Goal: Information Seeking & Learning: Learn about a topic

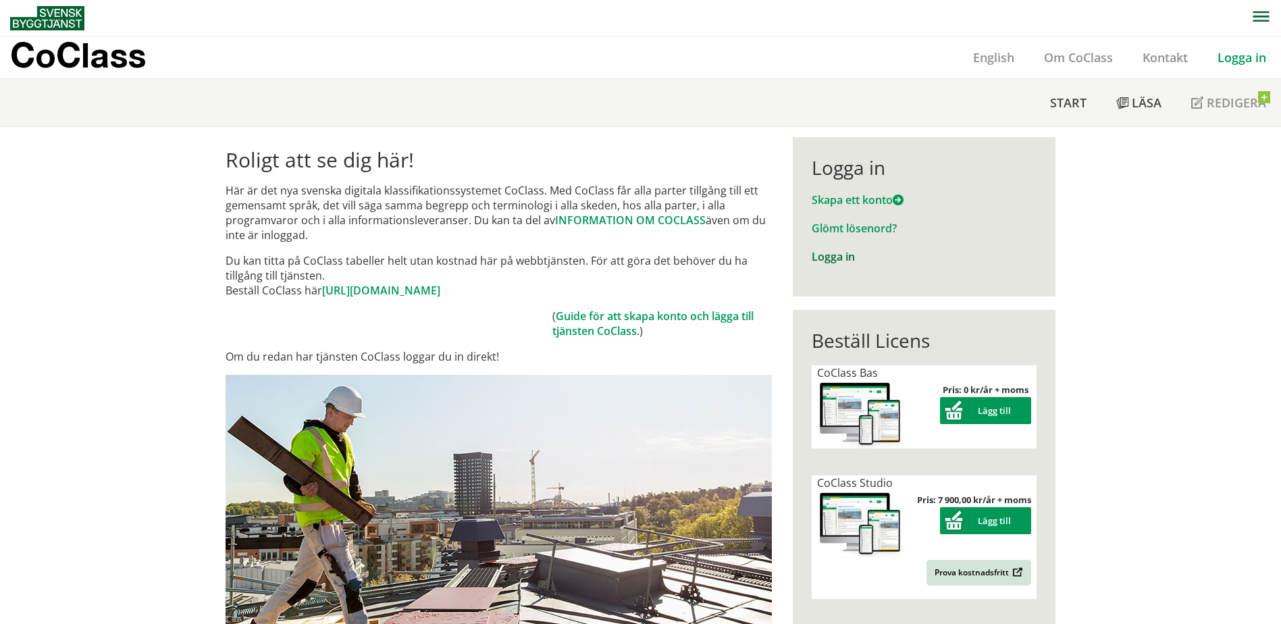
click at [822, 263] on link "Logga in" at bounding box center [833, 256] width 43 height 15
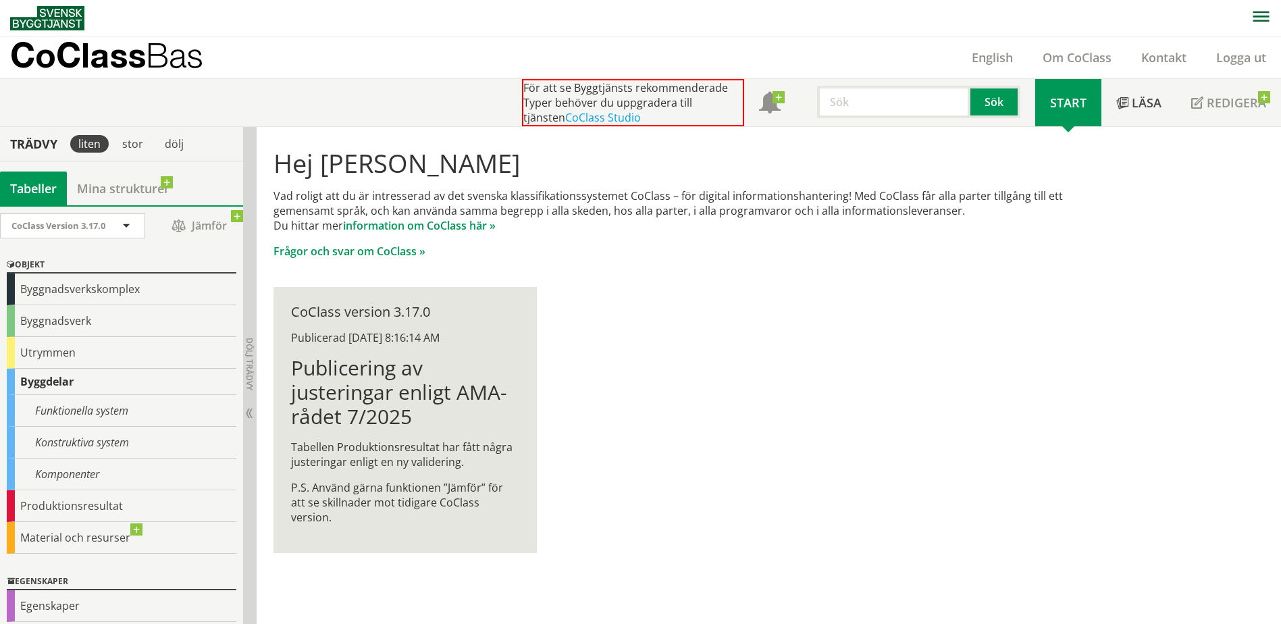
click at [594, 234] on div "Vad roligt att du är intresserad av det svenska klassifikationssystemet CoClass…" at bounding box center [688, 223] width 830 height 70
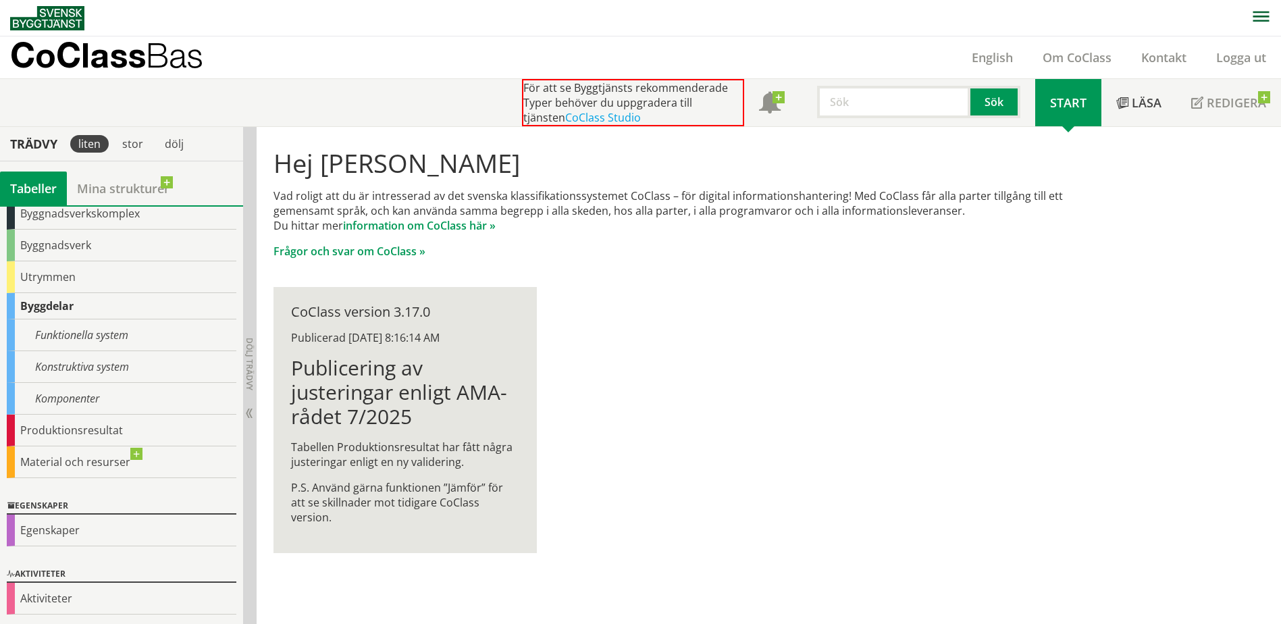
scroll to position [76, 0]
click at [682, 378] on div "Hej Vladan Jakesevic Vad roligt att du är intresserad av det svenska klassifika…" at bounding box center [689, 351] width 864 height 448
click at [1144, 113] on link "Läsa" at bounding box center [1138, 102] width 75 height 47
click at [1069, 104] on span "Start" at bounding box center [1068, 103] width 36 height 16
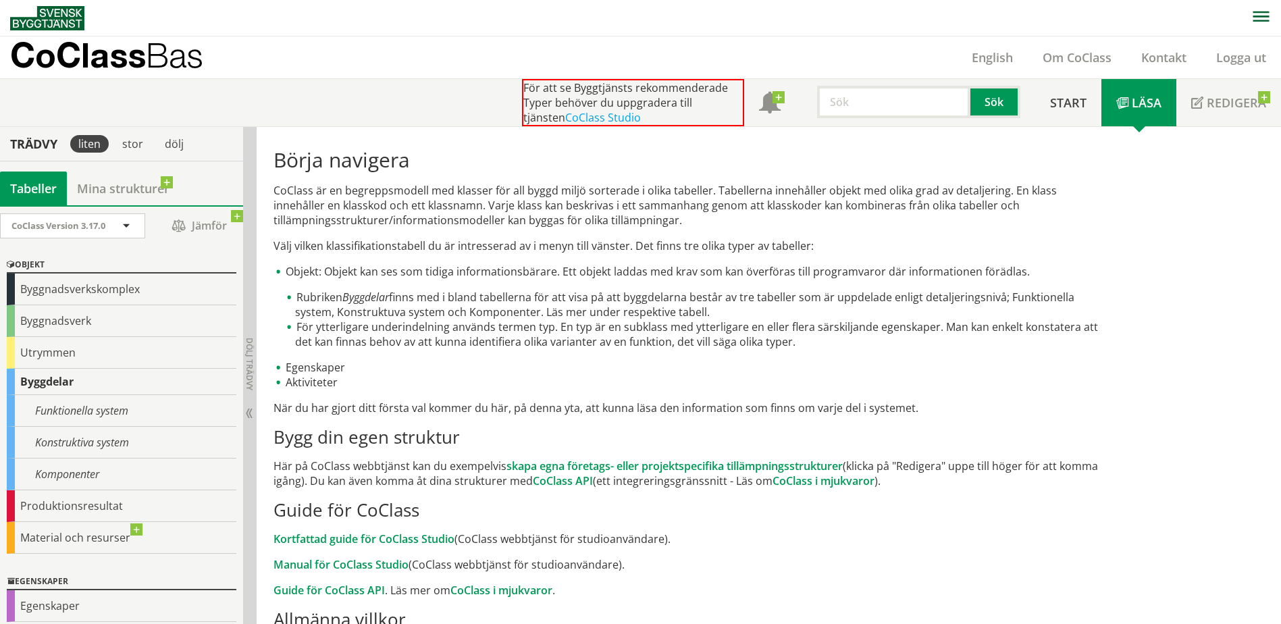
scroll to position [64, 0]
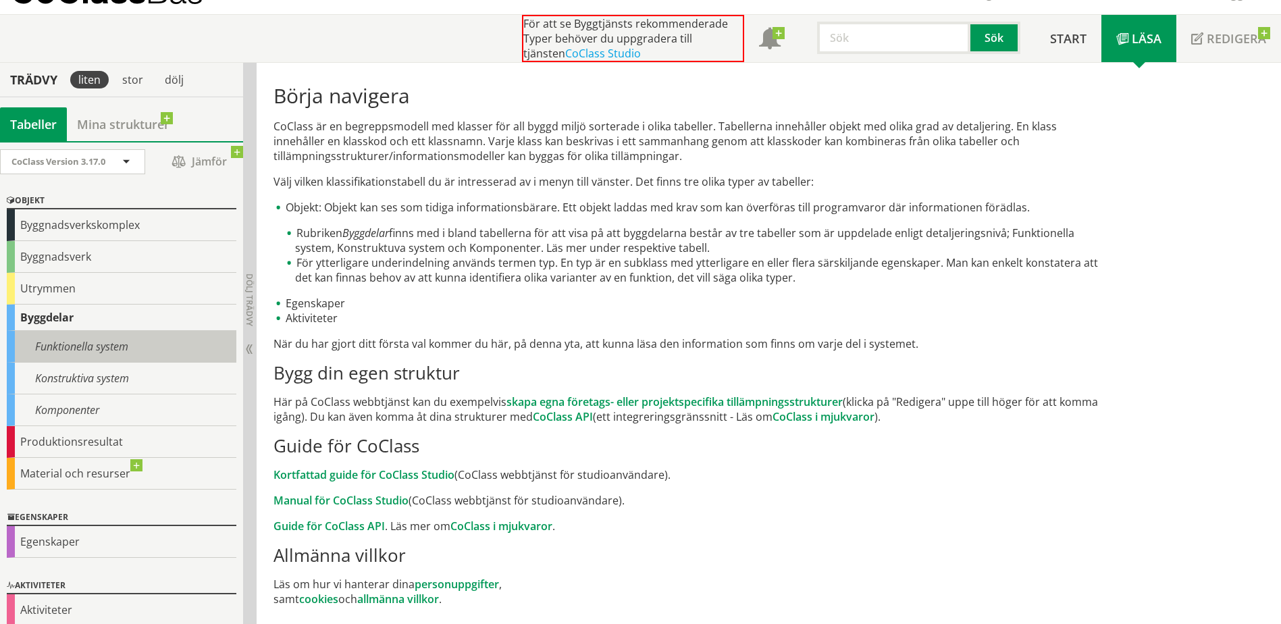
click at [87, 348] on div "Funktionella system" at bounding box center [122, 347] width 230 height 32
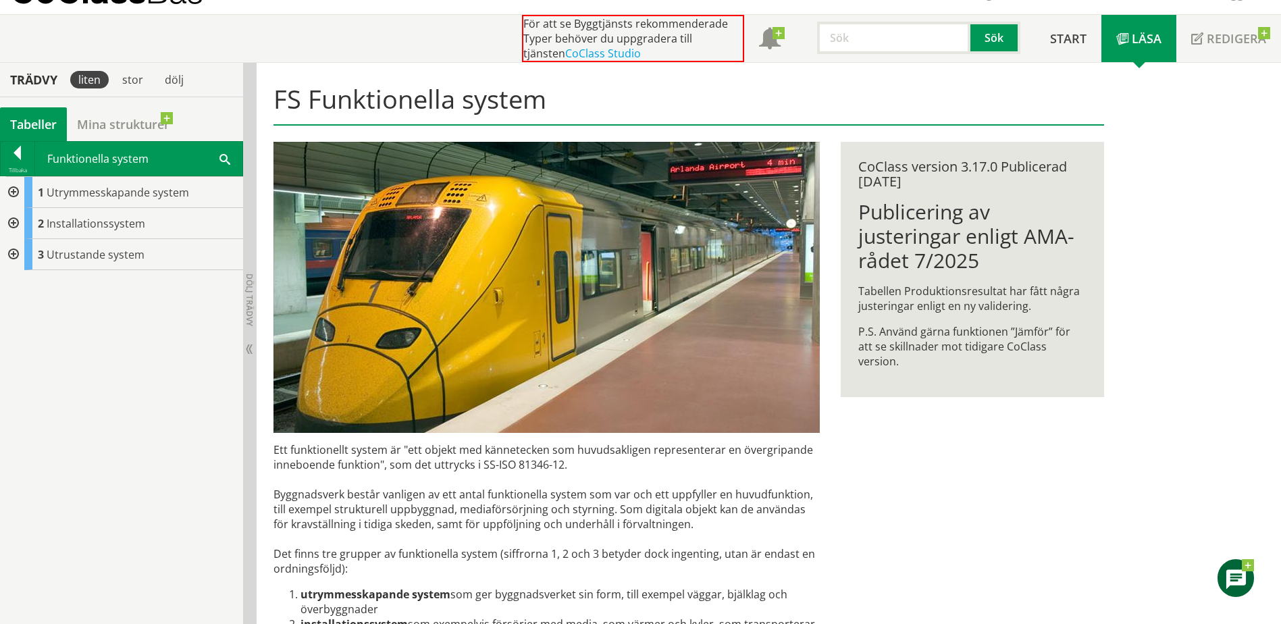
click at [85, 367] on div "1 Utrymmesskapande system 2 Installationssystem 3 Utrustande system" at bounding box center [121, 400] width 243 height 448
click at [33, 119] on div "Tabeller" at bounding box center [33, 124] width 67 height 34
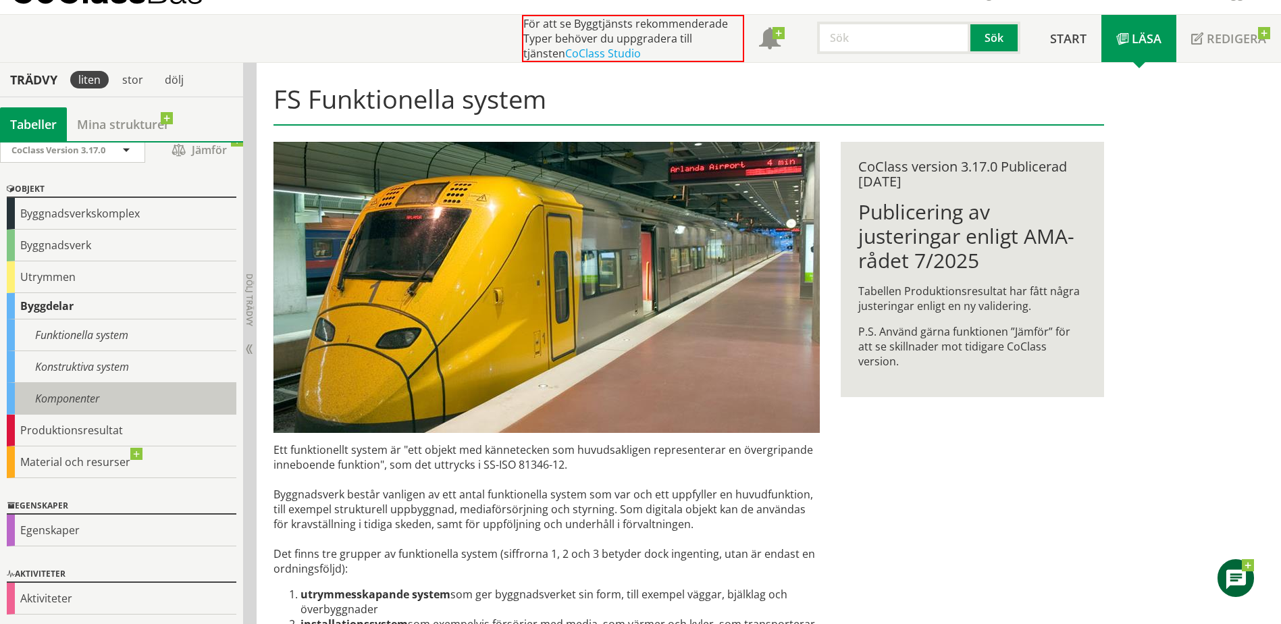
scroll to position [12, 0]
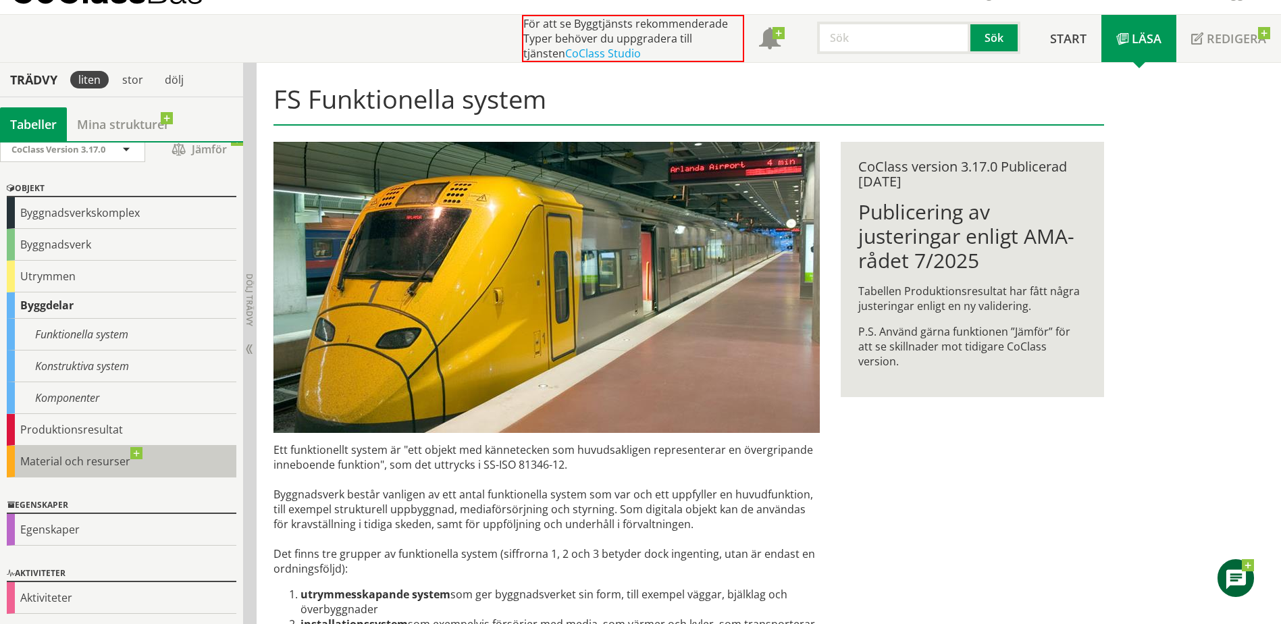
click at [93, 460] on div "Material och resurser" at bounding box center [122, 462] width 230 height 32
click at [138, 452] on div "Material och resurser" at bounding box center [122, 462] width 230 height 32
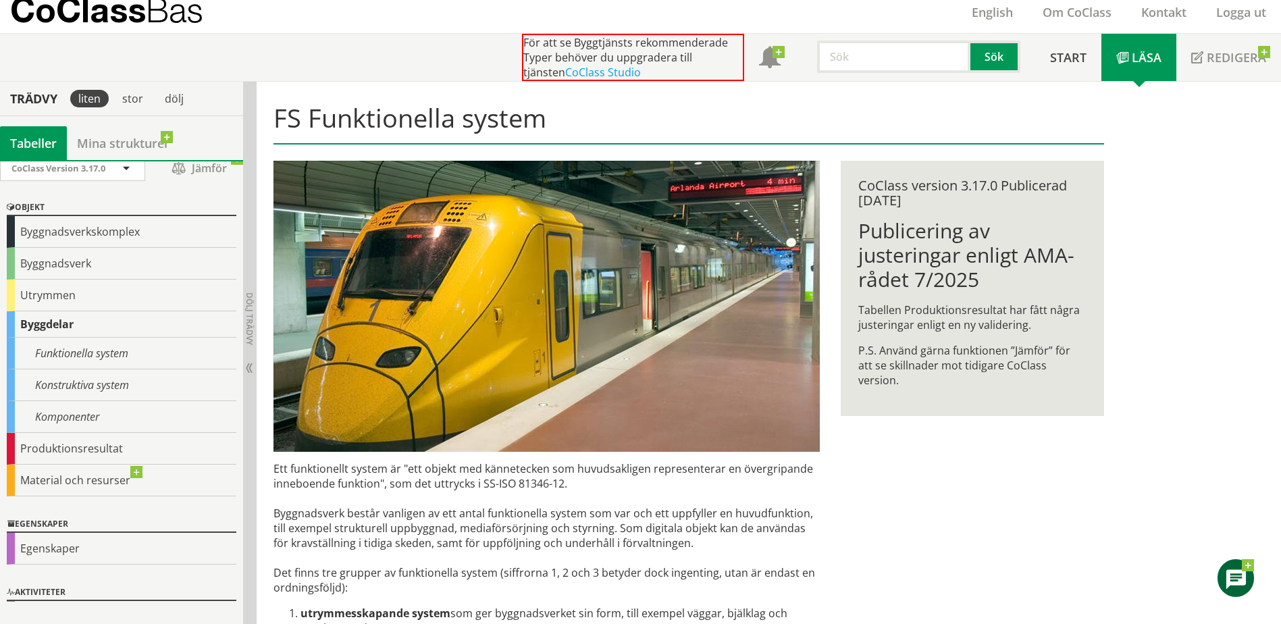
scroll to position [0, 0]
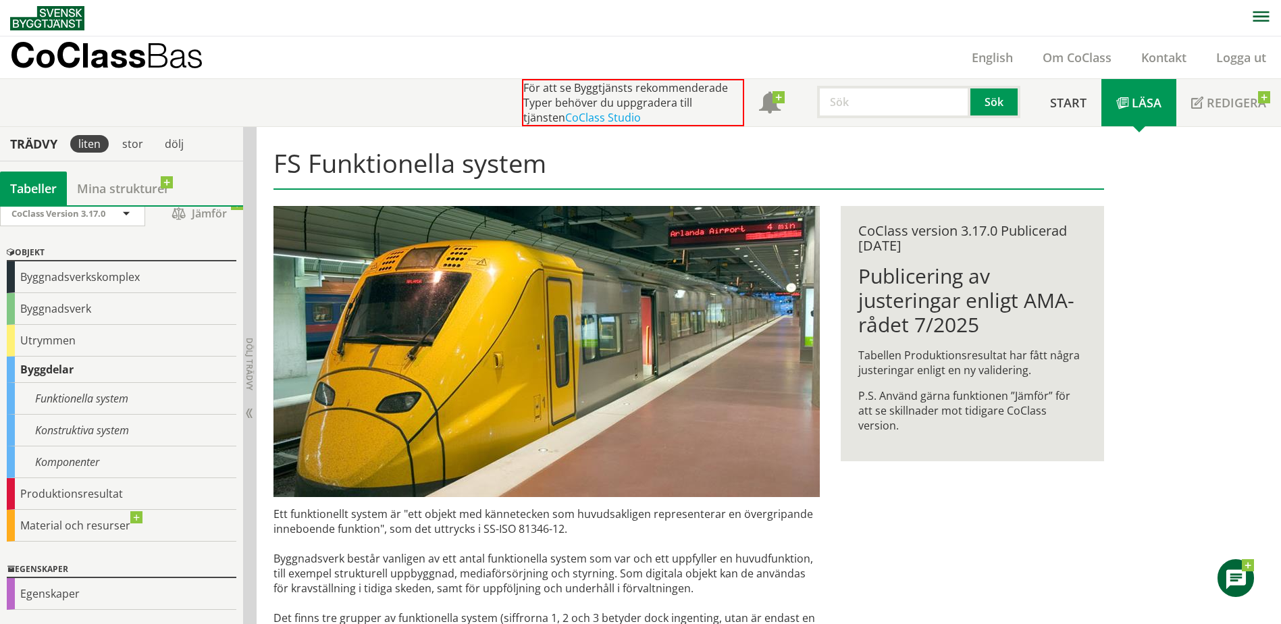
click at [610, 95] on div "För att se Byggtjänsts rekommenderade Typer behöver du uppgradera till tjänsten…" at bounding box center [633, 102] width 222 height 47
click at [138, 147] on div "stor" at bounding box center [132, 144] width 37 height 18
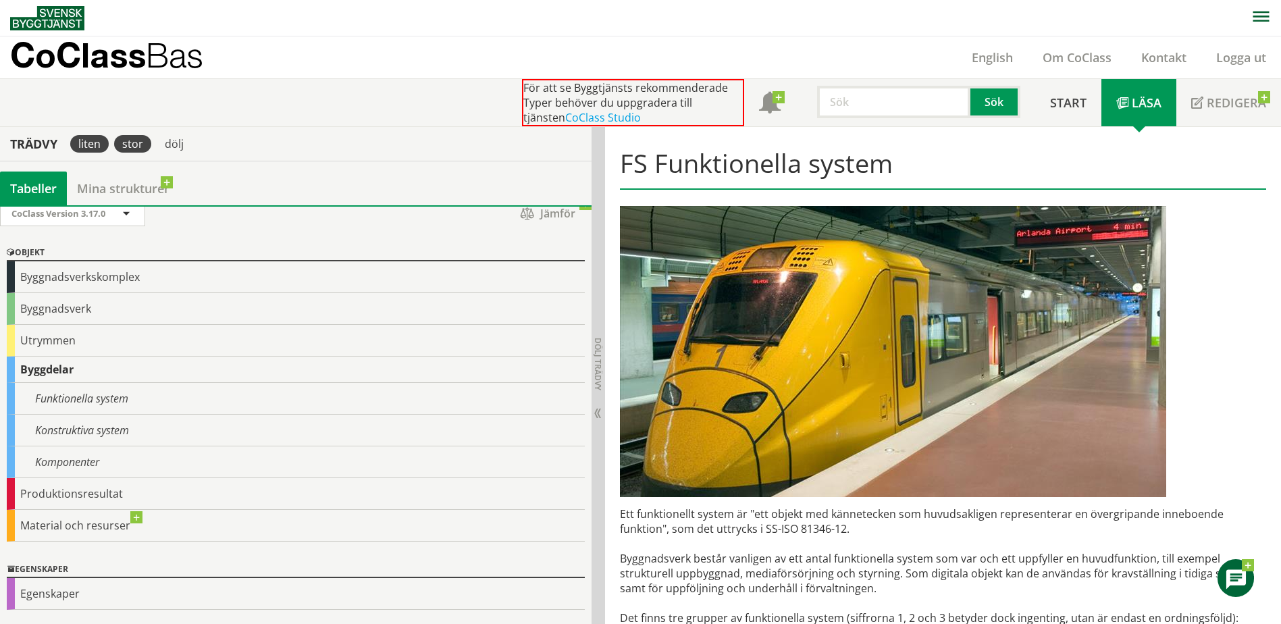
click at [84, 143] on div "liten" at bounding box center [89, 144] width 38 height 18
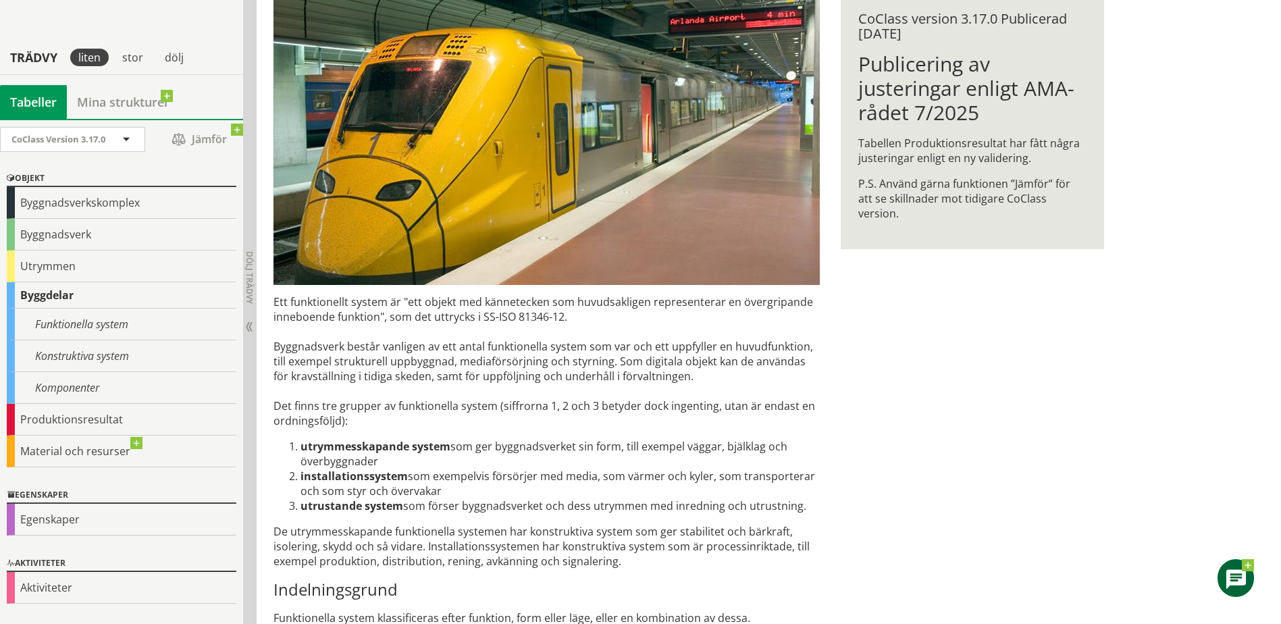
scroll to position [50, 0]
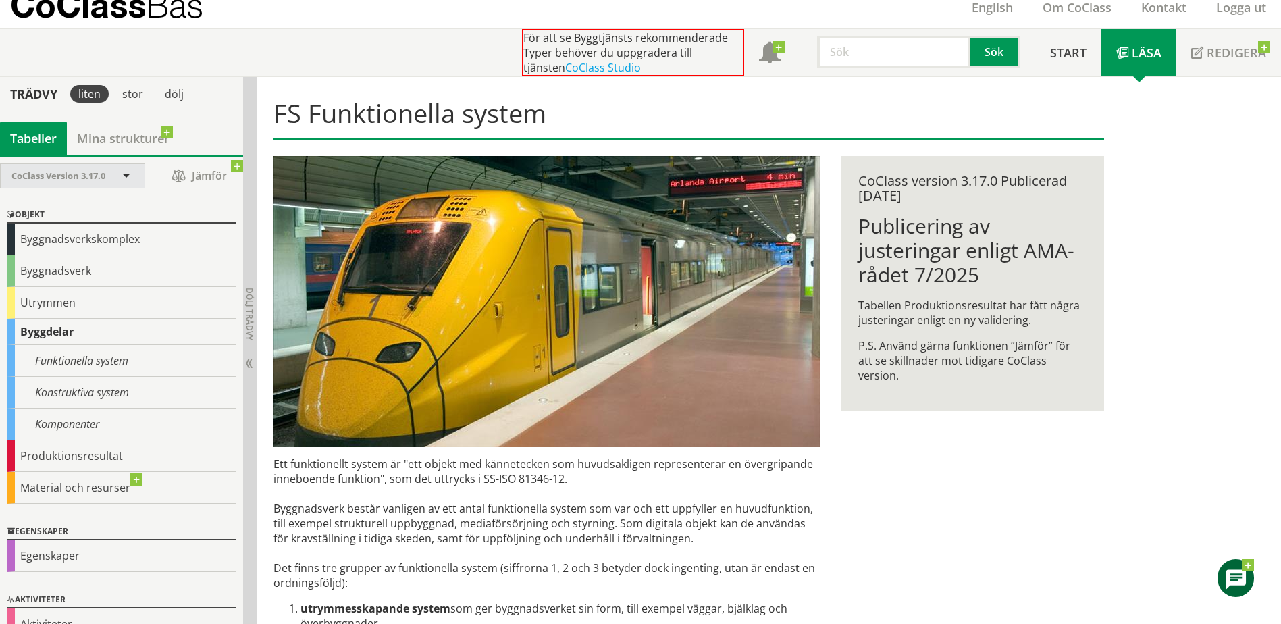
click at [103, 178] on span "CoClass Version 3.17.0" at bounding box center [58, 175] width 94 height 12
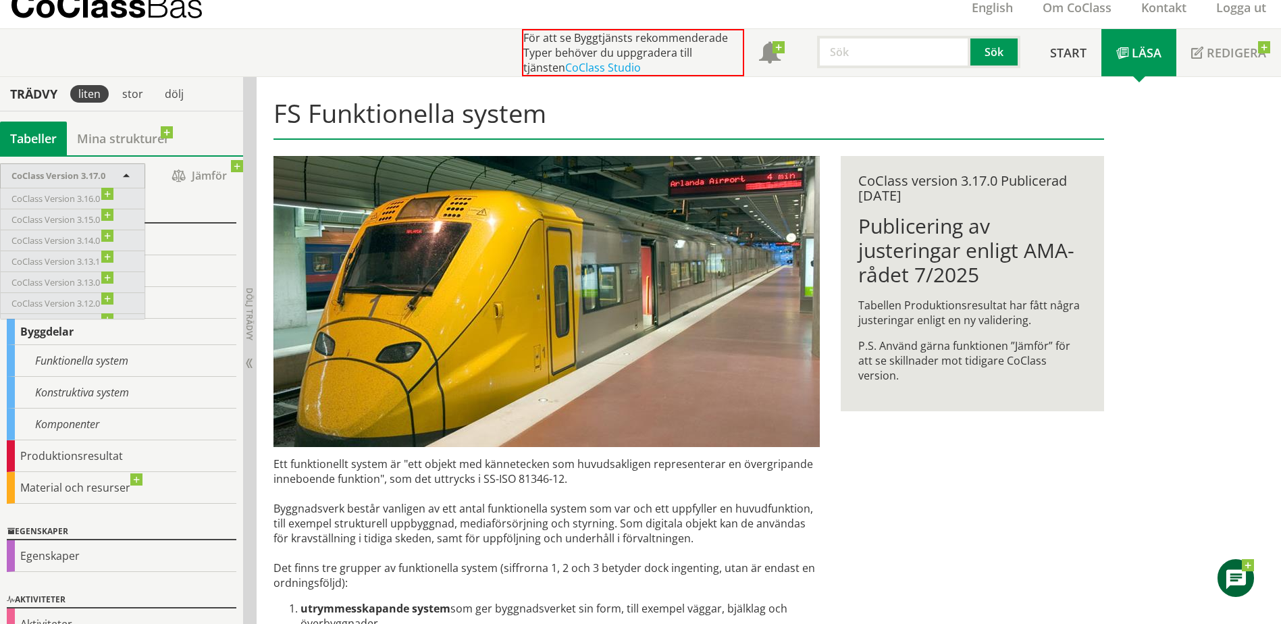
click at [69, 180] on span "CoClass Version 3.17.0" at bounding box center [58, 175] width 94 height 12
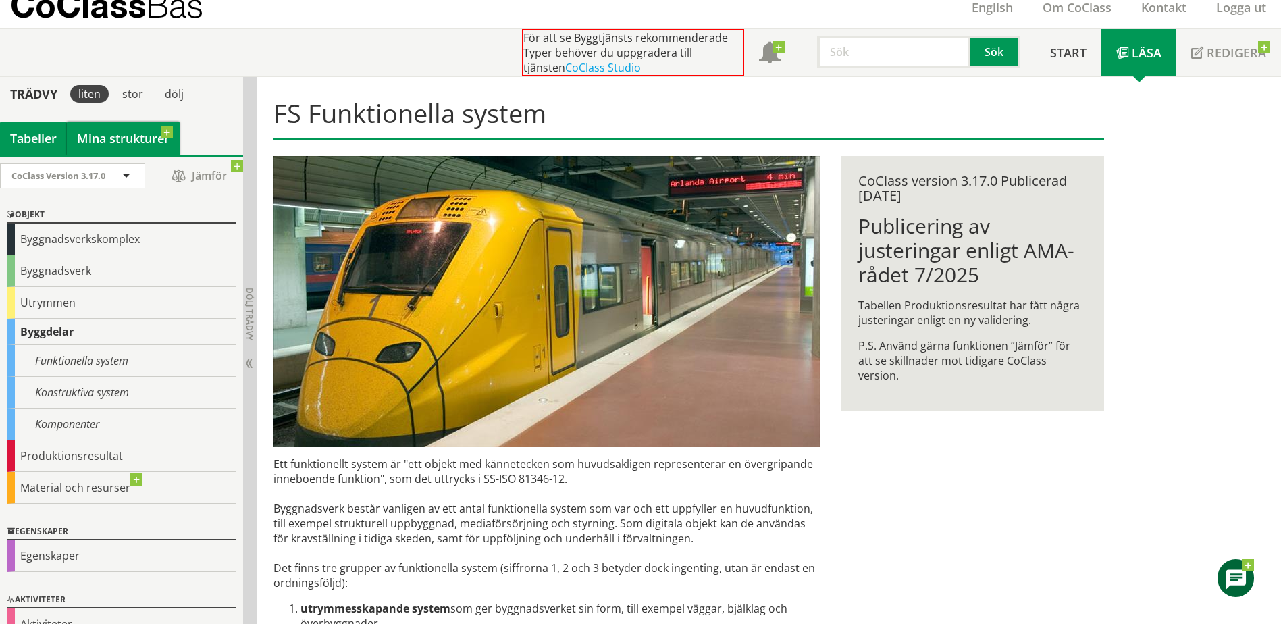
click at [91, 141] on link "Mina strukturer" at bounding box center [123, 139] width 113 height 34
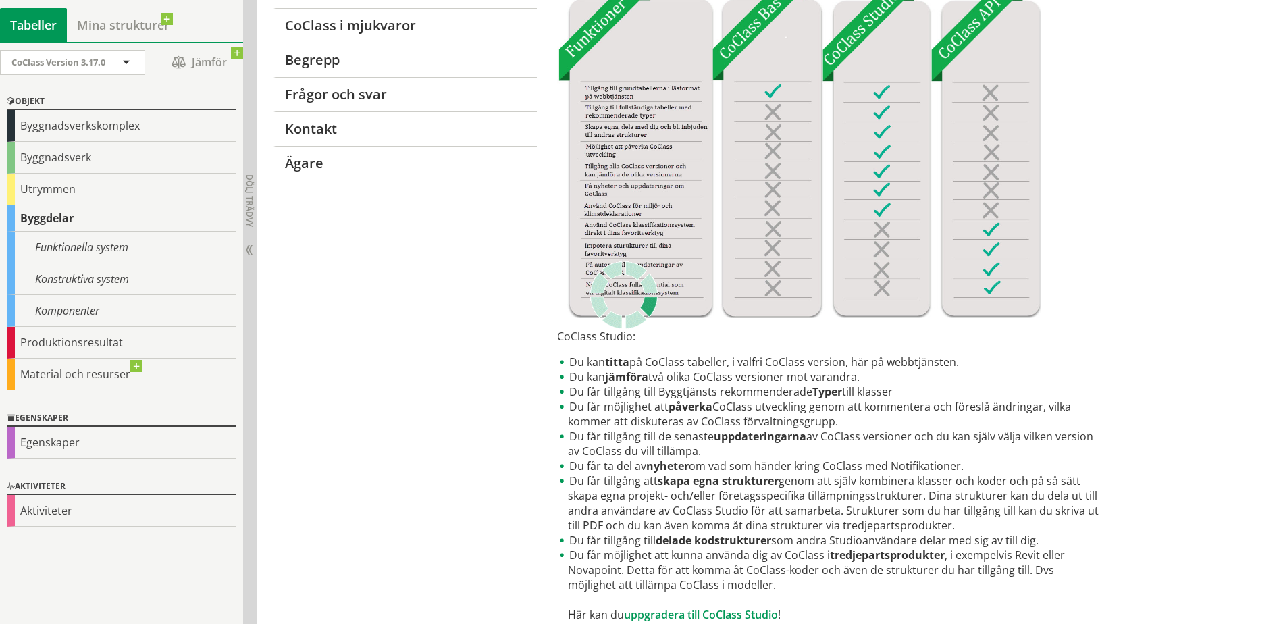
scroll to position [405, 0]
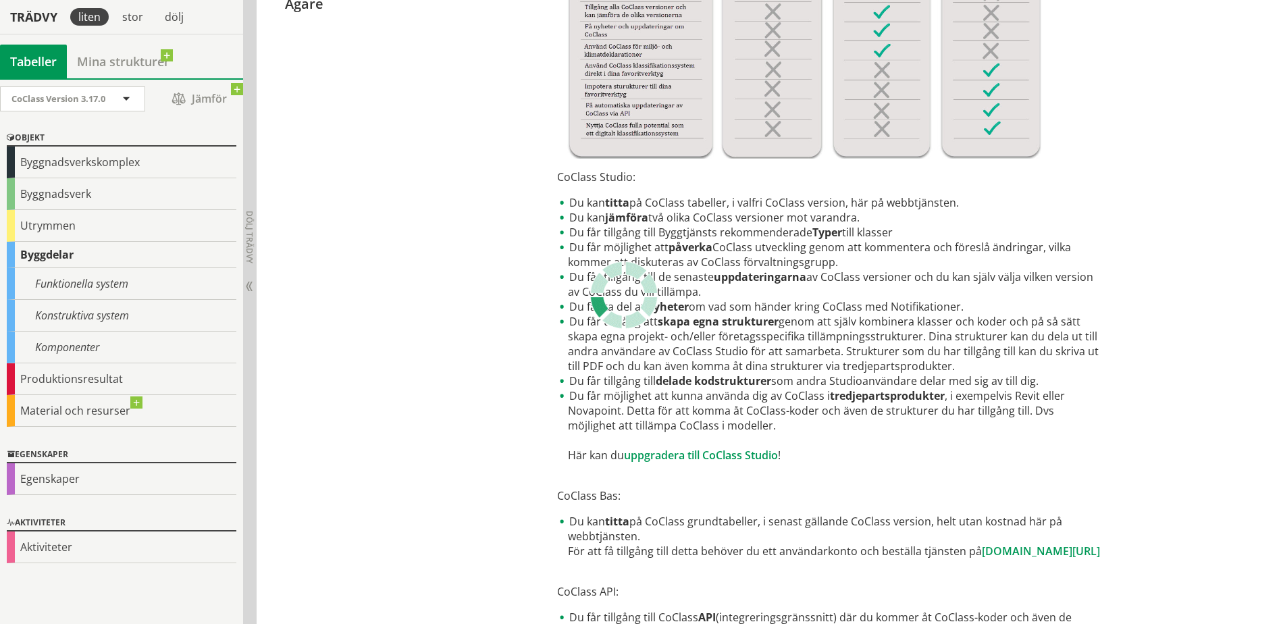
click at [596, 219] on li "Du kan jämföra två olika CoClass versioner mot varandra." at bounding box center [830, 217] width 546 height 15
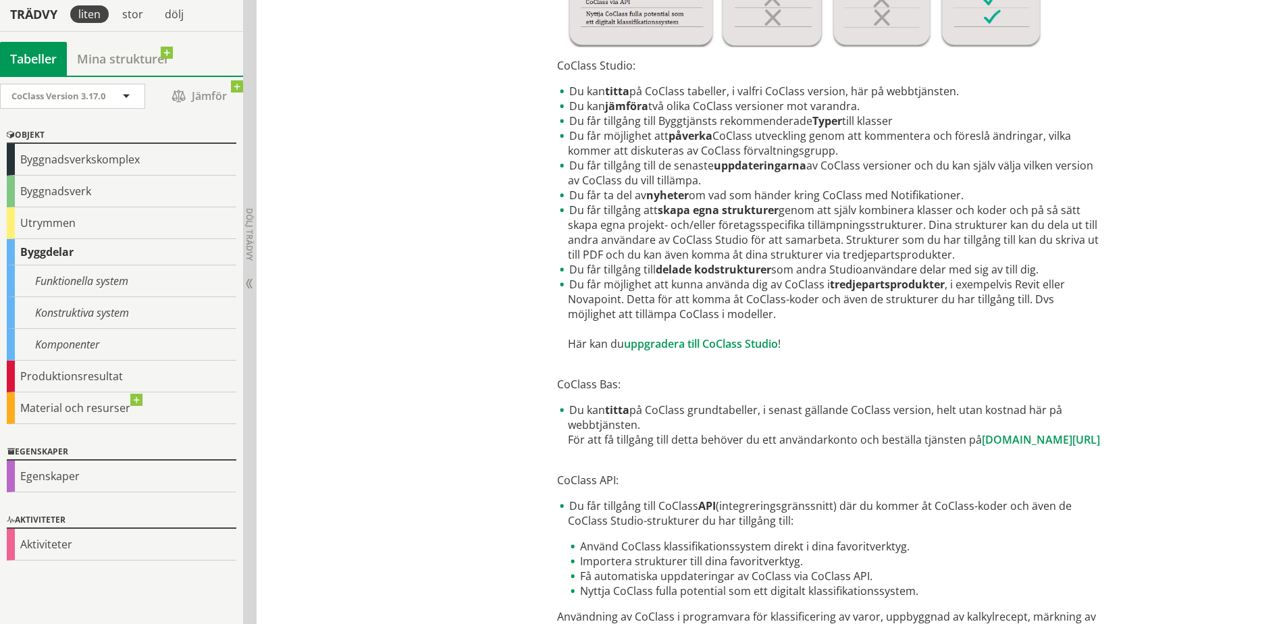
scroll to position [514, 0]
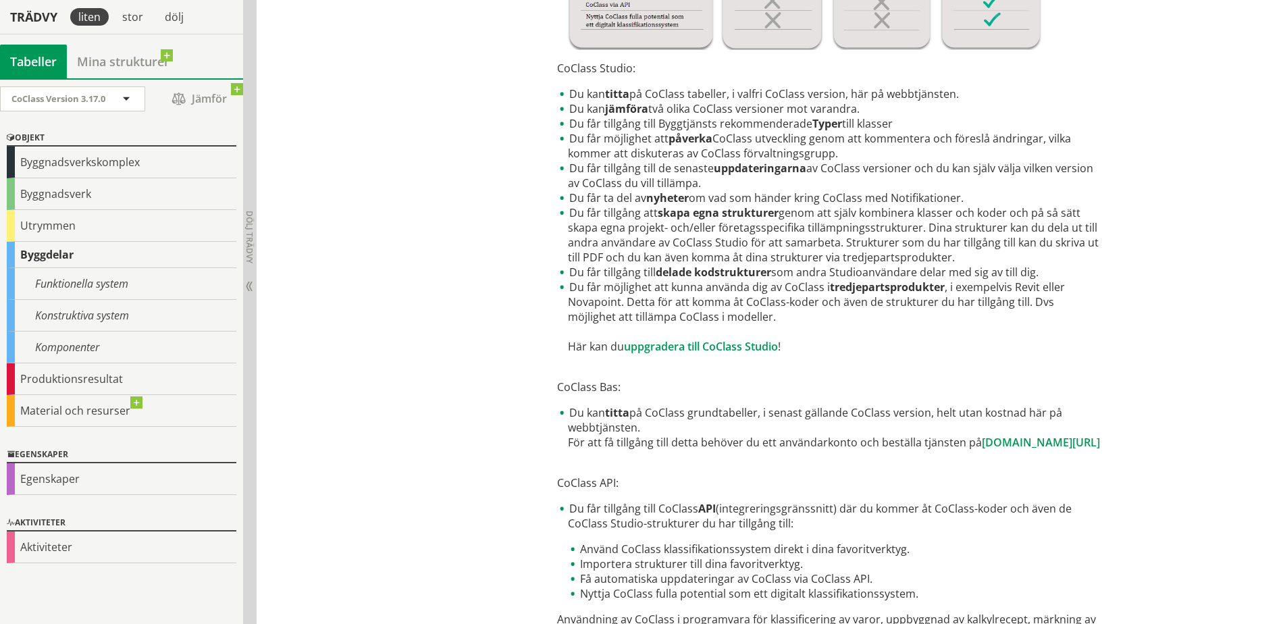
drag, startPoint x: 600, startPoint y: 303, endPoint x: 676, endPoint y: 298, distance: 75.8
click at [672, 299] on li "Du får möjlighet att kunna använda dig av CoClass i tredjepartsprodukter , i ex…" at bounding box center [830, 317] width 546 height 74
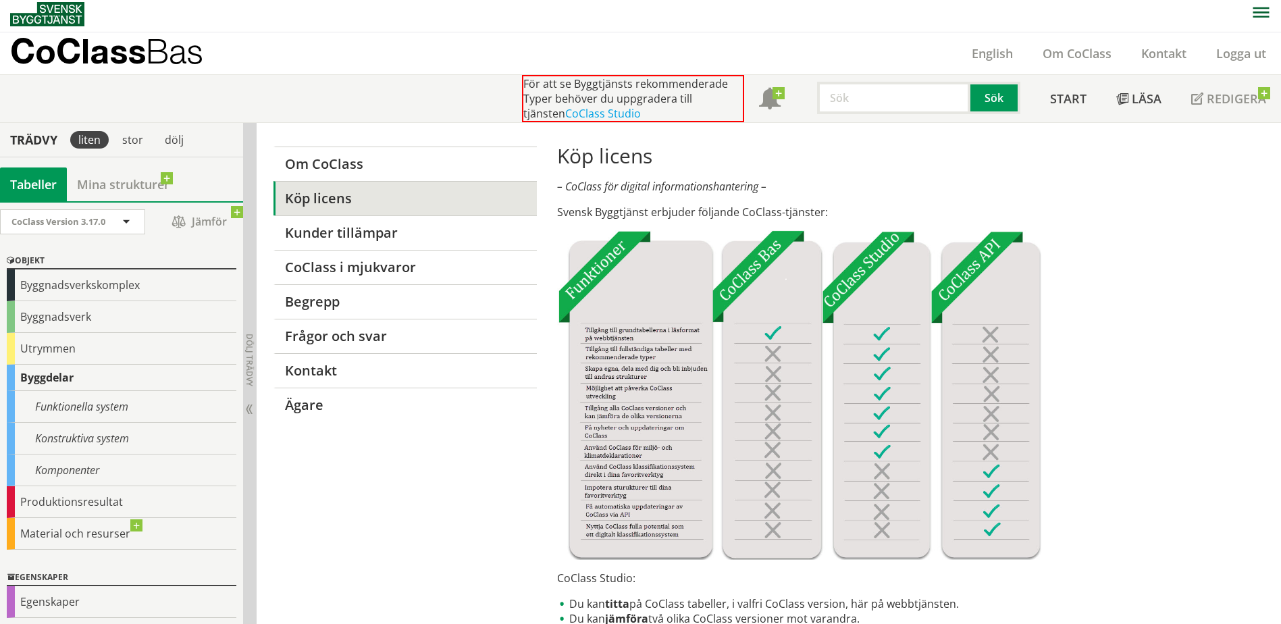
scroll to position [0, 0]
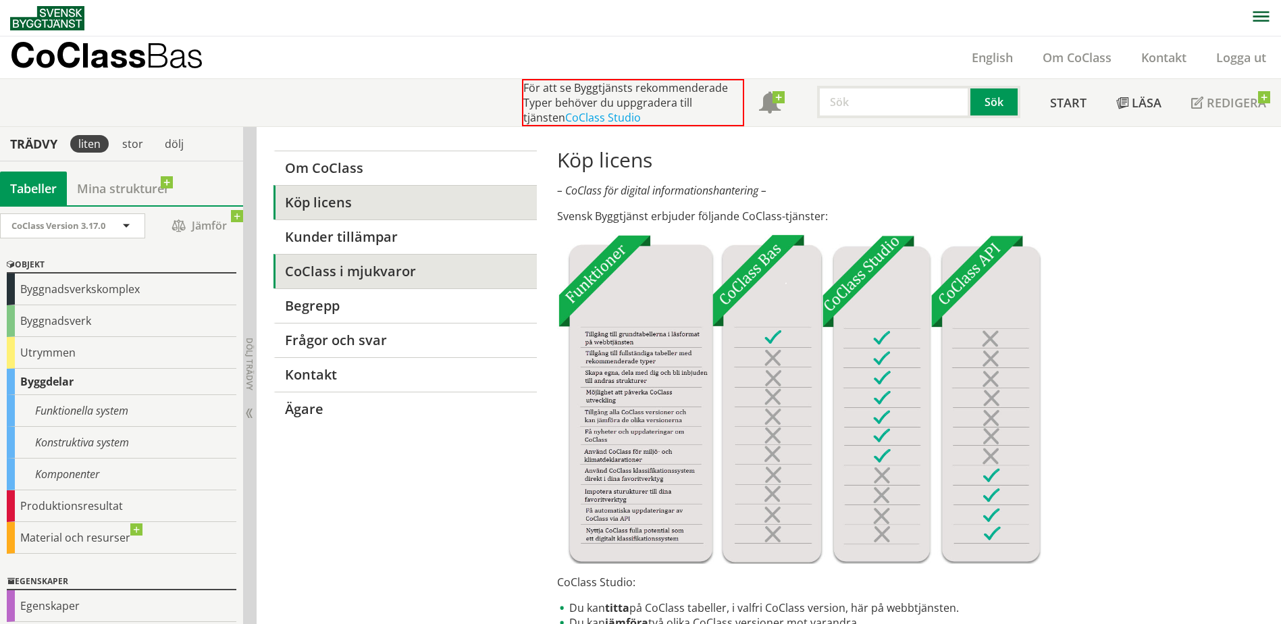
click at [363, 281] on link "CoClass i mjukvaror" at bounding box center [404, 271] width 263 height 34
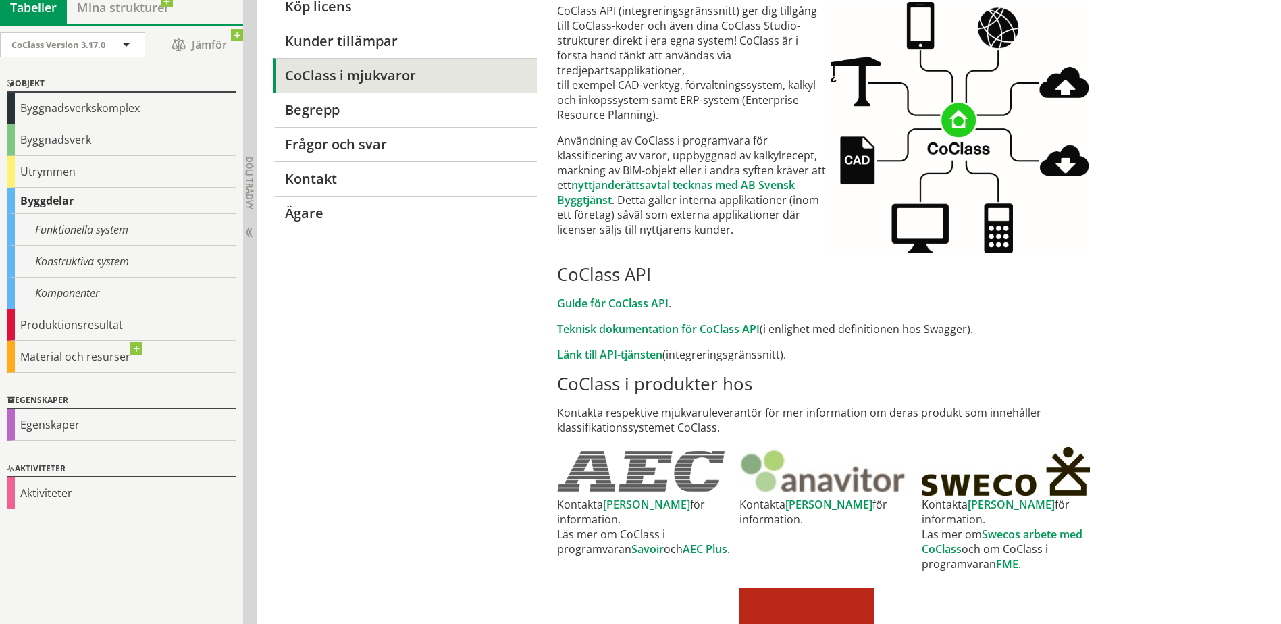
scroll to position [203, 0]
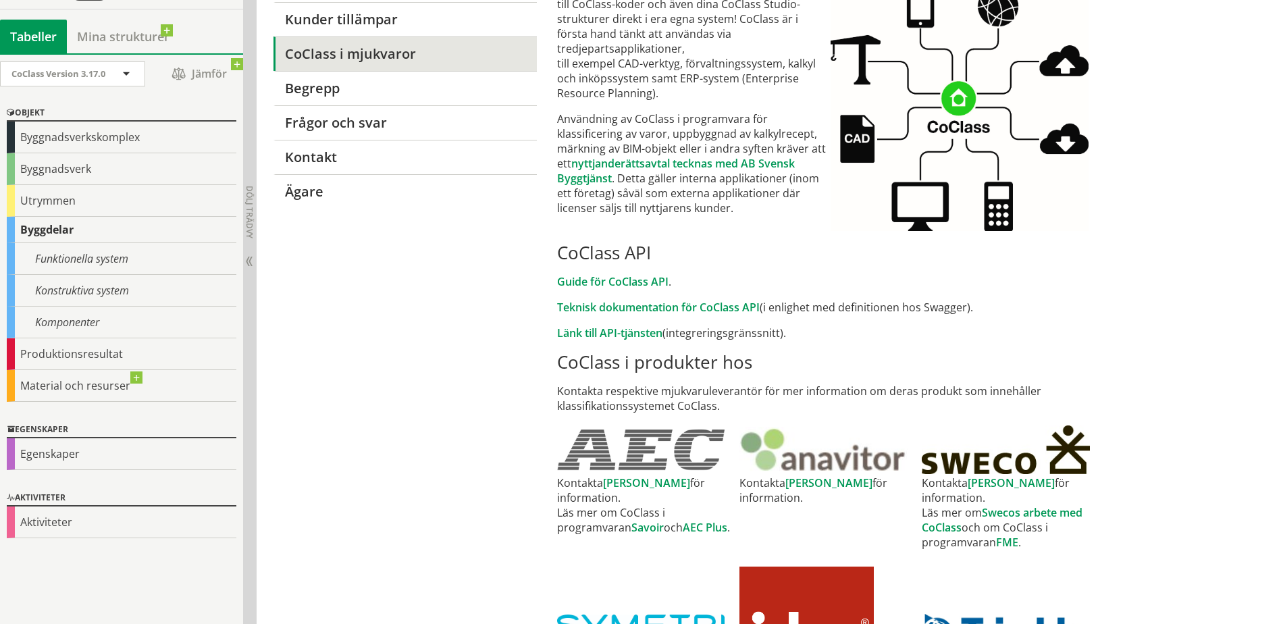
scroll to position [270, 0]
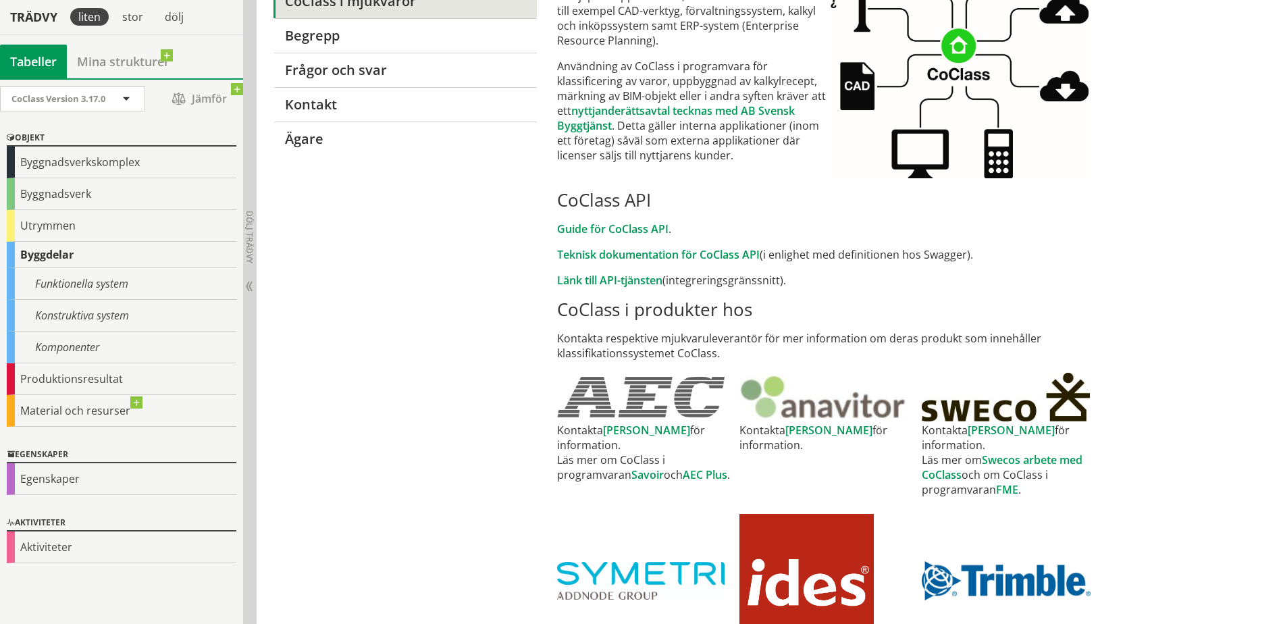
click at [623, 342] on p "Kontakta respektive mjukvaruleverantör för mer information om deras produkt som…" at bounding box center [830, 346] width 546 height 30
drag, startPoint x: 576, startPoint y: 334, endPoint x: 764, endPoint y: 339, distance: 187.8
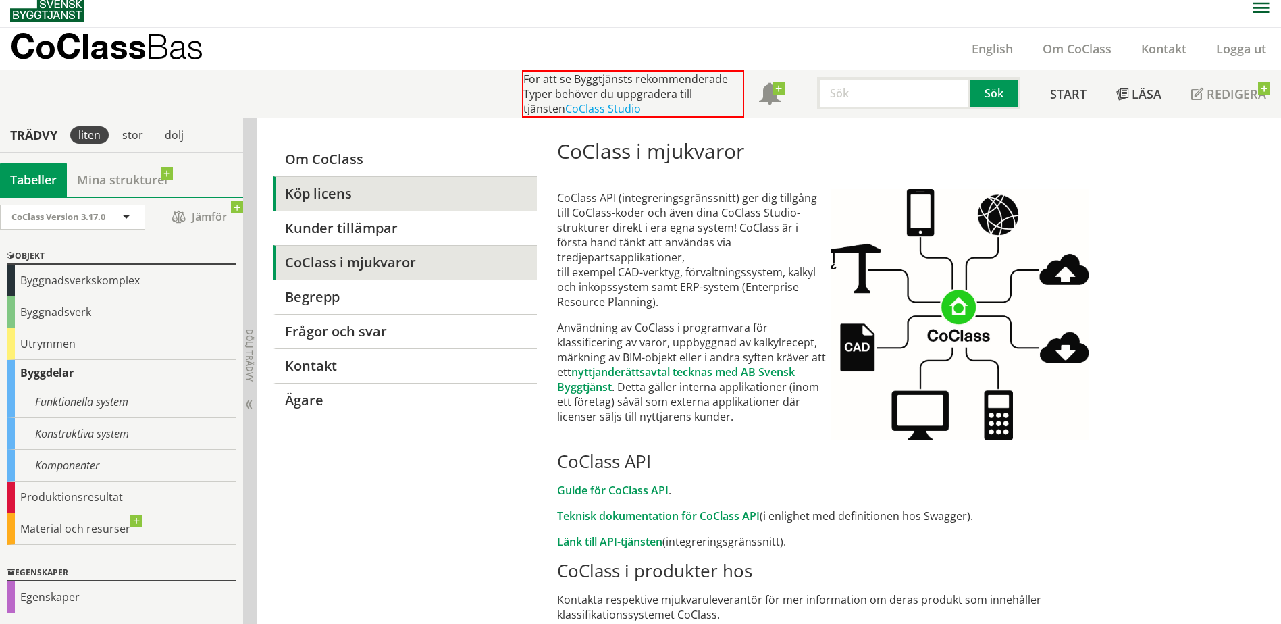
scroll to position [0, 0]
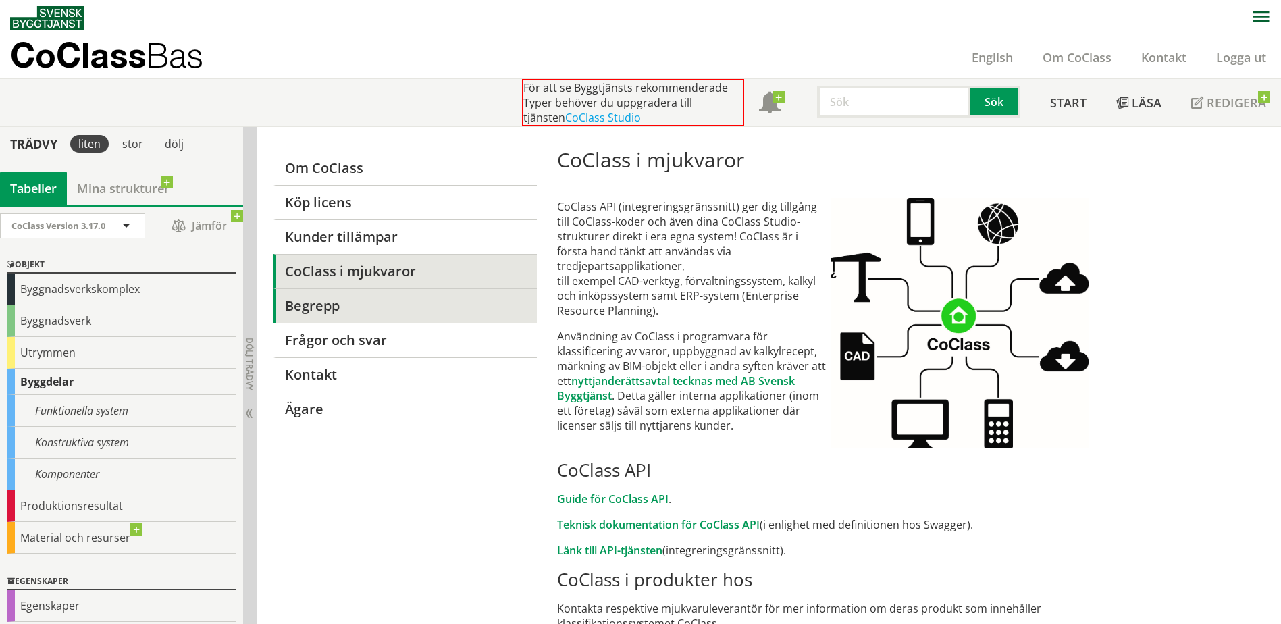
click at [429, 312] on link "Begrepp" at bounding box center [404, 305] width 263 height 34
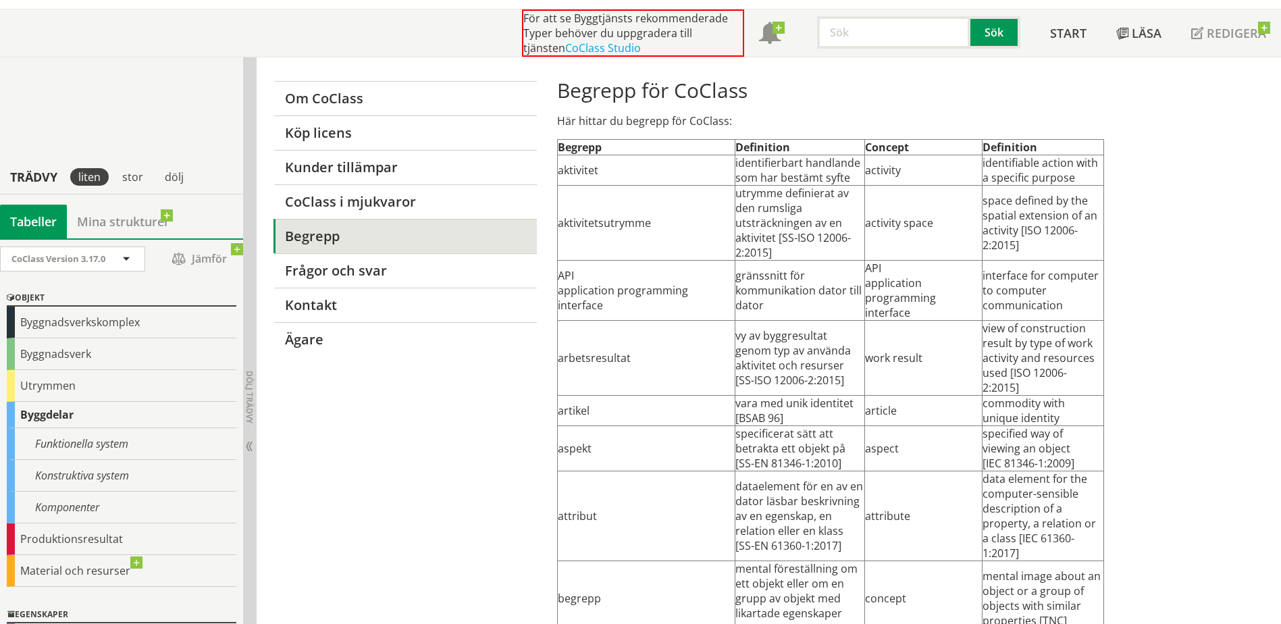
scroll to position [68, 0]
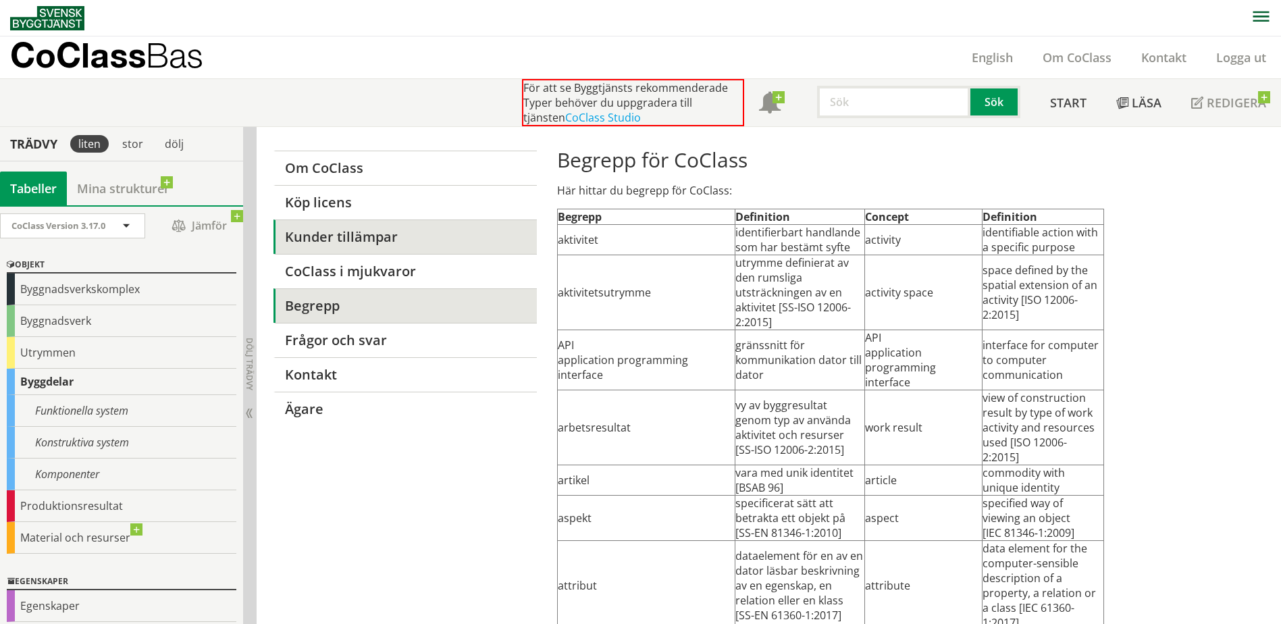
scroll to position [76, 0]
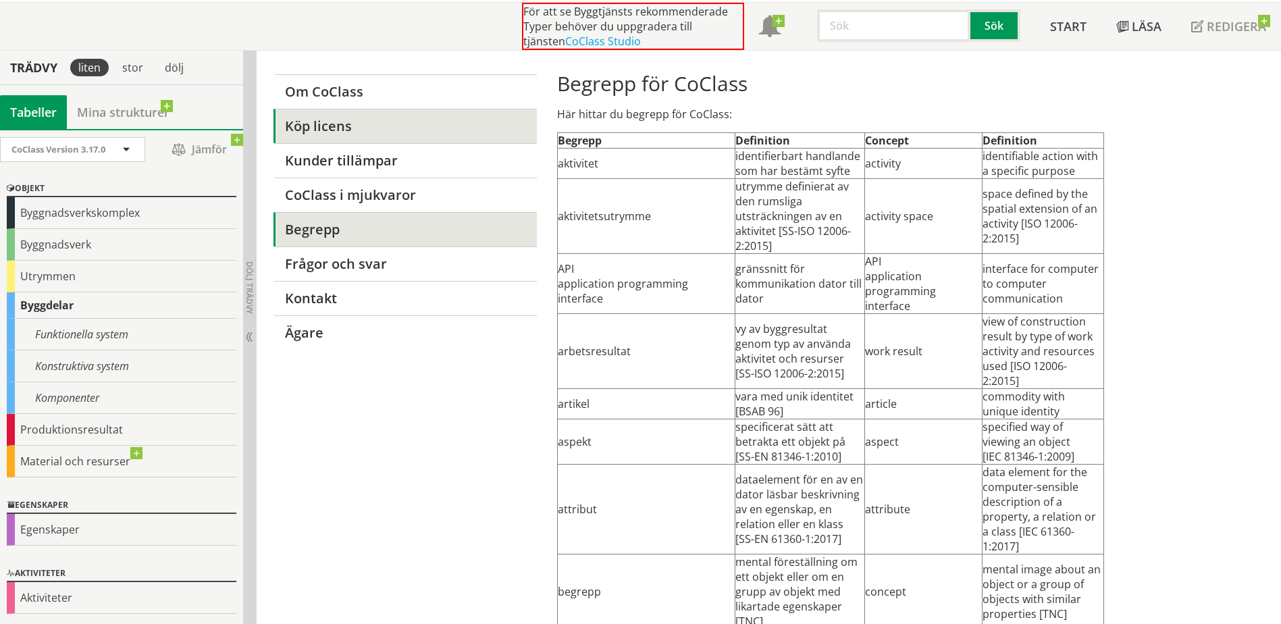
click at [355, 117] on link "Köp licens" at bounding box center [404, 126] width 263 height 34
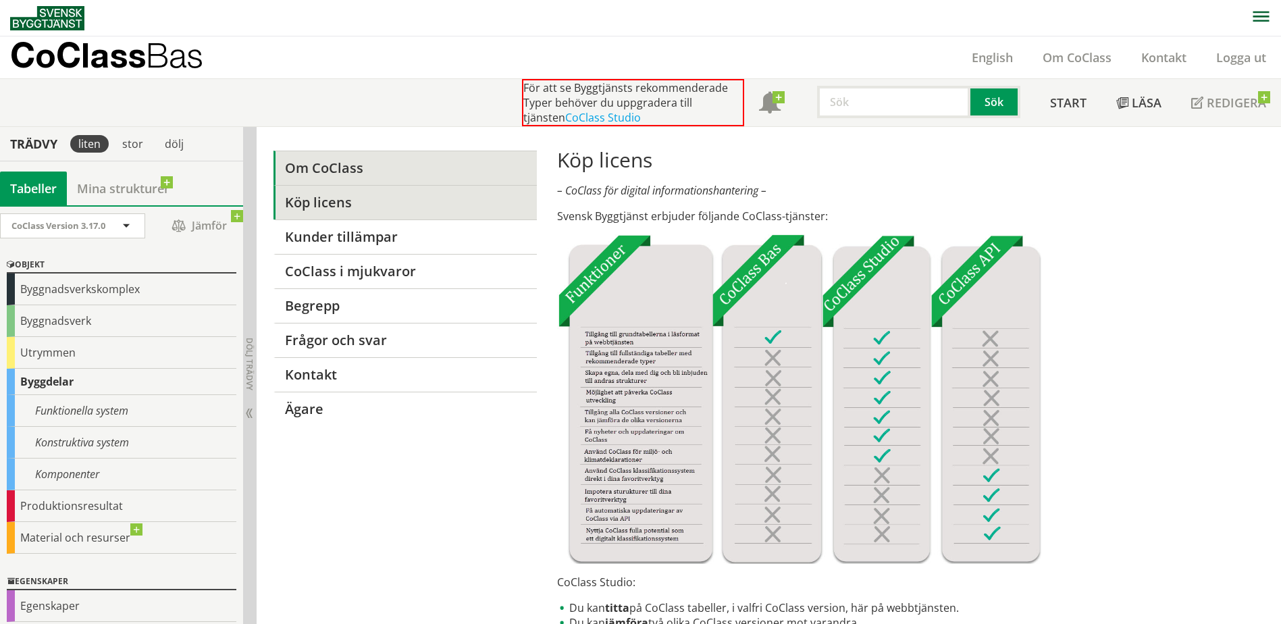
click at [390, 174] on link "Om CoClass" at bounding box center [404, 168] width 263 height 34
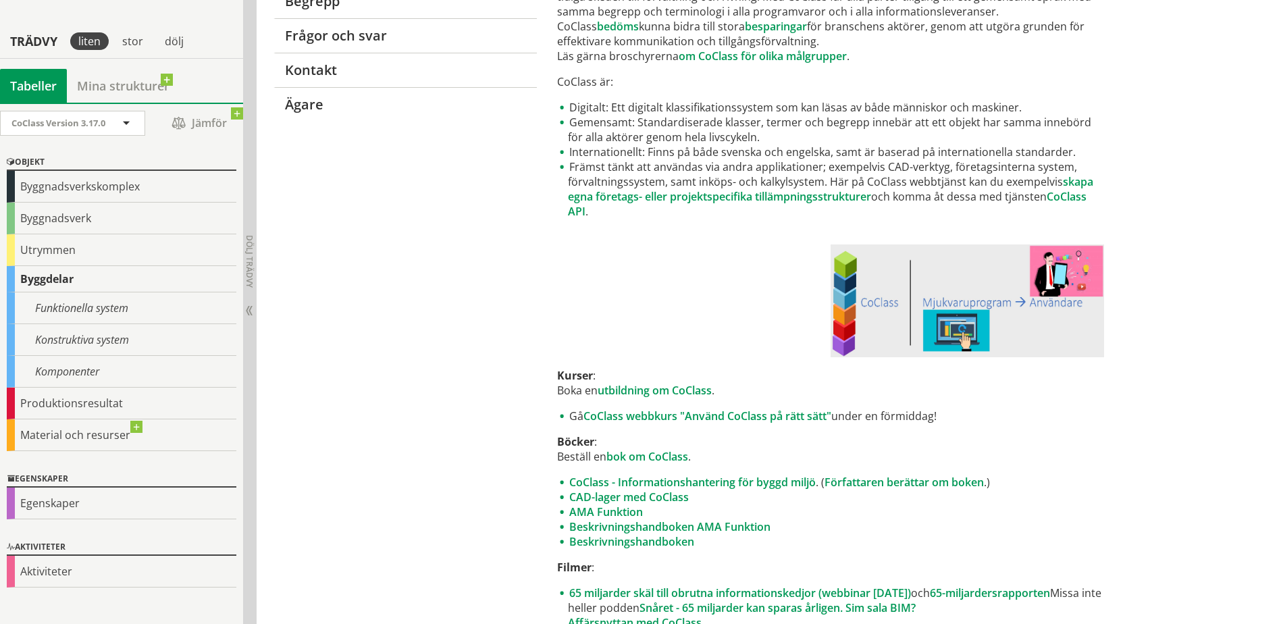
scroll to position [68, 0]
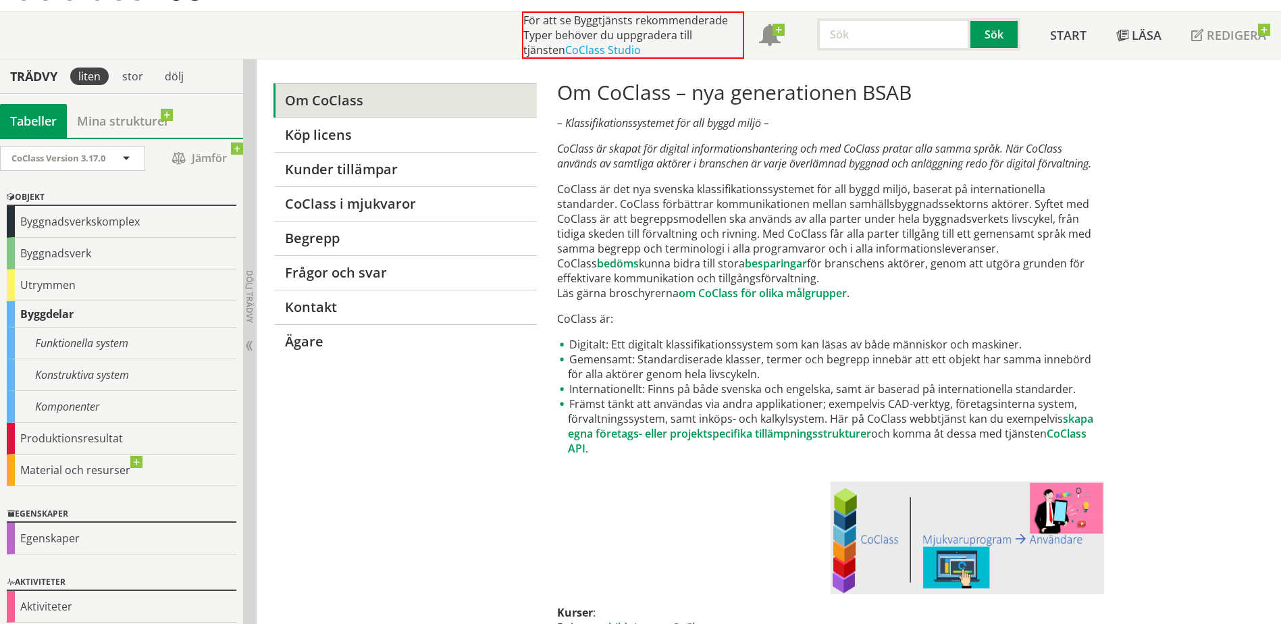
click at [635, 194] on p "CoClass är det nya svenska klassifikationssystemet för all byggd miljö, baserat…" at bounding box center [830, 241] width 546 height 119
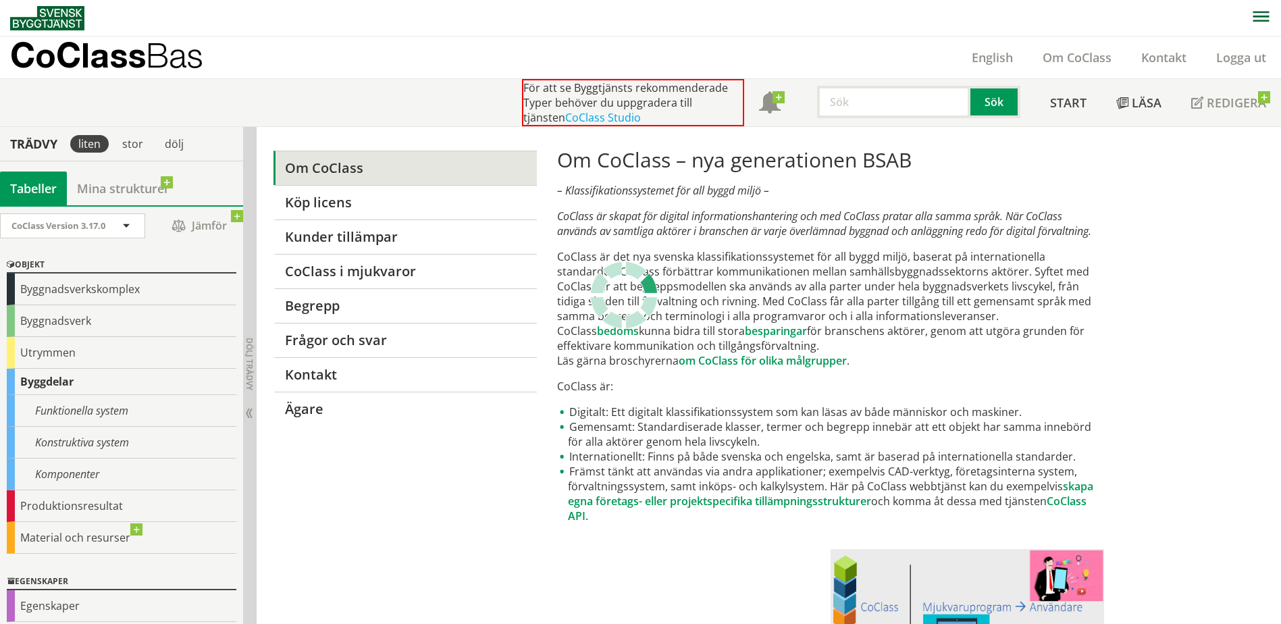
scroll to position [76, 0]
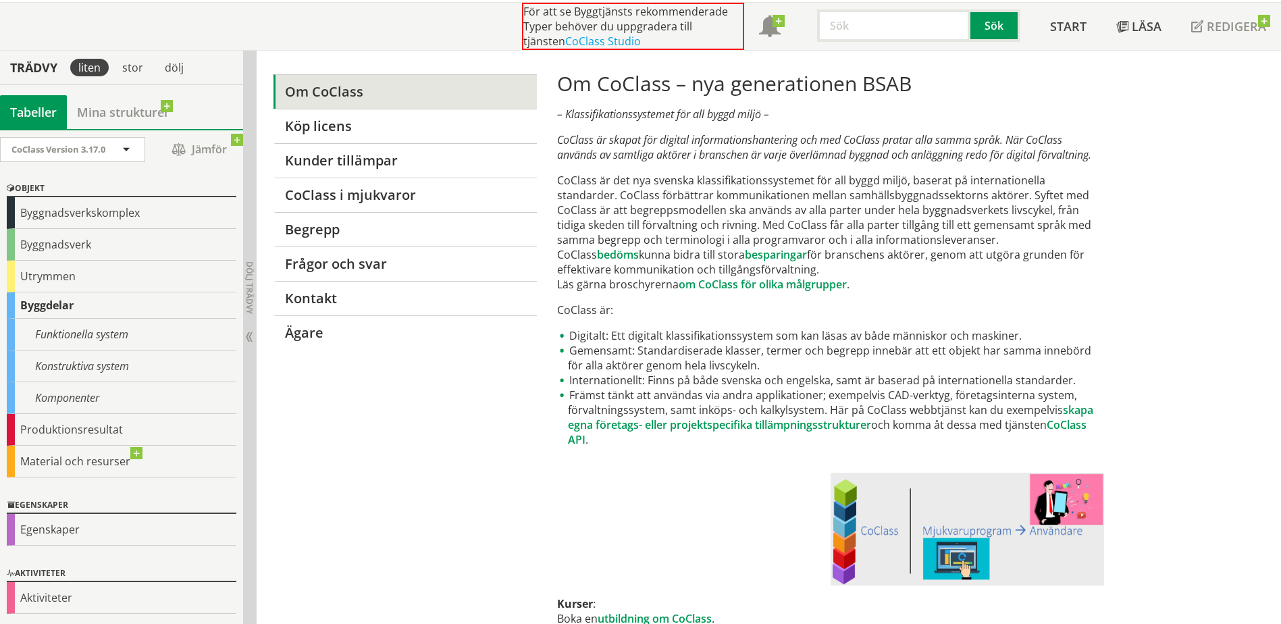
click at [595, 178] on p "CoClass är det nya svenska klassifikationssystemet för all byggd miljö, baserat…" at bounding box center [830, 232] width 546 height 119
drag, startPoint x: 573, startPoint y: 182, endPoint x: 753, endPoint y: 192, distance: 180.6
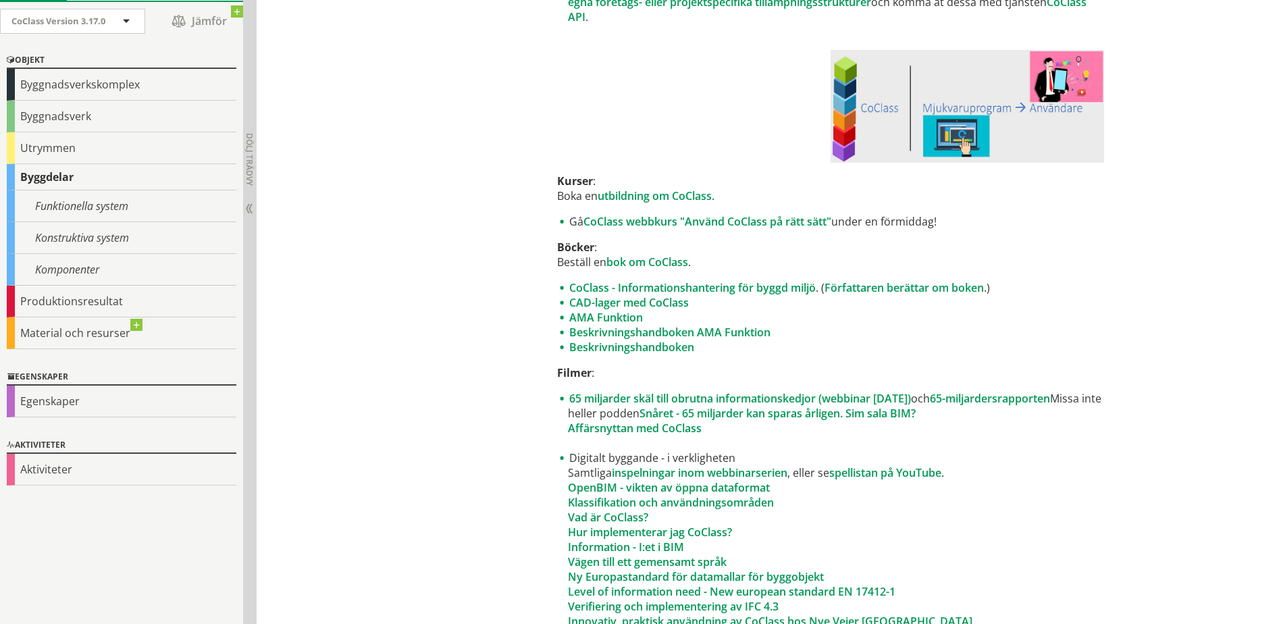
scroll to position [549, 0]
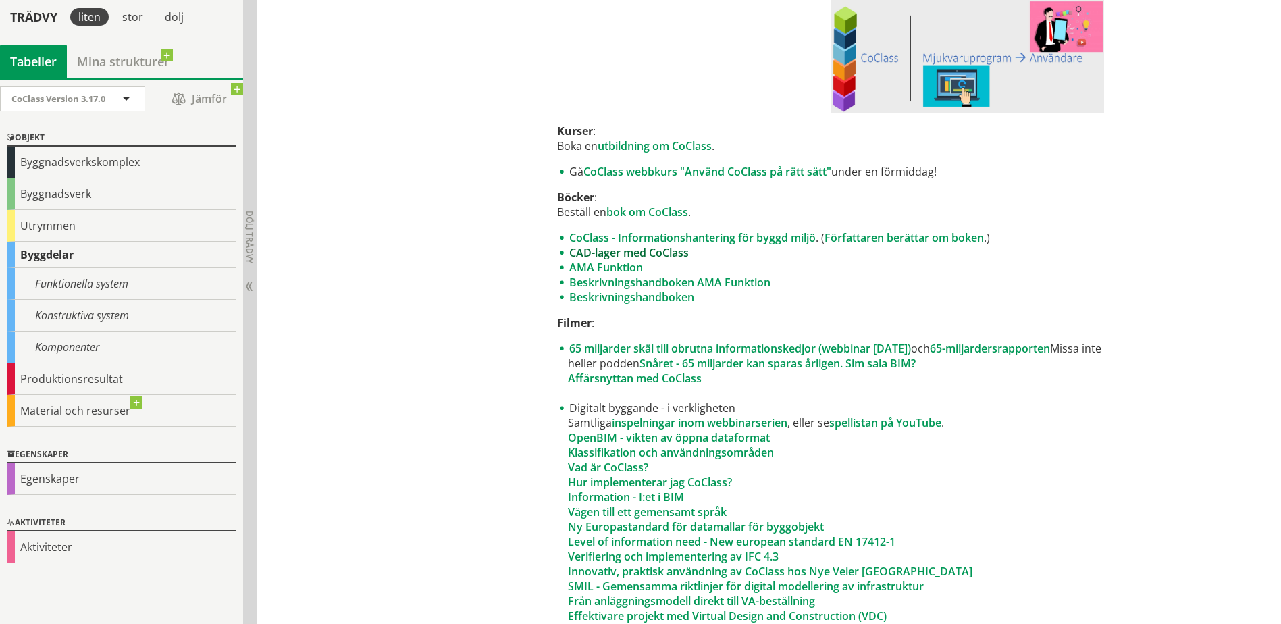
click at [604, 255] on link "CAD-lager med CoClass" at bounding box center [629, 252] width 120 height 15
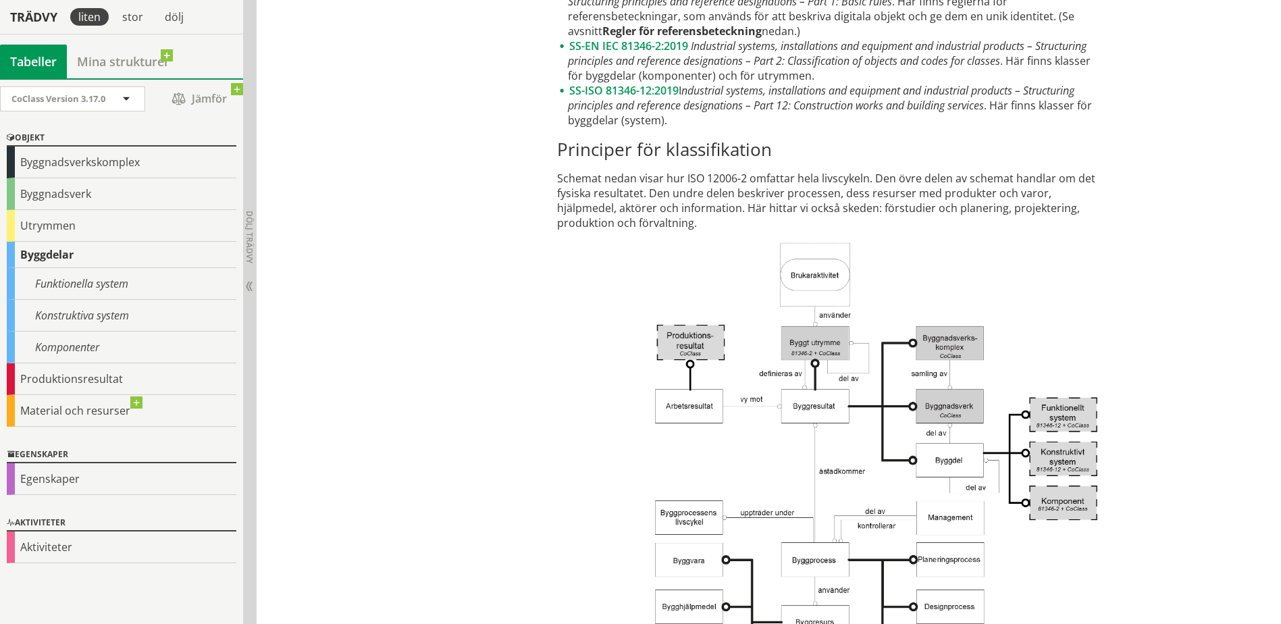
scroll to position [0, 0]
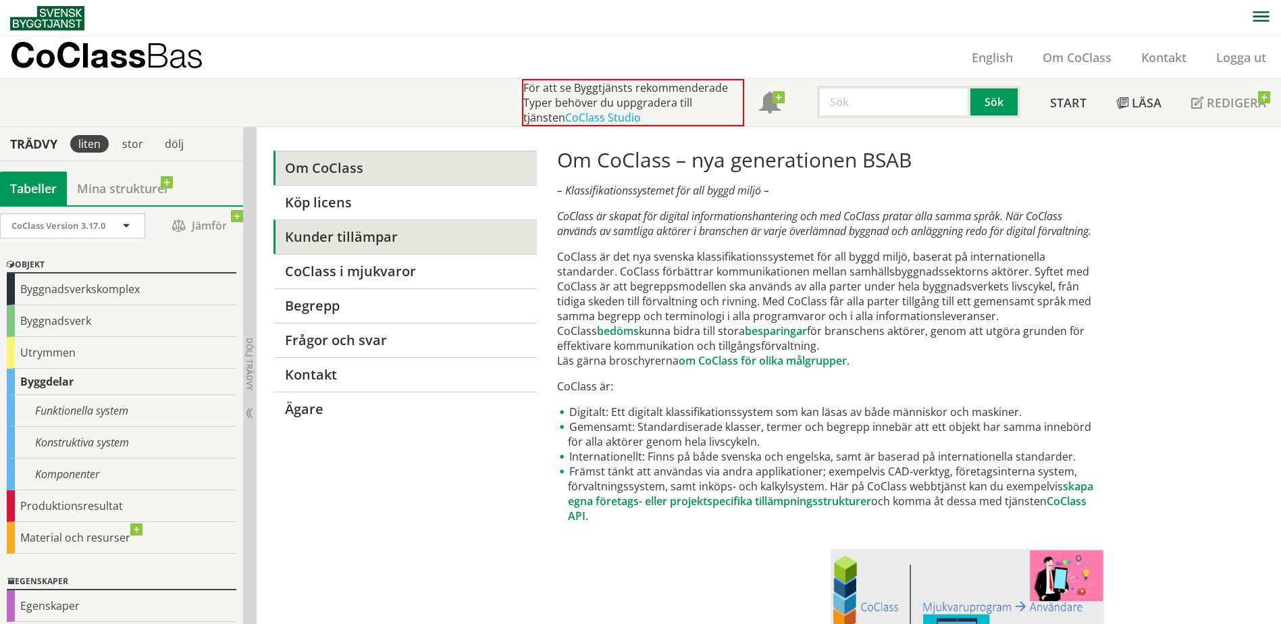
drag, startPoint x: 518, startPoint y: 462, endPoint x: 492, endPoint y: 242, distance: 220.9
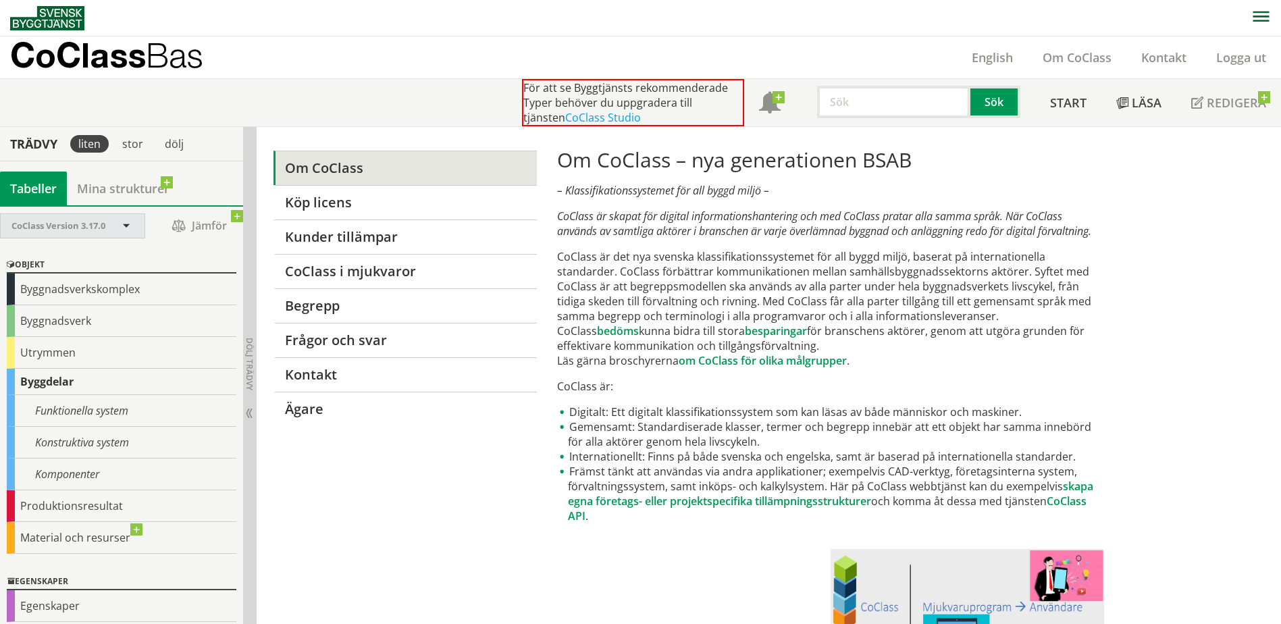
click at [97, 224] on span "CoClass Version 3.17.0" at bounding box center [58, 225] width 94 height 12
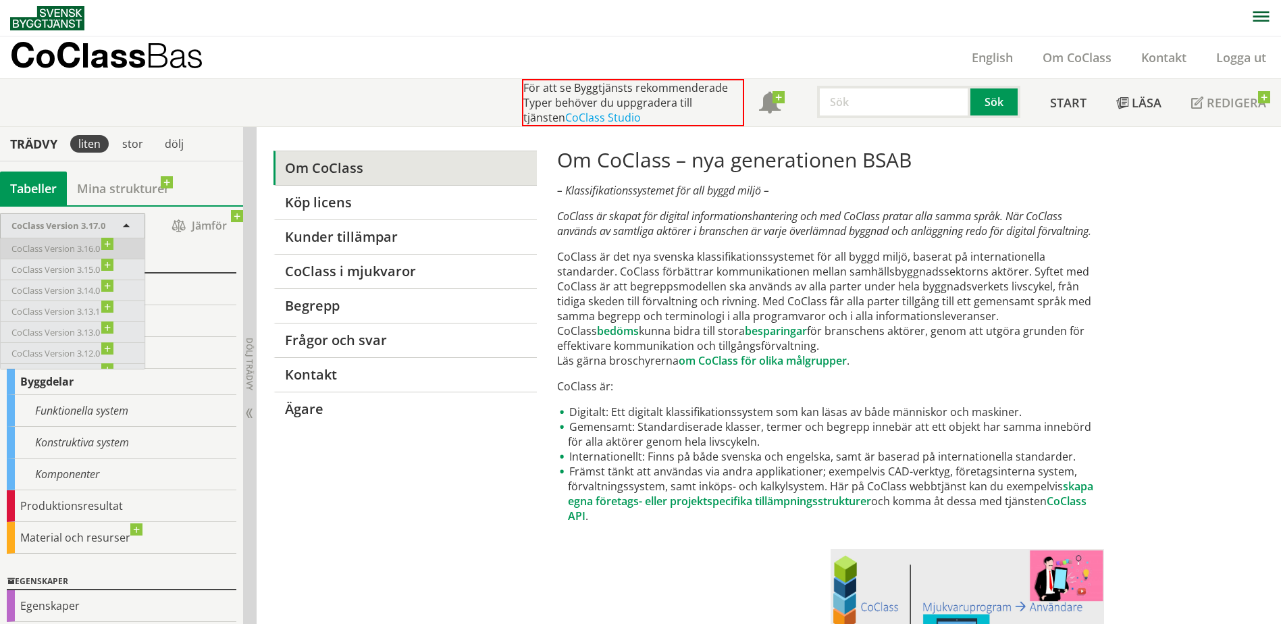
click at [95, 254] on span "CoClass Version 3.16.0" at bounding box center [62, 248] width 102 height 15
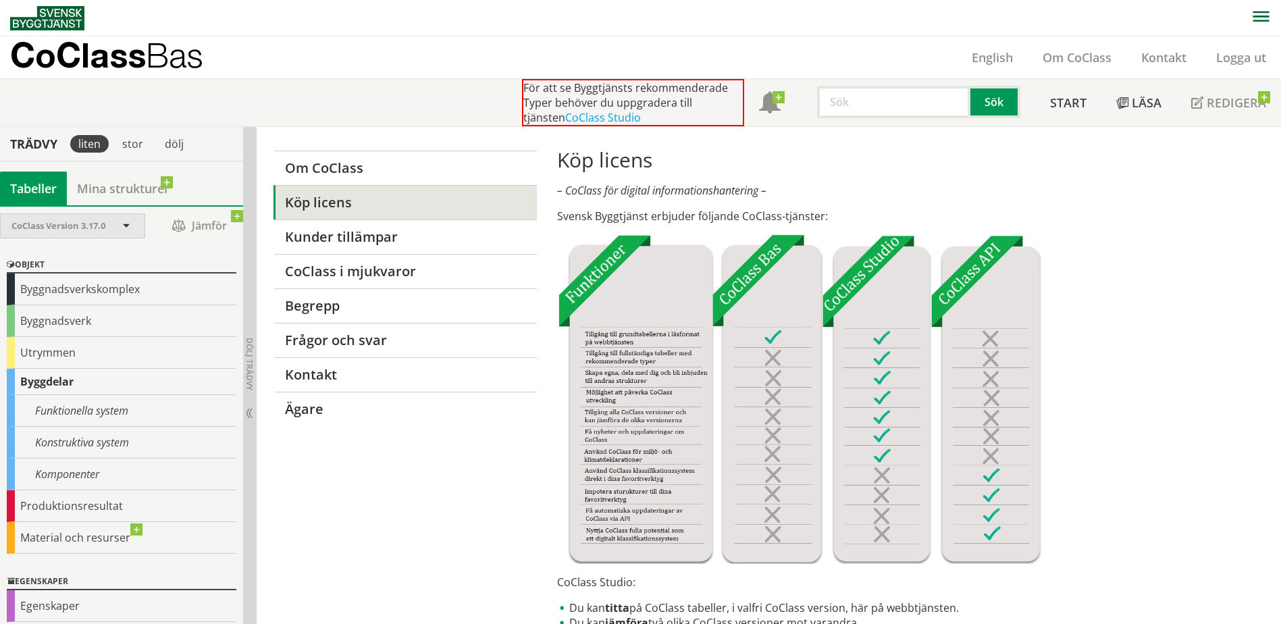
click at [121, 231] on span at bounding box center [126, 227] width 12 height 12
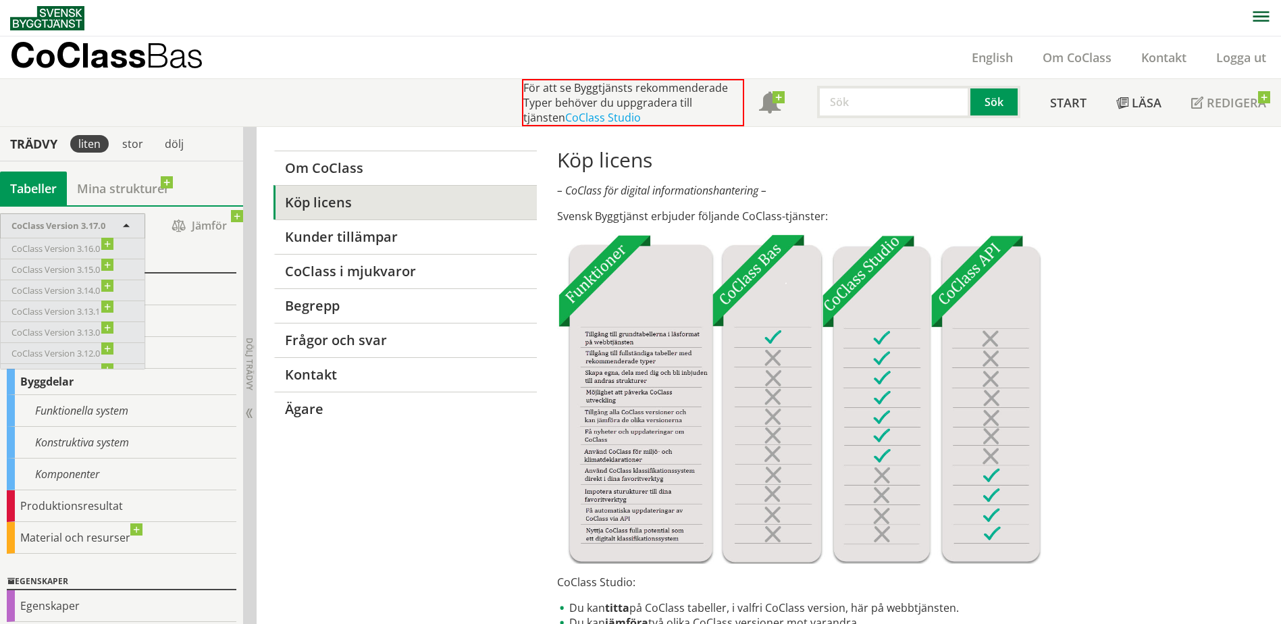
click at [102, 228] on span "CoClass Version 3.17.0" at bounding box center [58, 225] width 94 height 12
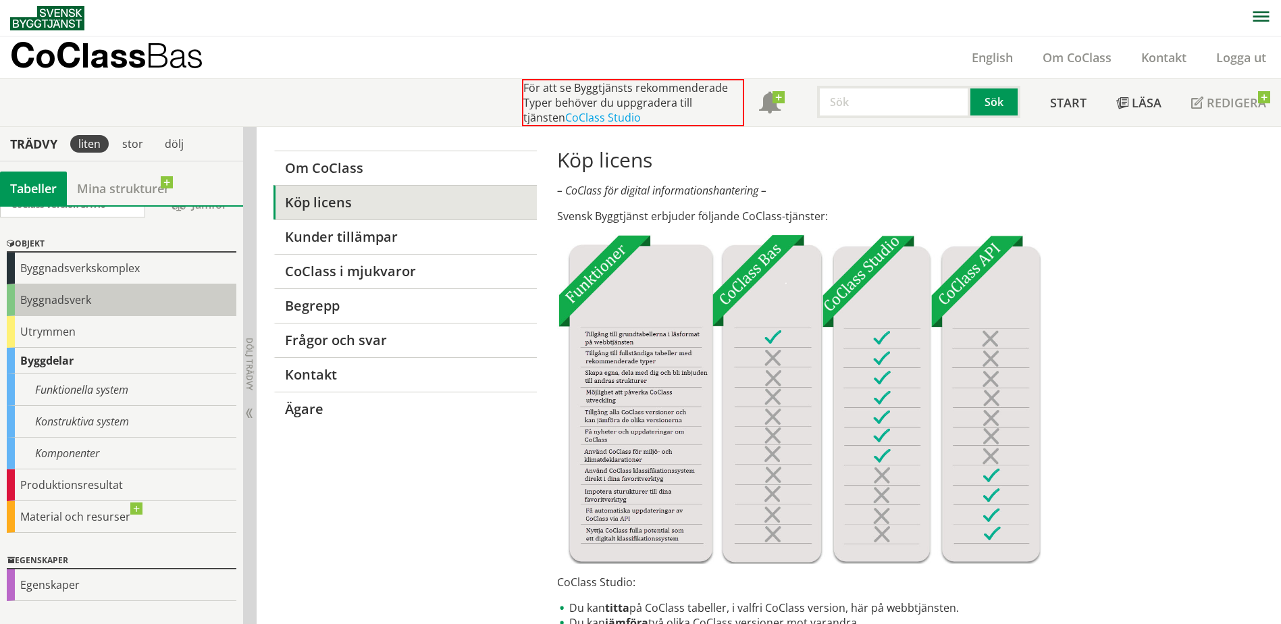
scroll to position [9, 0]
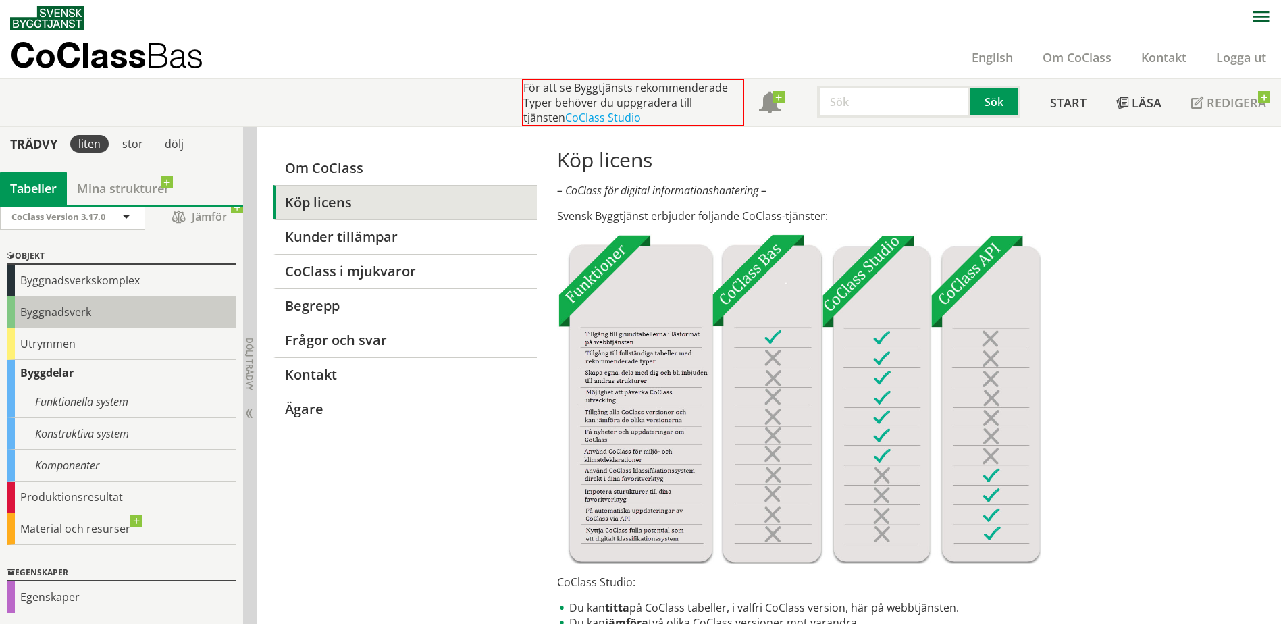
click at [80, 309] on div "Byggnadsverk" at bounding box center [122, 312] width 230 height 32
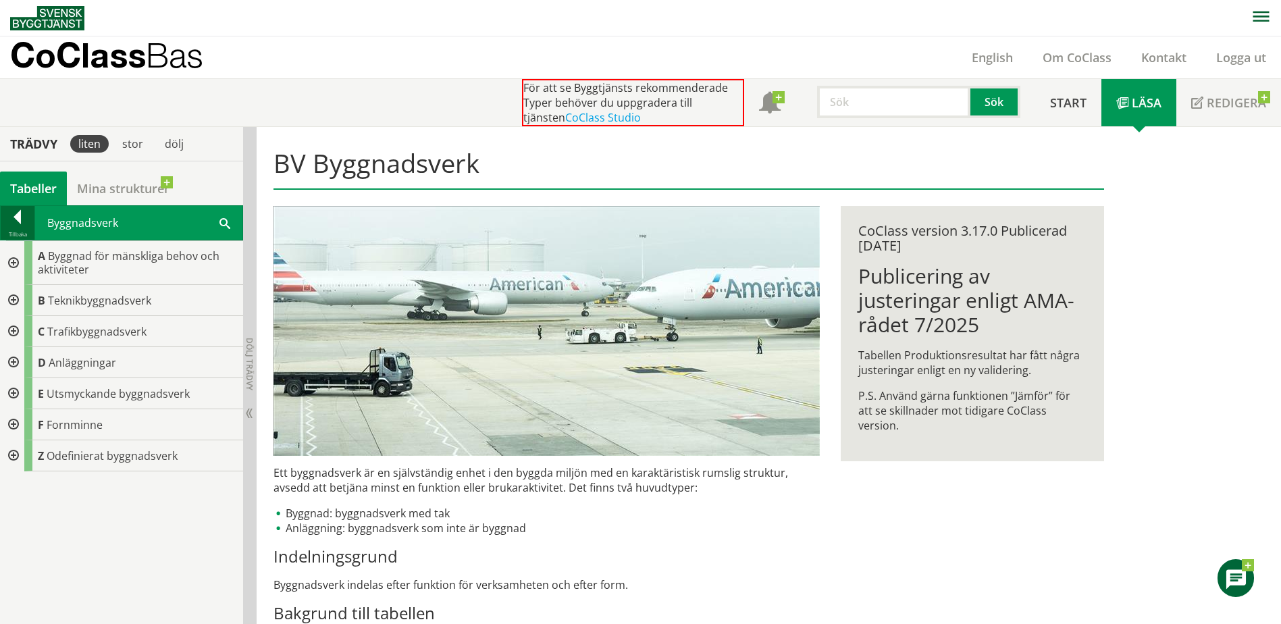
click at [22, 215] on div at bounding box center [18, 219] width 34 height 19
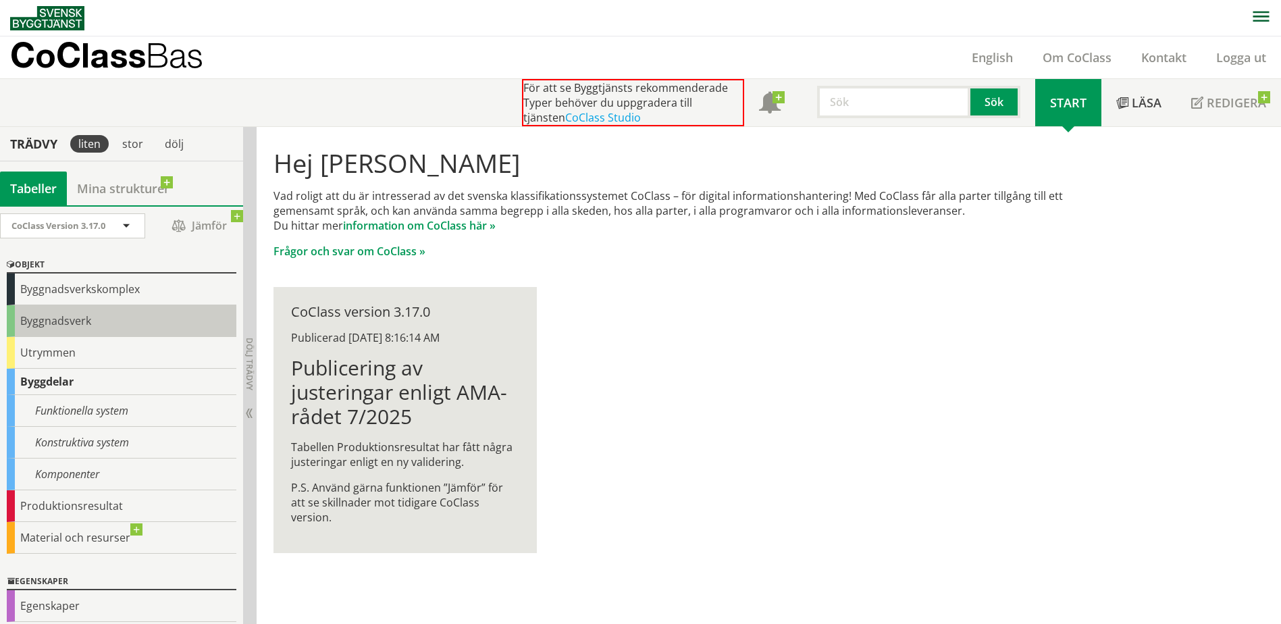
click at [68, 321] on div "Byggnadsverk" at bounding box center [122, 321] width 230 height 32
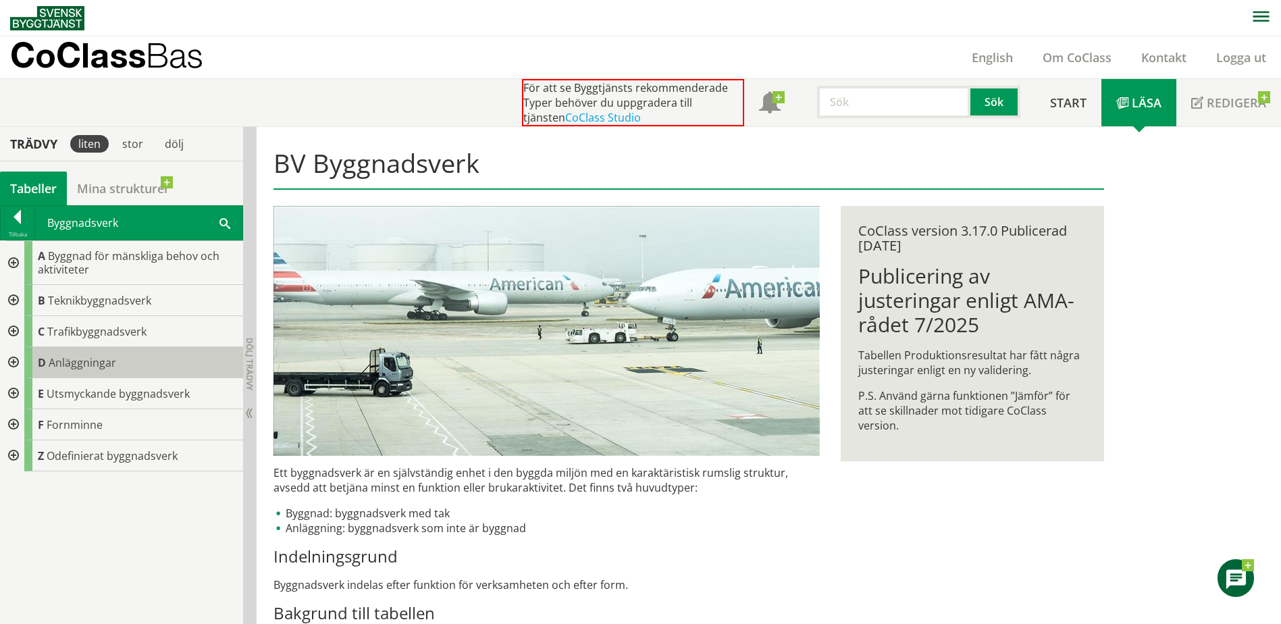
click at [118, 364] on div "D Anläggningar" at bounding box center [133, 362] width 219 height 31
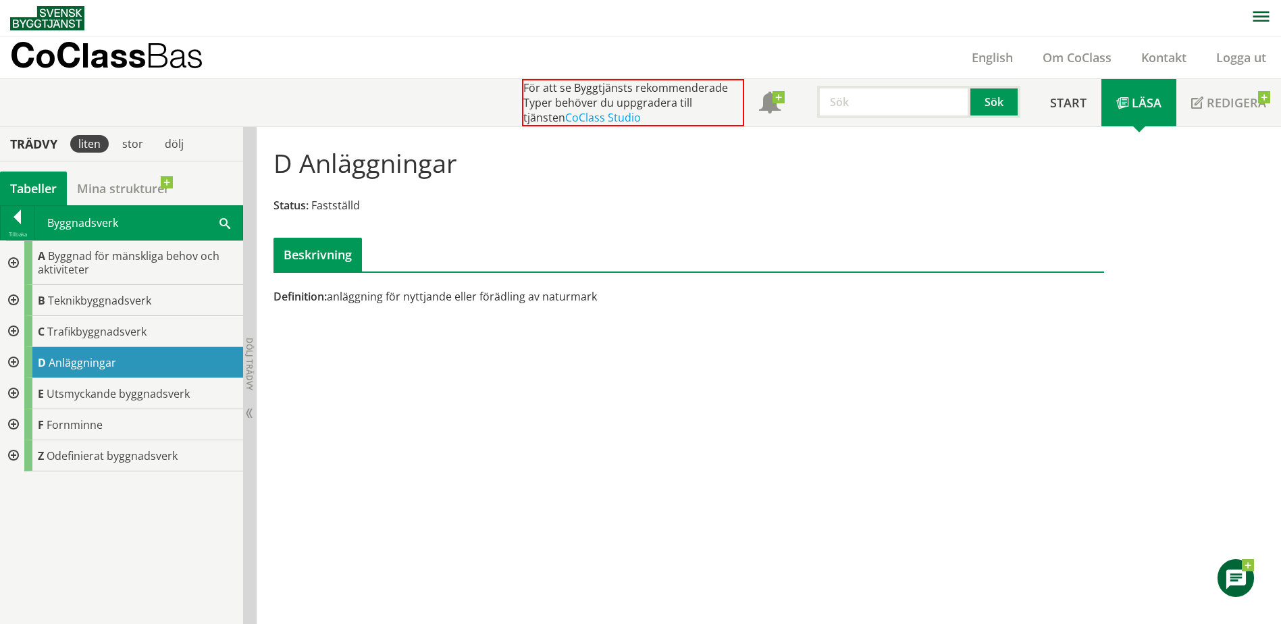
click at [14, 362] on div at bounding box center [12, 362] width 24 height 31
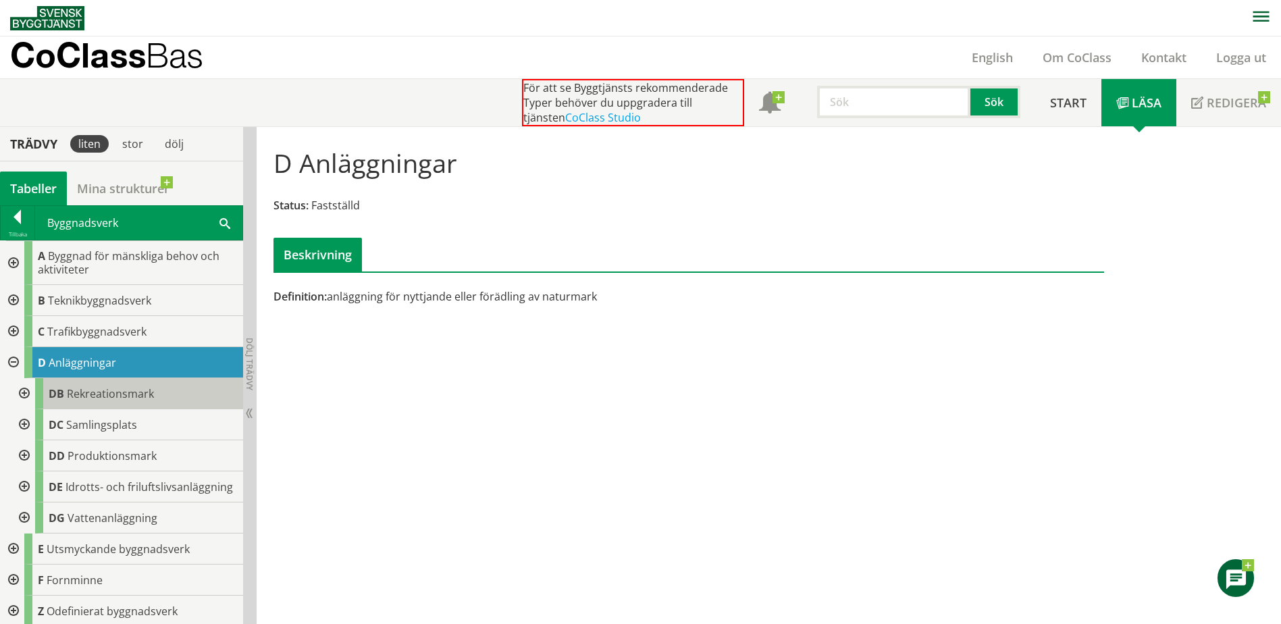
click at [97, 396] on span "Rekreationsmark" at bounding box center [110, 393] width 87 height 15
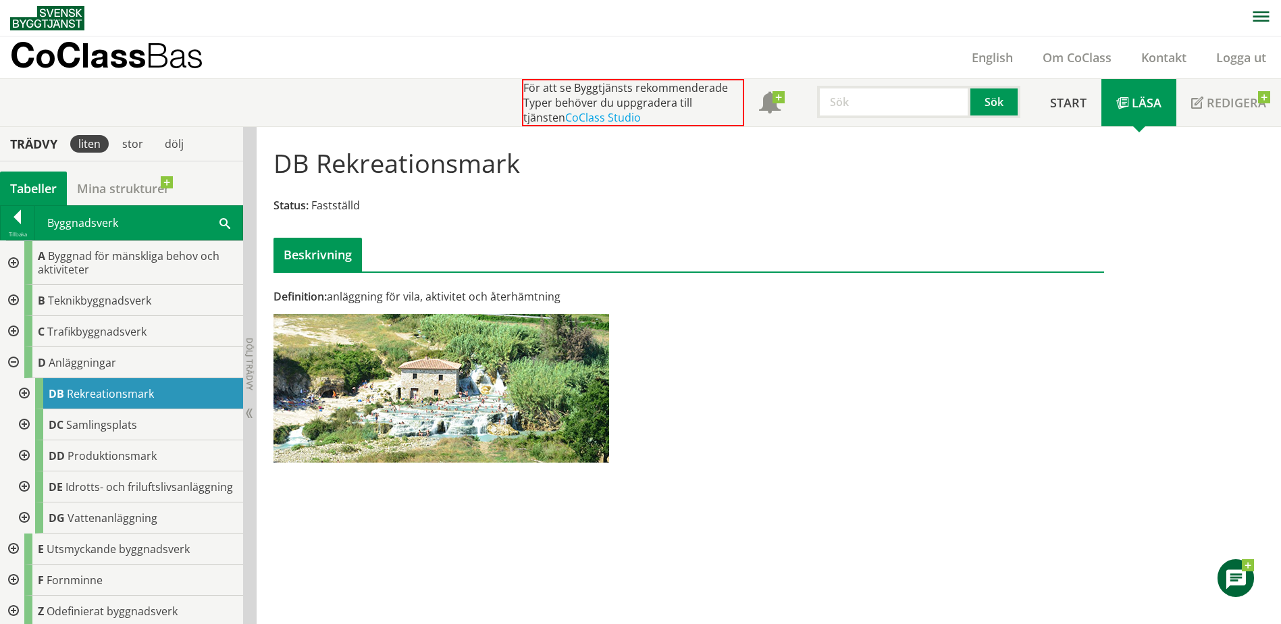
click at [22, 394] on div at bounding box center [23, 393] width 24 height 31
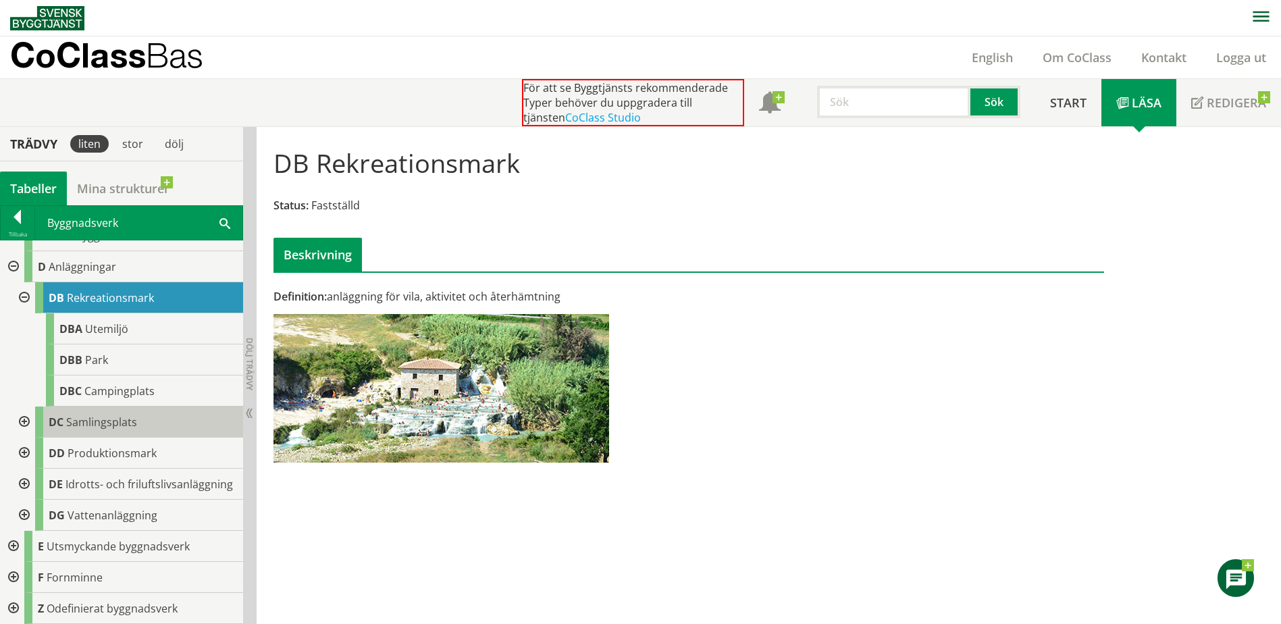
scroll to position [109, 0]
click at [27, 408] on div at bounding box center [23, 421] width 24 height 31
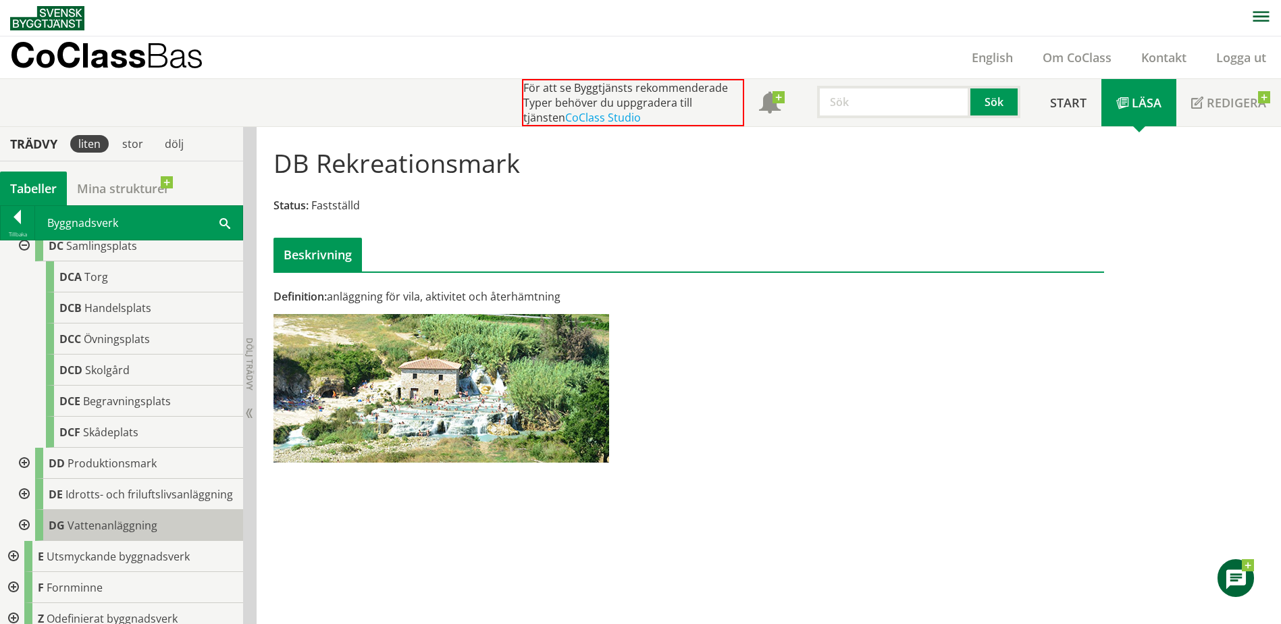
scroll to position [160, 0]
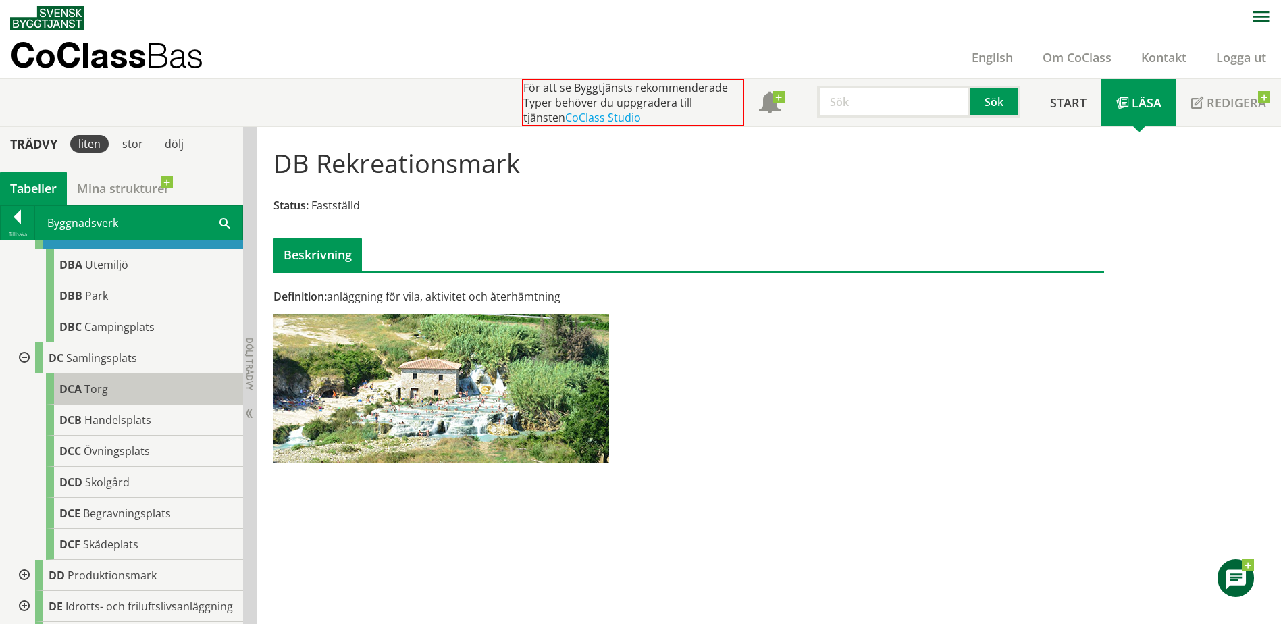
click at [100, 396] on span "Torg" at bounding box center [96, 388] width 24 height 15
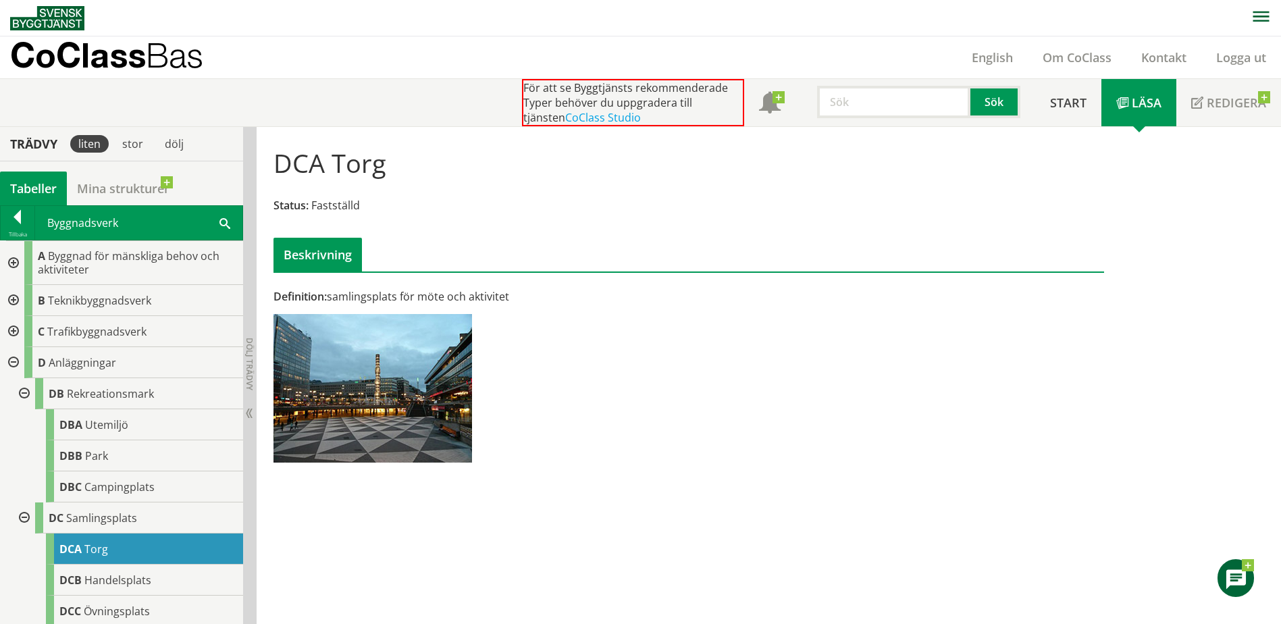
click at [9, 361] on div at bounding box center [12, 362] width 24 height 31
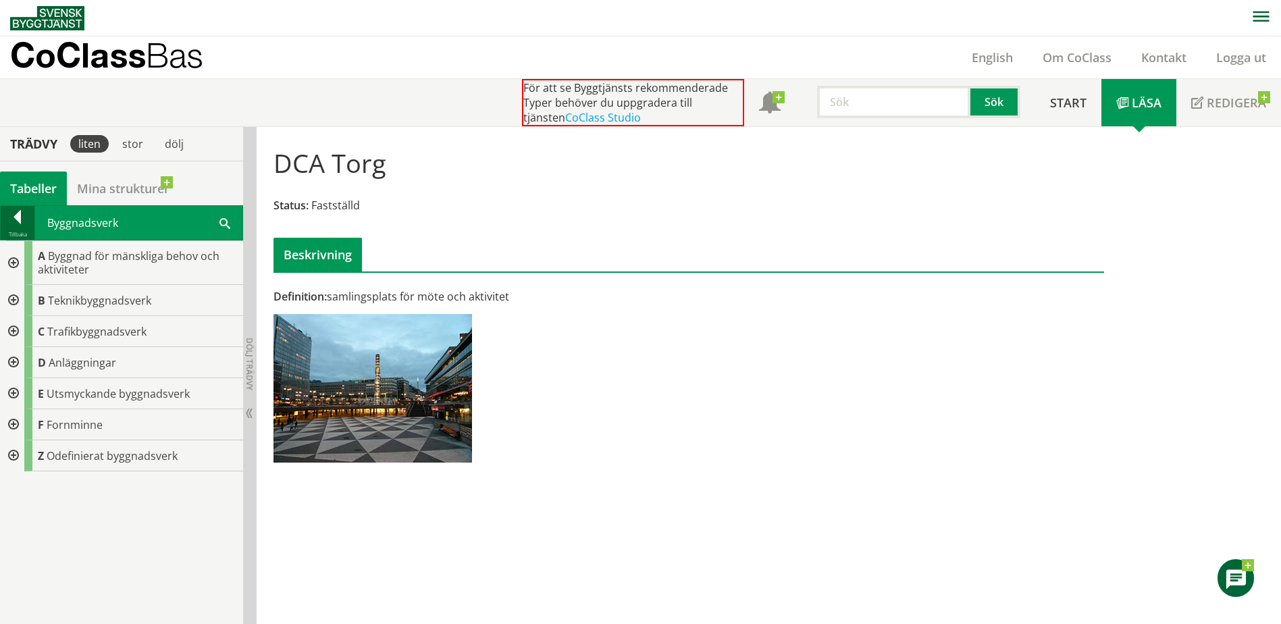
click at [9, 221] on div at bounding box center [18, 219] width 34 height 19
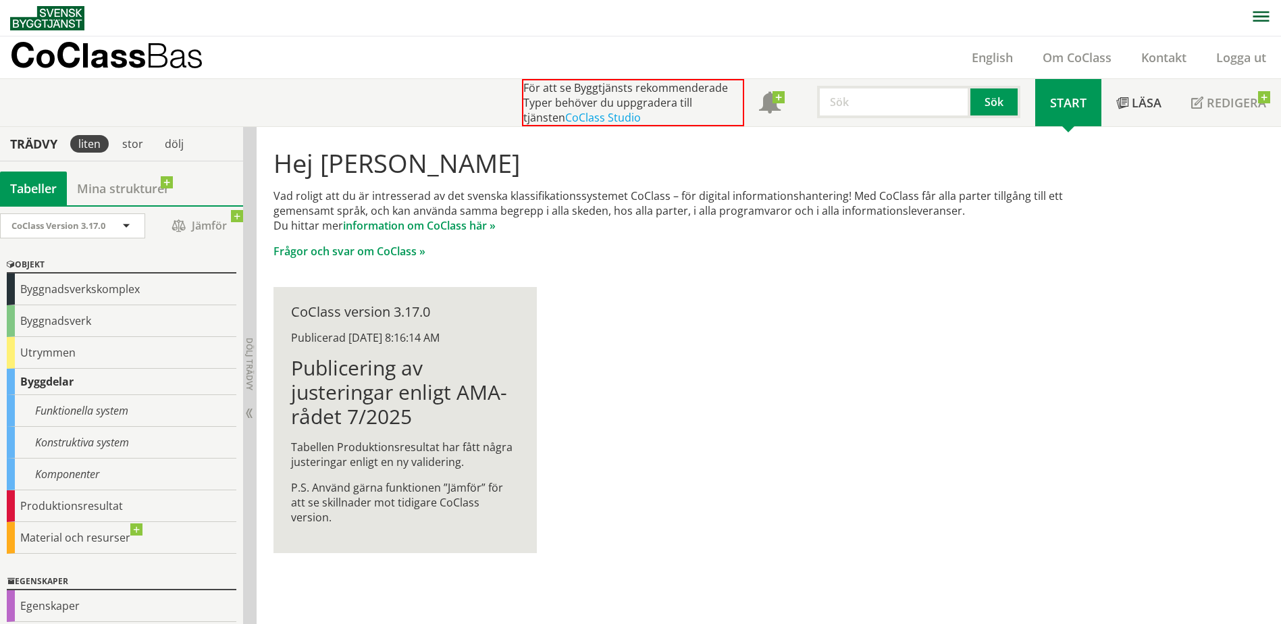
click at [97, 379] on div "Byggdelar" at bounding box center [122, 382] width 230 height 26
click at [87, 409] on div "Funktionella system" at bounding box center [122, 411] width 230 height 32
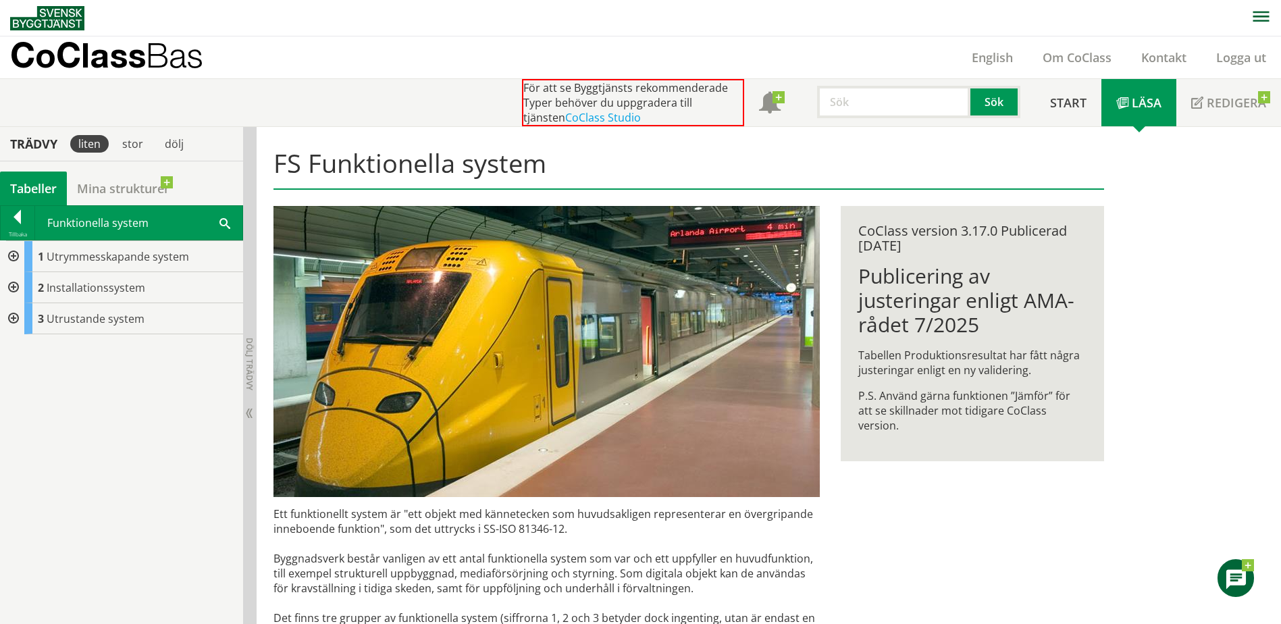
click at [101, 446] on div "1 Utrymmesskapande system 2 Installationssystem 3 Utrustande system" at bounding box center [121, 431] width 243 height 383
click at [11, 223] on div at bounding box center [18, 219] width 34 height 19
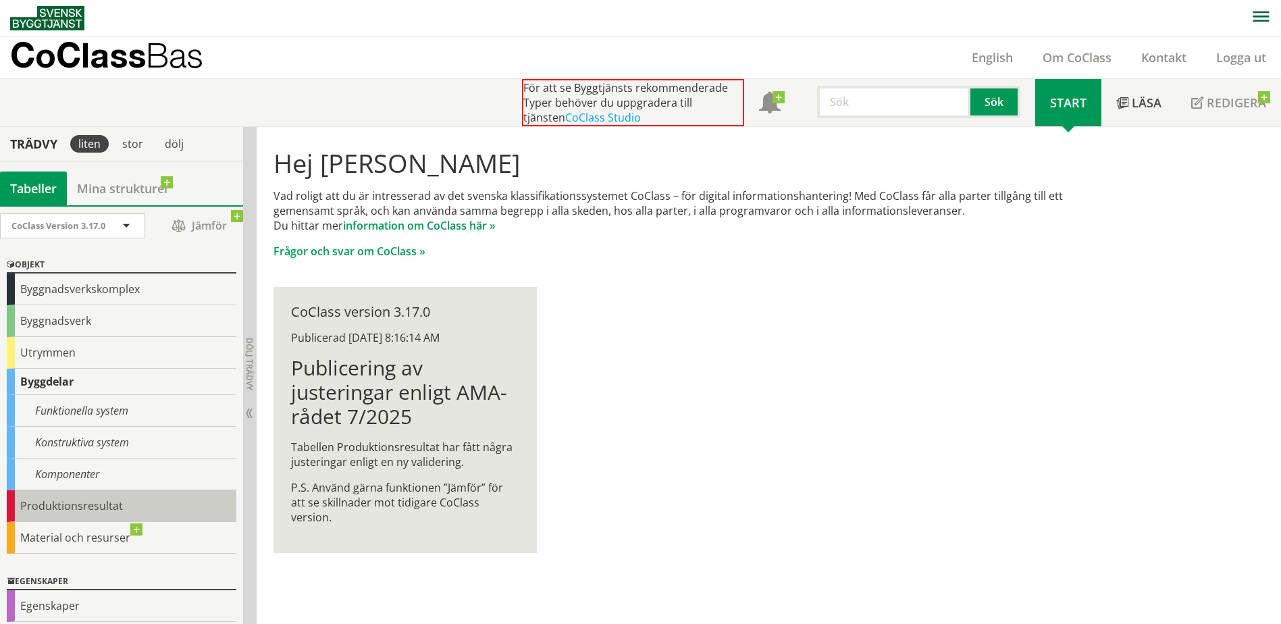
click at [66, 508] on div "Produktionsresultat" at bounding box center [122, 506] width 230 height 32
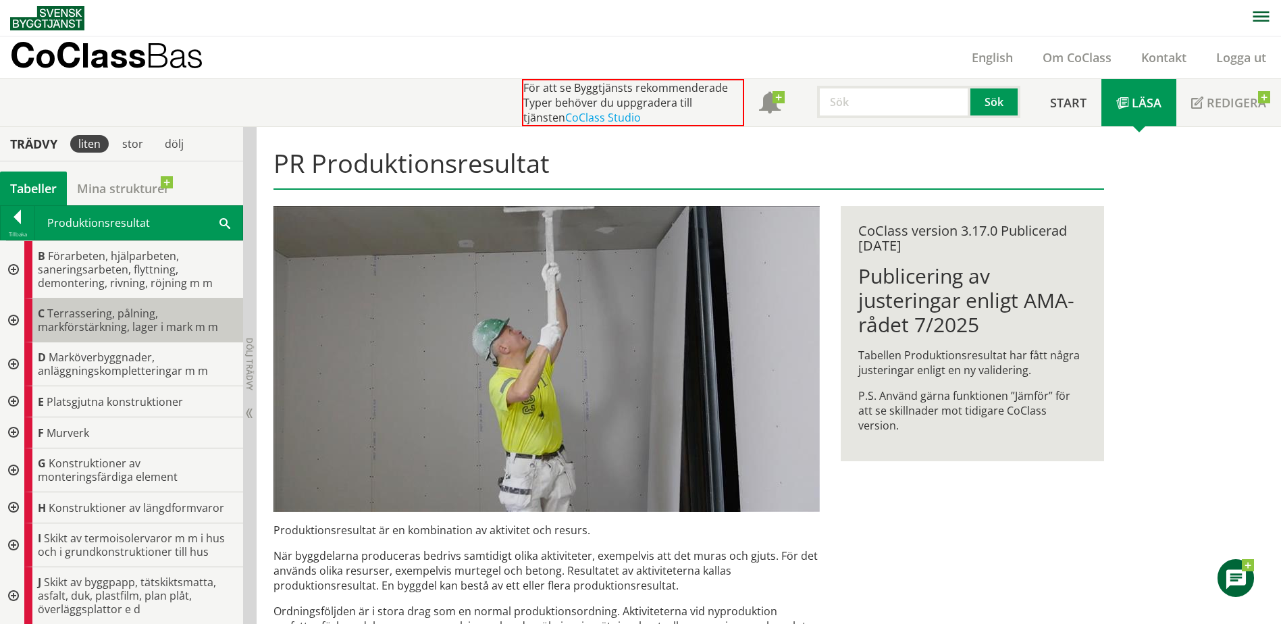
click at [80, 322] on span "Terrassering, pålning, markförstärkning, lager i mark m m" at bounding box center [128, 320] width 180 height 28
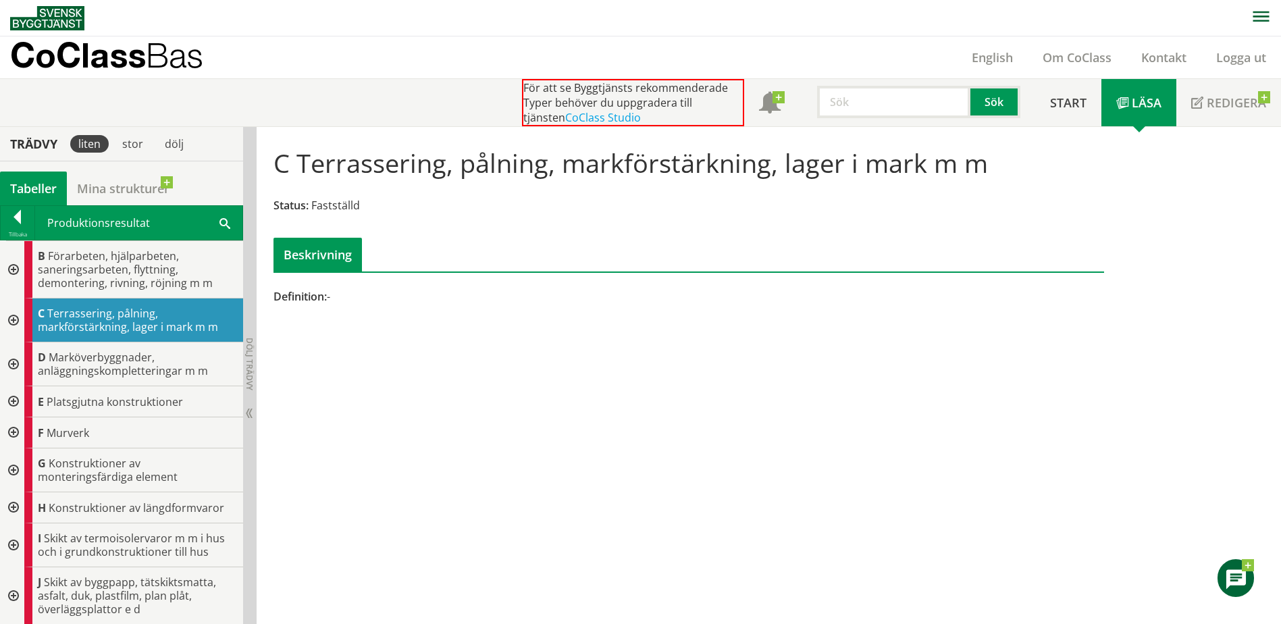
click at [15, 321] on div at bounding box center [12, 320] width 24 height 44
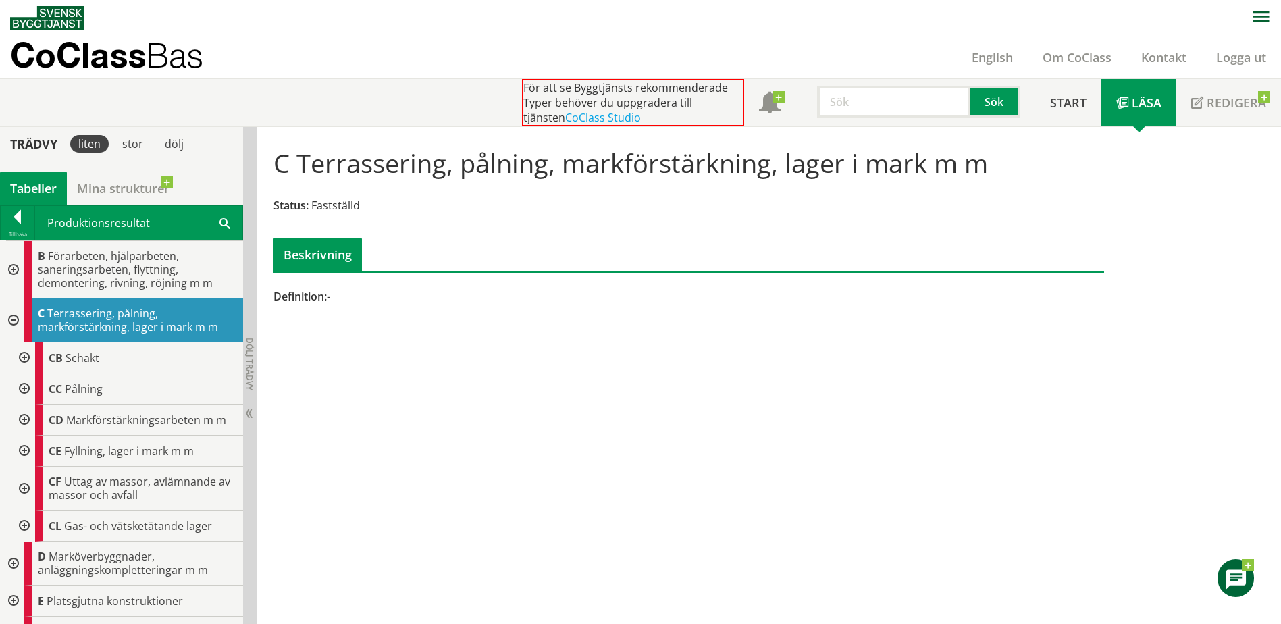
click at [20, 356] on div at bounding box center [23, 357] width 24 height 31
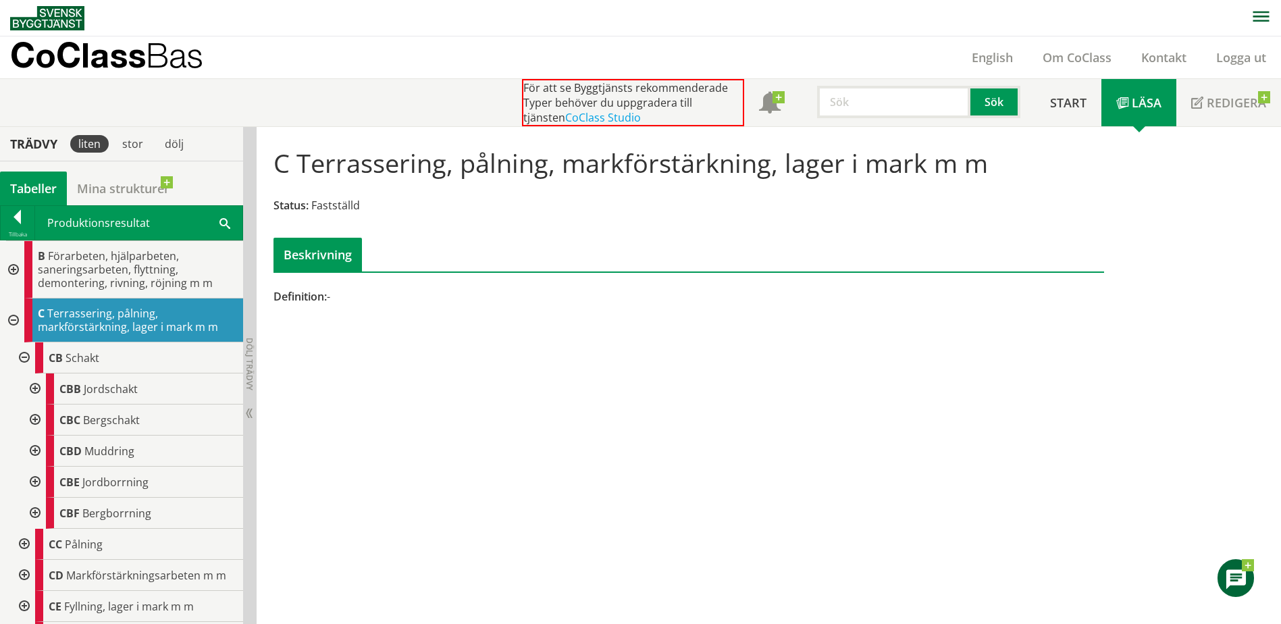
click at [34, 388] on div at bounding box center [34, 388] width 24 height 31
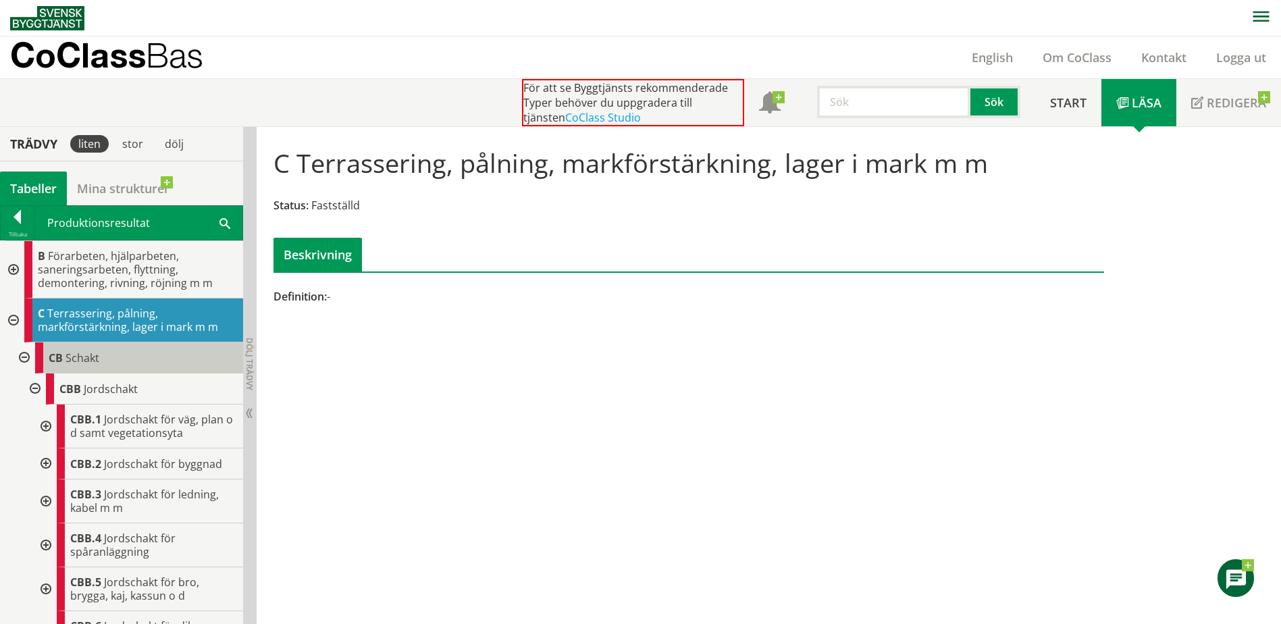
click at [80, 364] on span "Schakt" at bounding box center [82, 357] width 34 height 15
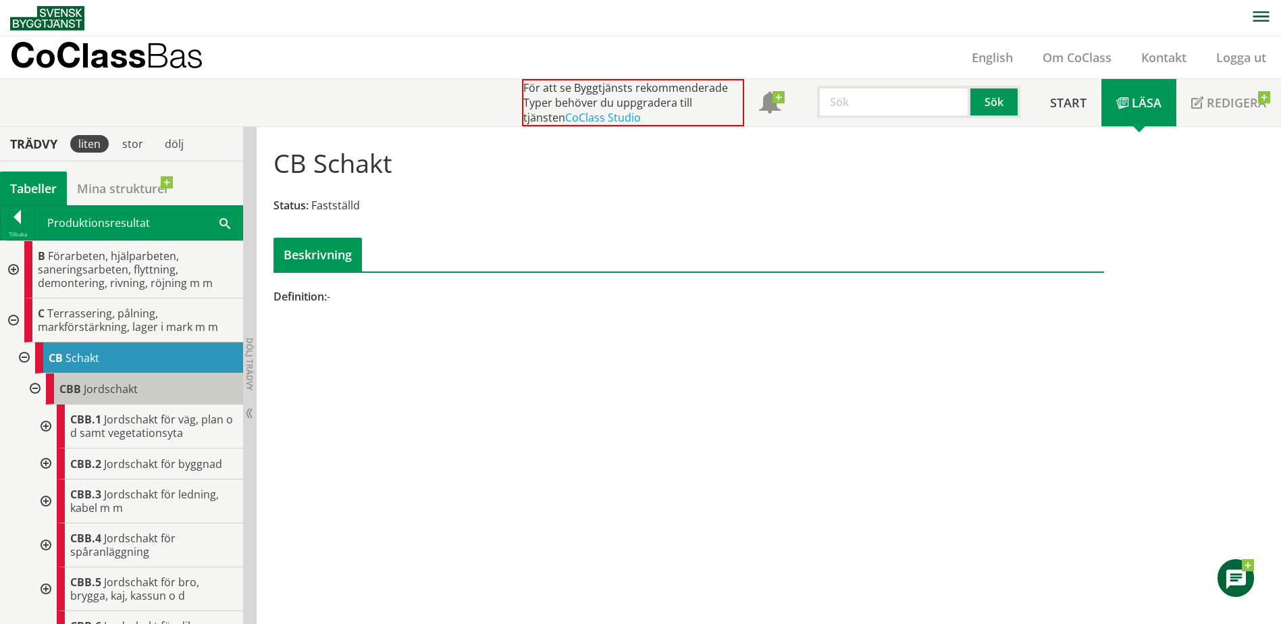
click at [122, 396] on div "CBB Jordschakt" at bounding box center [144, 388] width 197 height 31
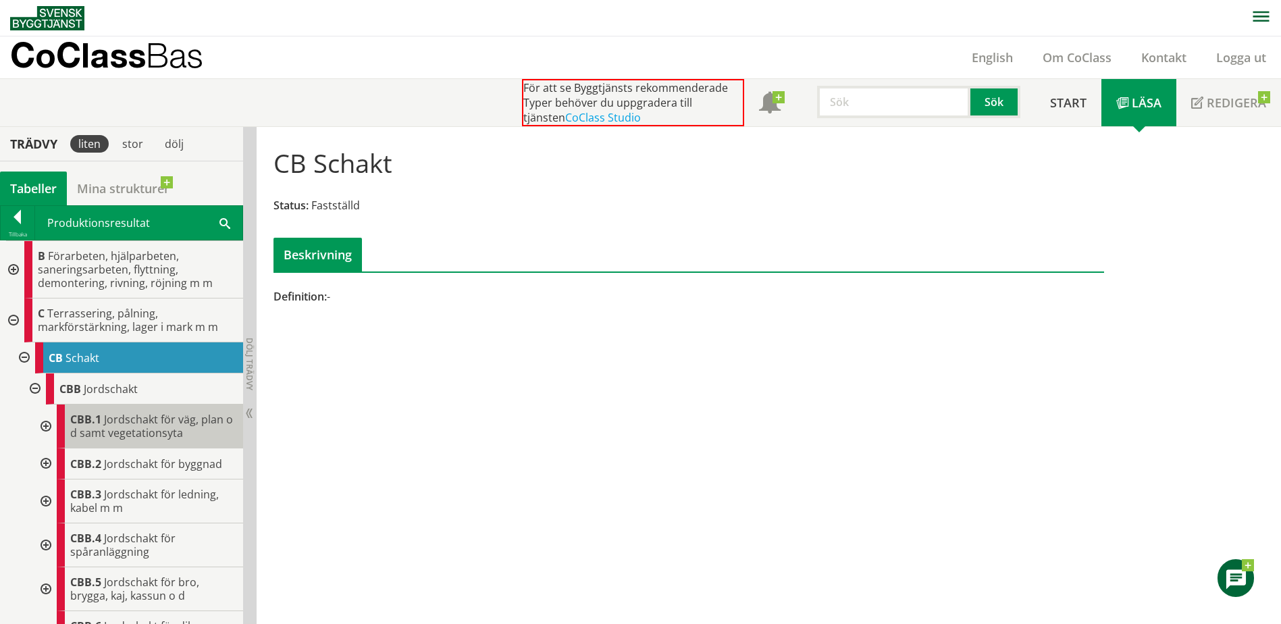
click at [138, 426] on span "Jordschakt för väg, plan o d samt vegetationsyta" at bounding box center [151, 426] width 163 height 28
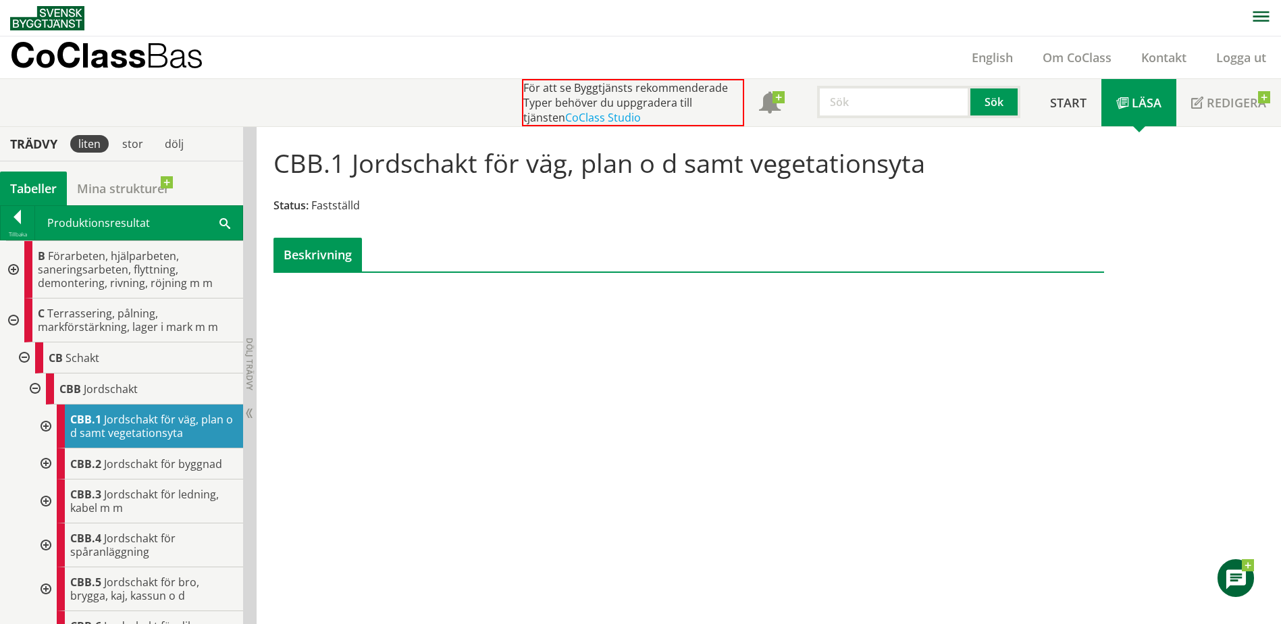
click at [46, 429] on div at bounding box center [44, 426] width 24 height 44
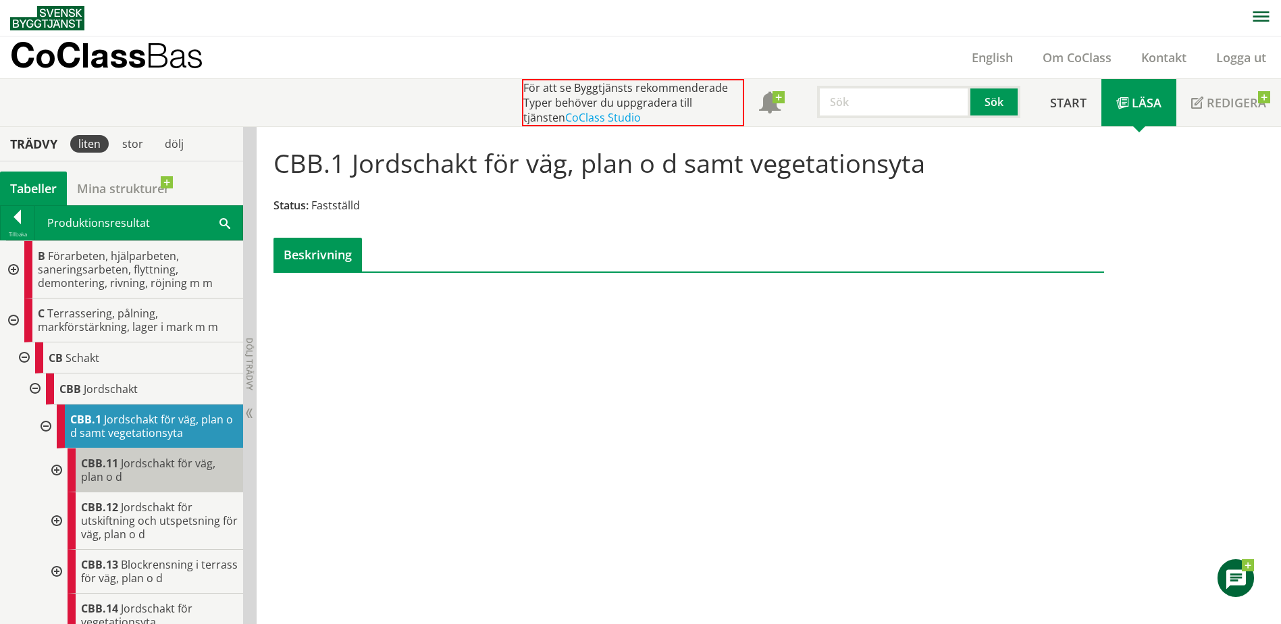
click at [128, 477] on div "CBB.11 Jordschakt för väg, plan o d" at bounding box center [156, 470] width 176 height 44
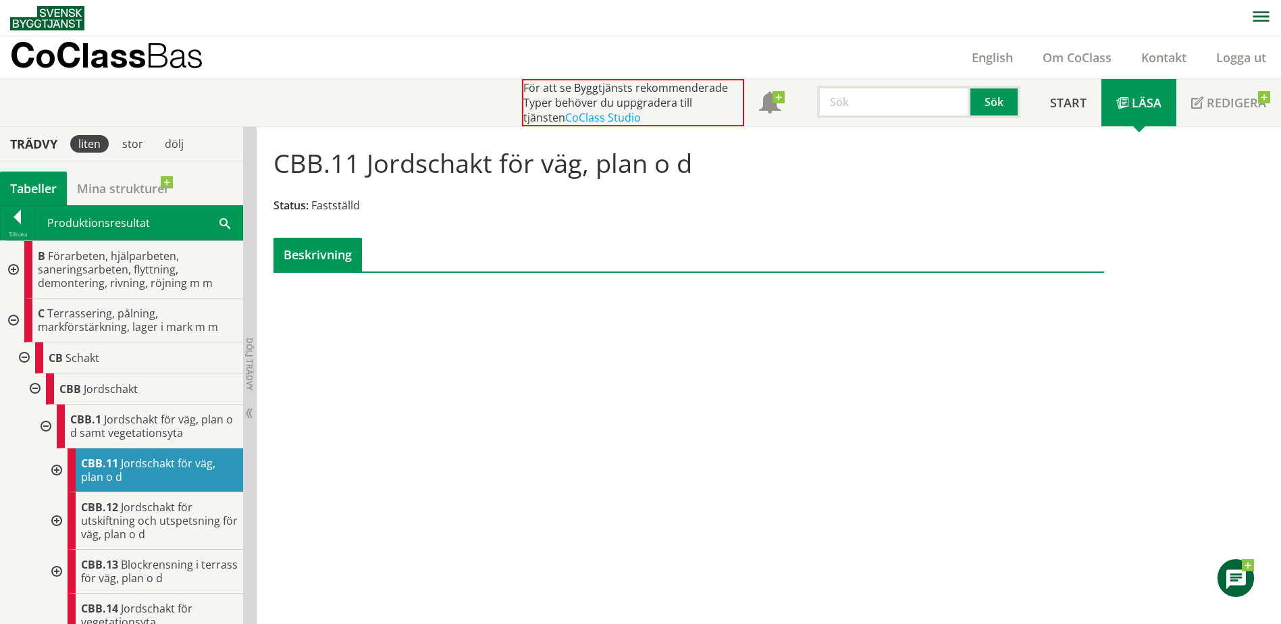
click at [58, 469] on div at bounding box center [55, 470] width 24 height 44
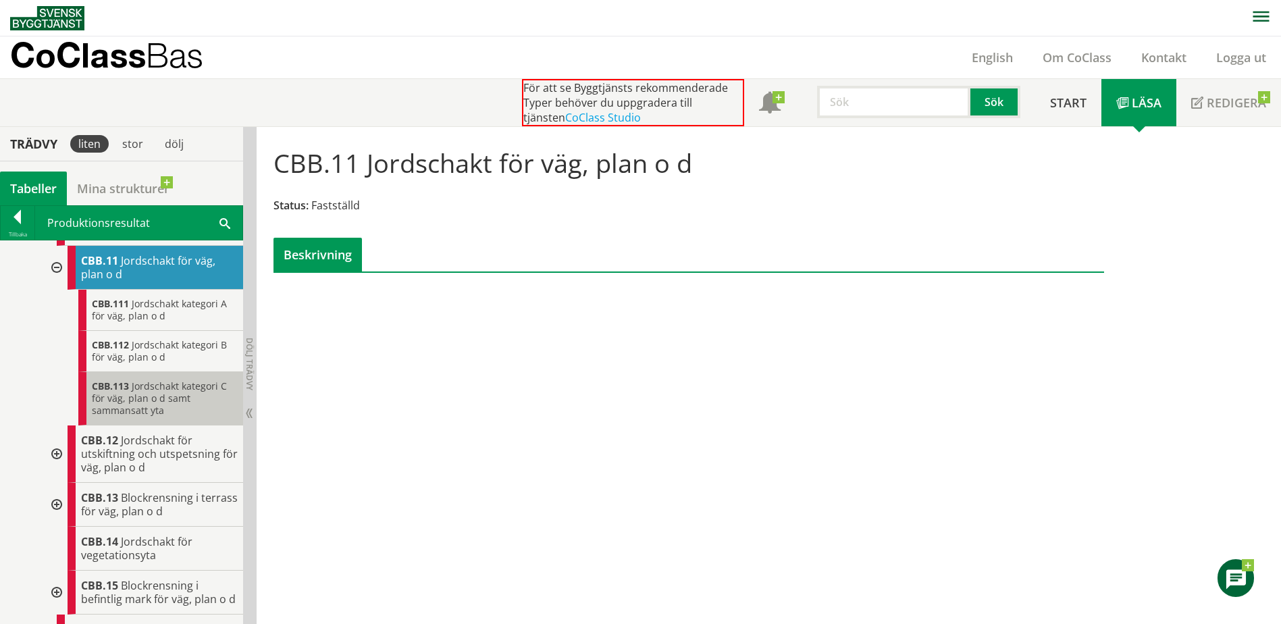
scroll to position [135, 0]
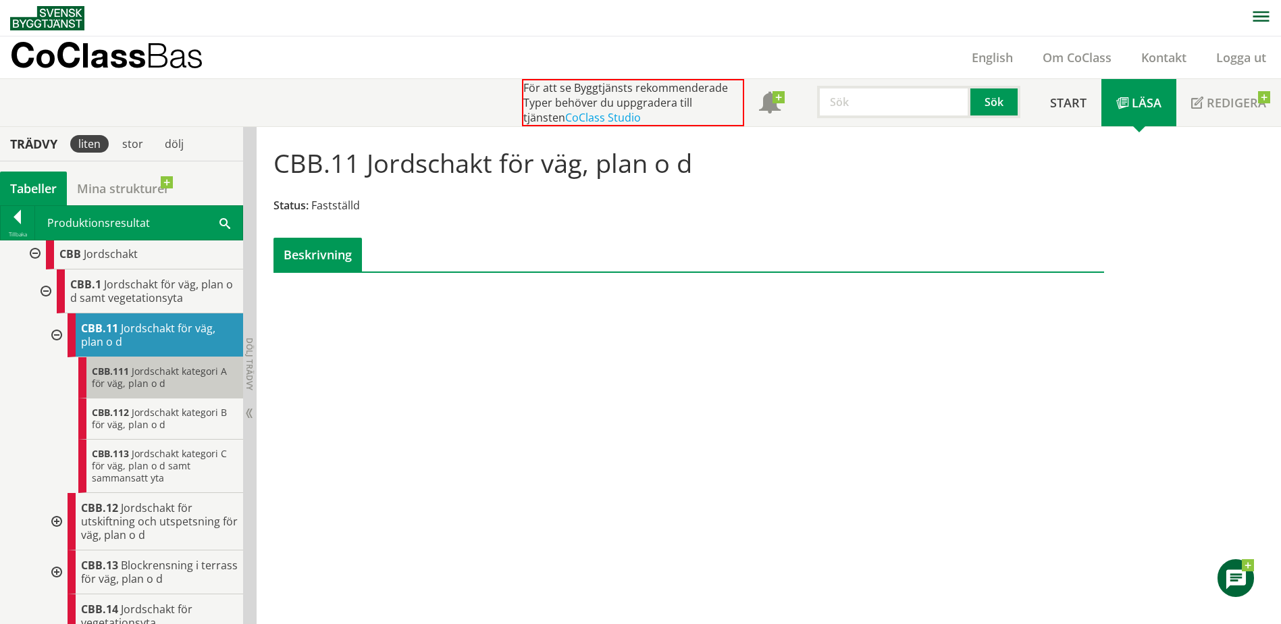
click at [110, 388] on span "Jordschakt kategori A för väg, plan o d" at bounding box center [159, 377] width 135 height 25
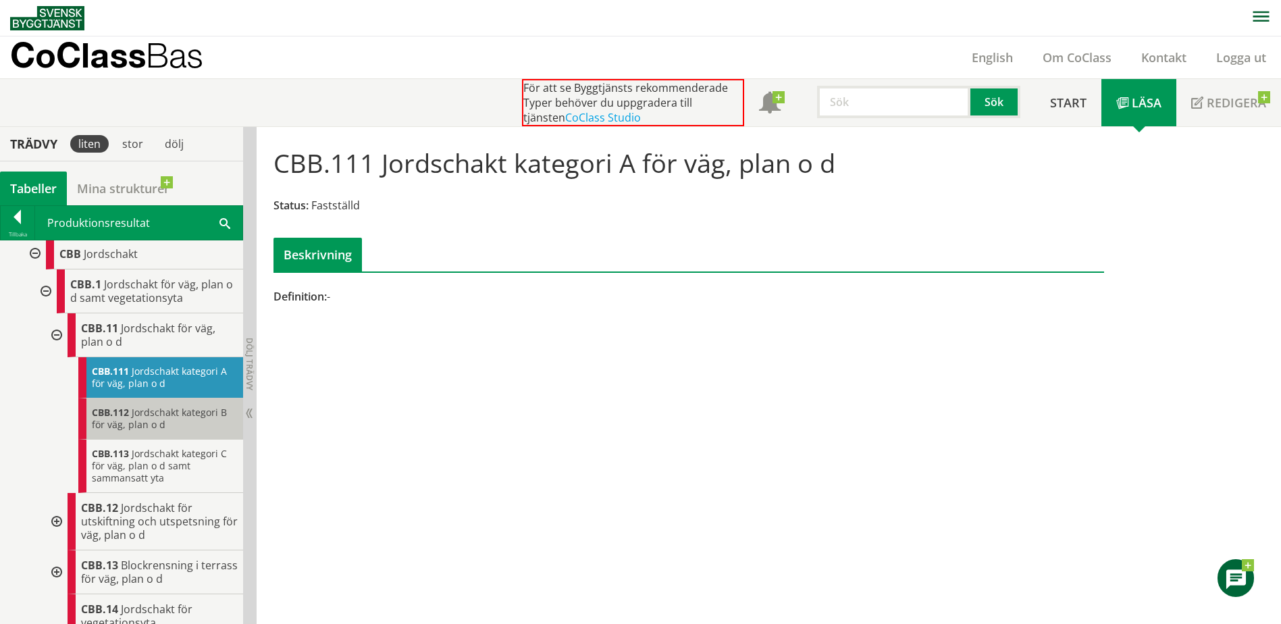
click at [124, 416] on span "CBB.112" at bounding box center [110, 412] width 37 height 13
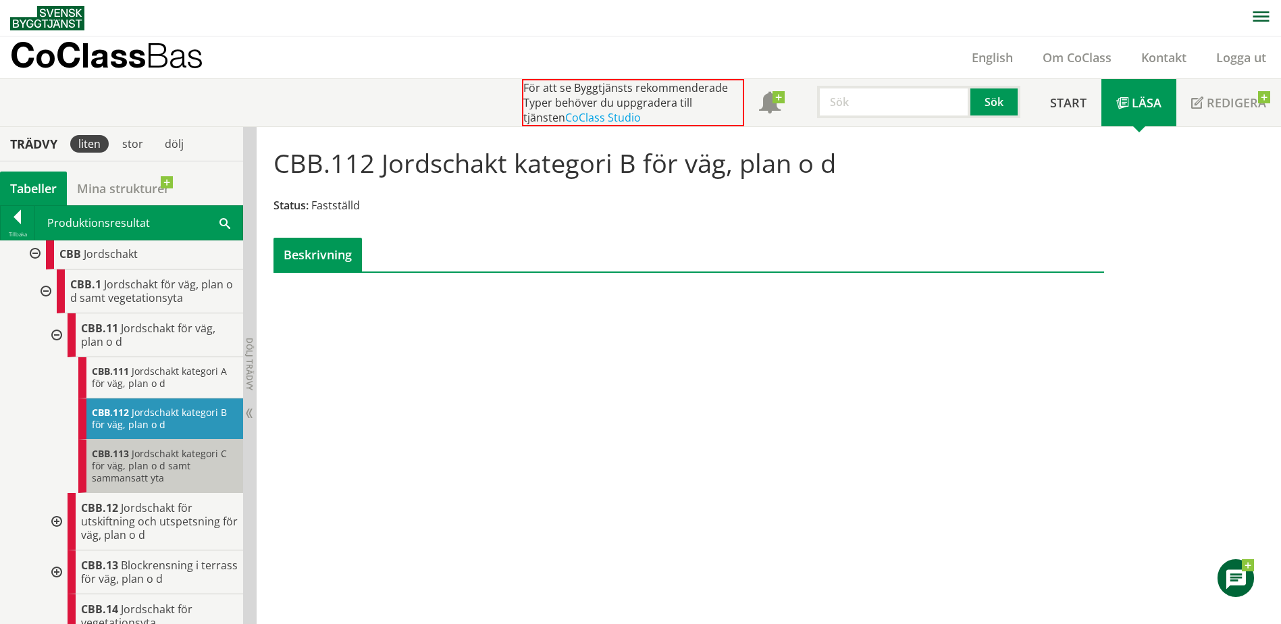
click at [135, 465] on span "Jordschakt kategori C för väg, plan o d samt sammansatt yta" at bounding box center [159, 465] width 135 height 37
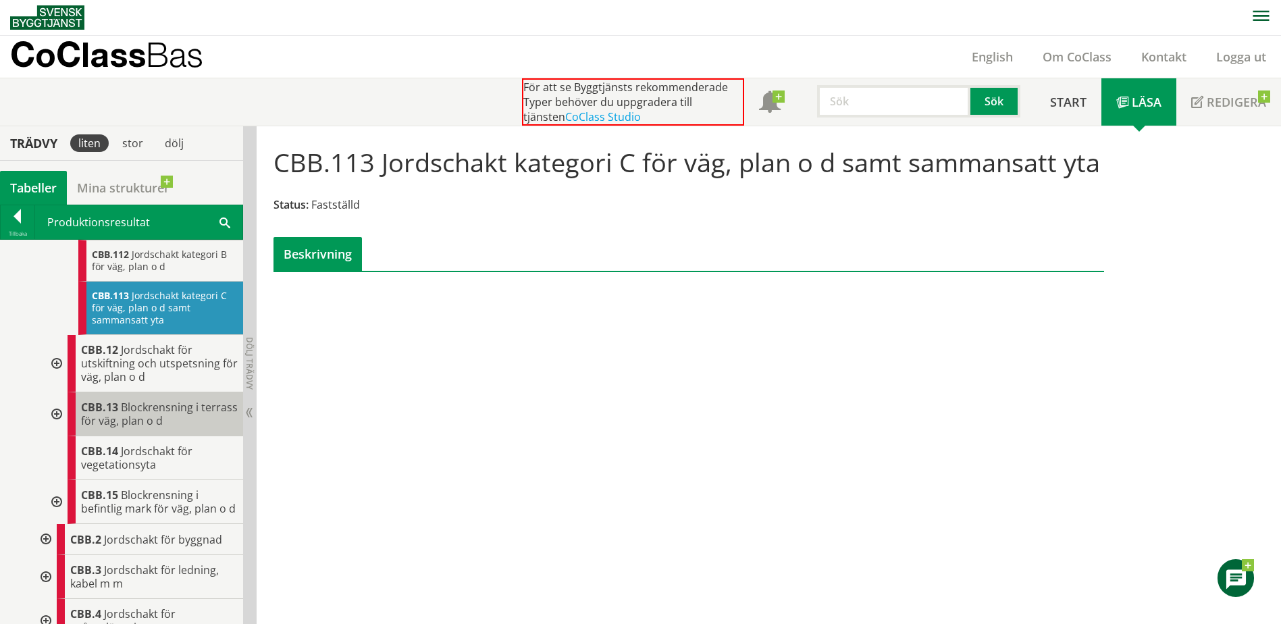
scroll to position [270, 0]
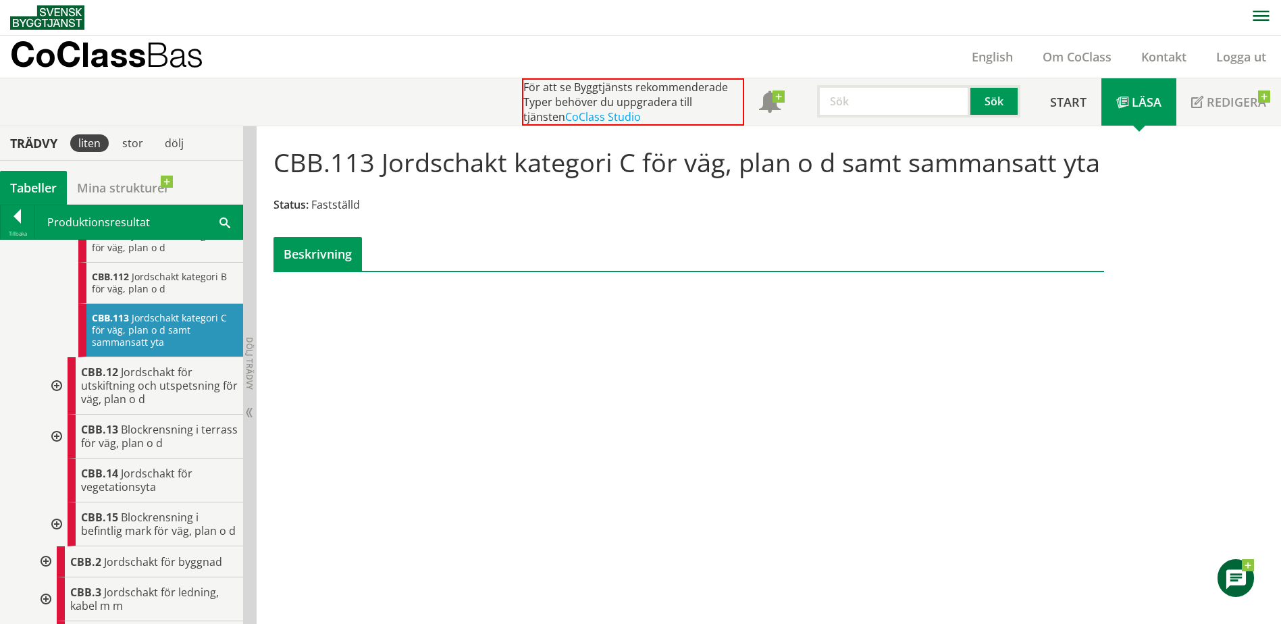
click at [58, 392] on div at bounding box center [55, 385] width 24 height 57
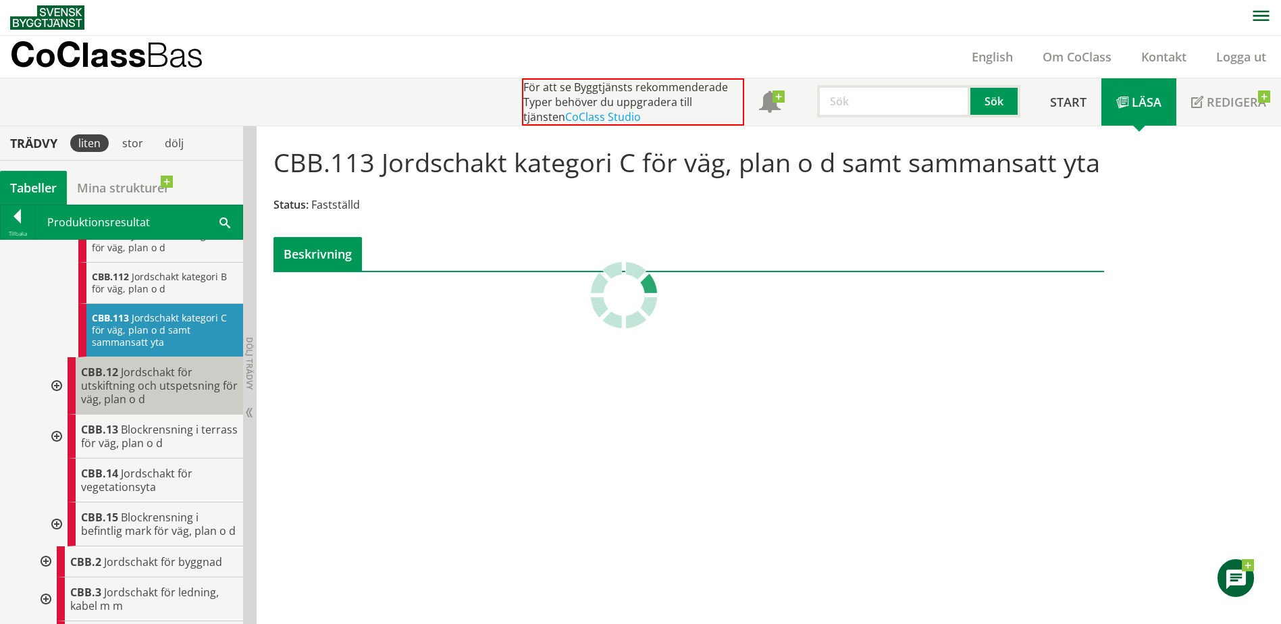
click at [134, 395] on span "Jordschakt för utskiftning och utspetsning för väg, plan o d" at bounding box center [159, 386] width 157 height 42
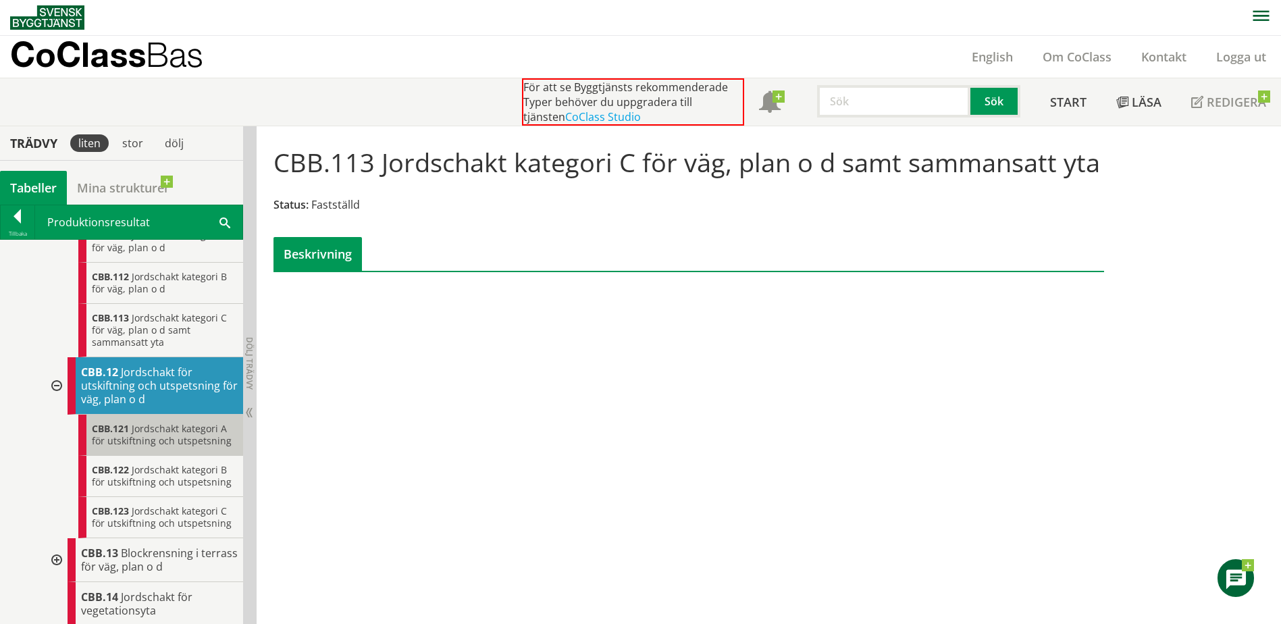
click at [144, 435] on span "Jordschakt kategori A för utskiftning och utspetsning" at bounding box center [162, 434] width 140 height 25
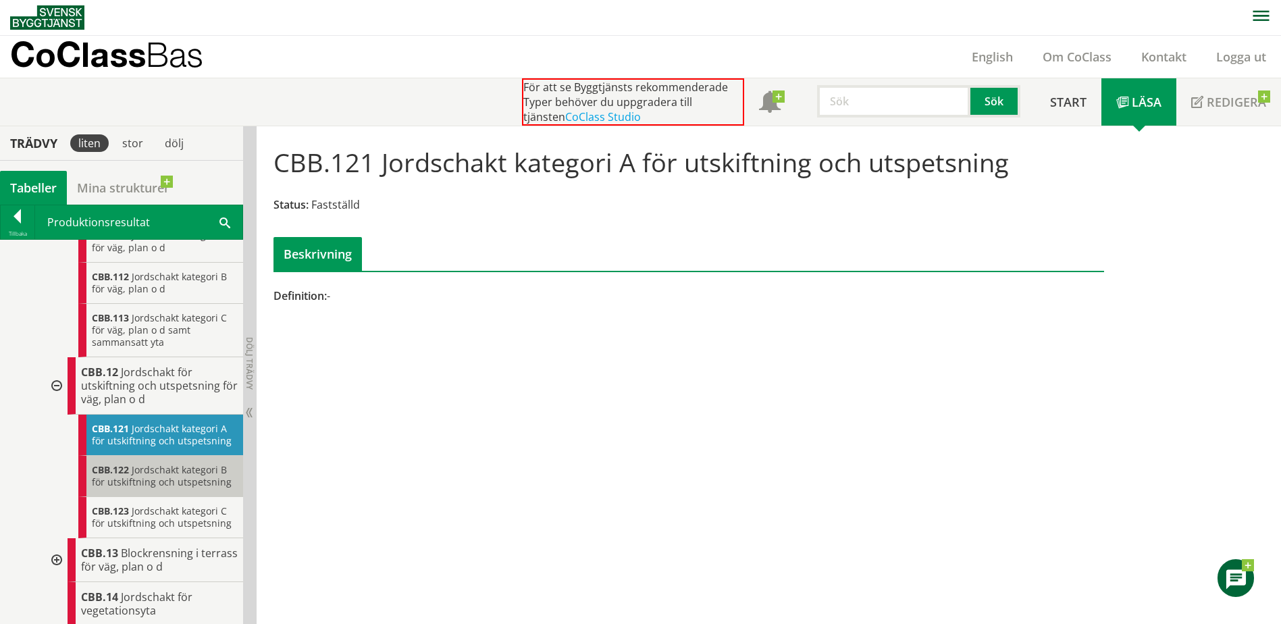
click at [150, 469] on span "Jordschakt kategori B för utskiftning och utspetsning" at bounding box center [162, 475] width 140 height 25
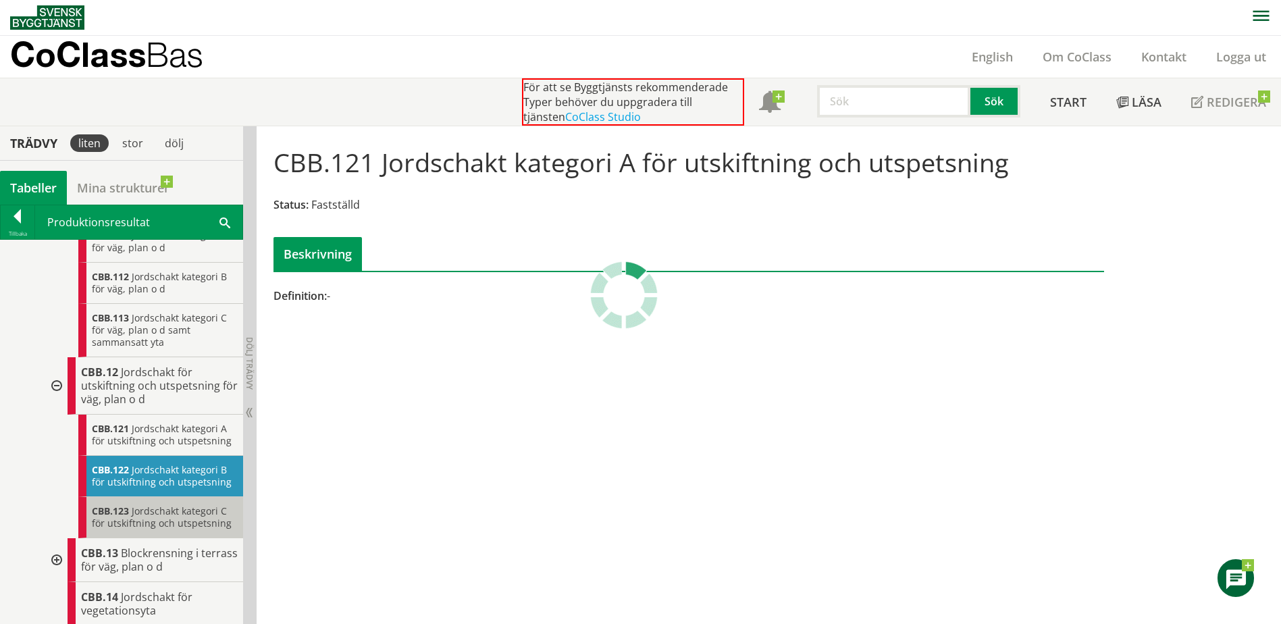
click at [143, 508] on span "Jordschakt kategori C för utskiftning och utspetsning" at bounding box center [162, 516] width 140 height 25
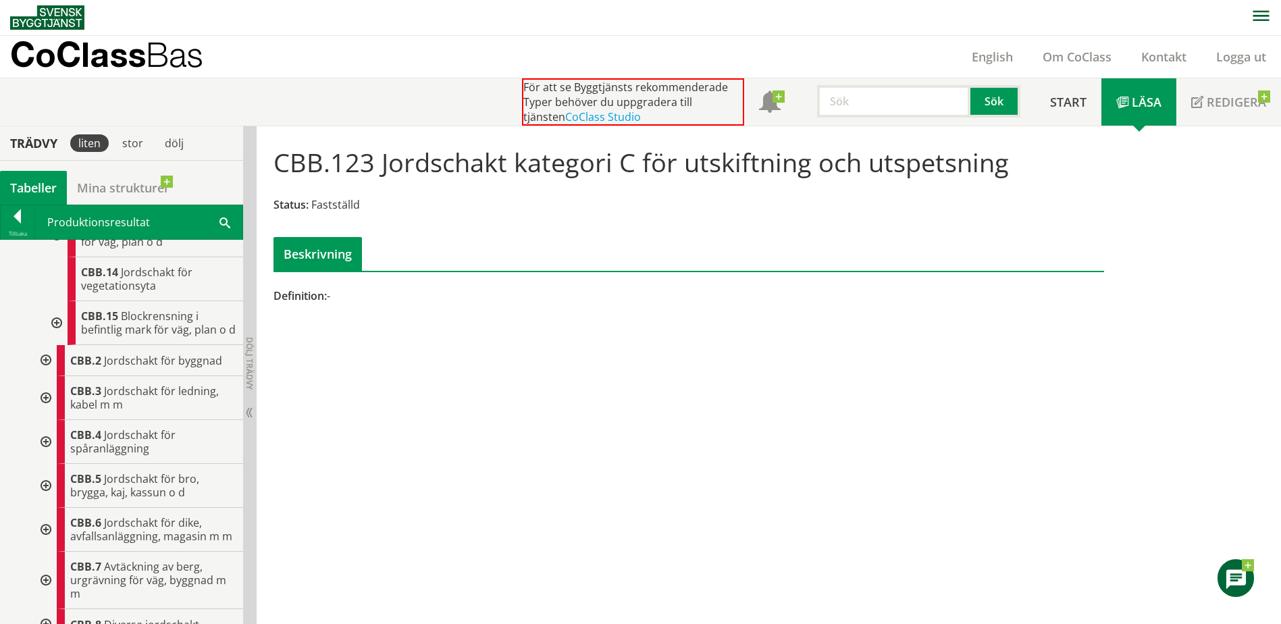
scroll to position [608, 0]
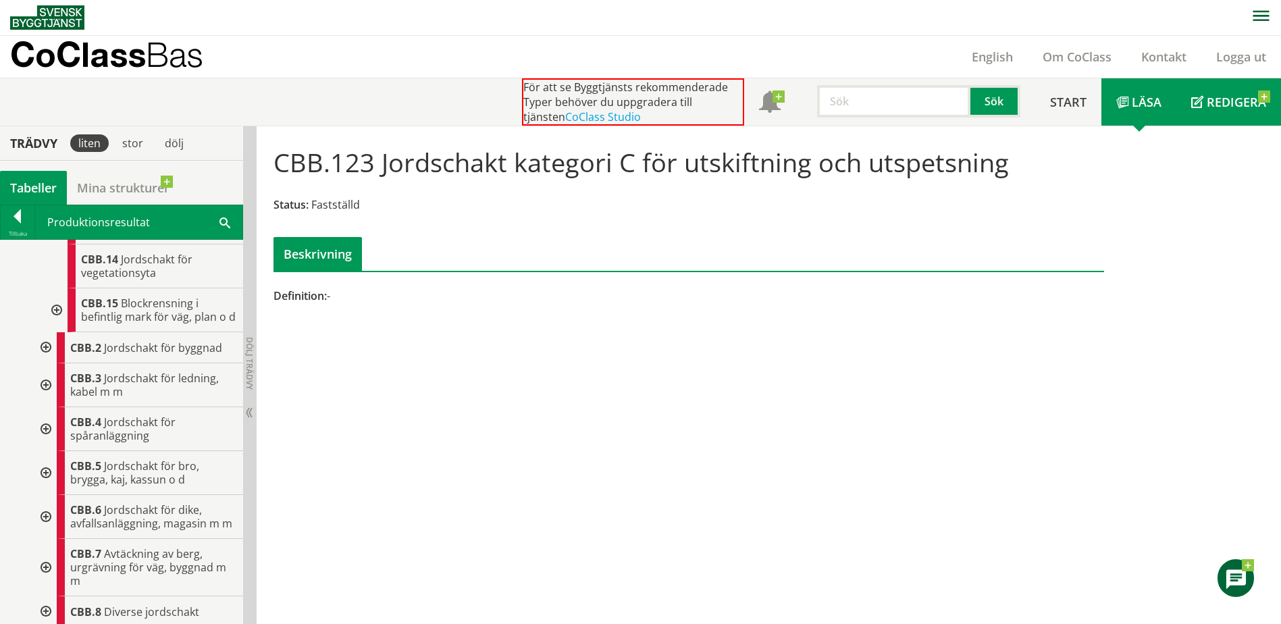
click at [1227, 99] on span "Redigera" at bounding box center [1236, 102] width 59 height 16
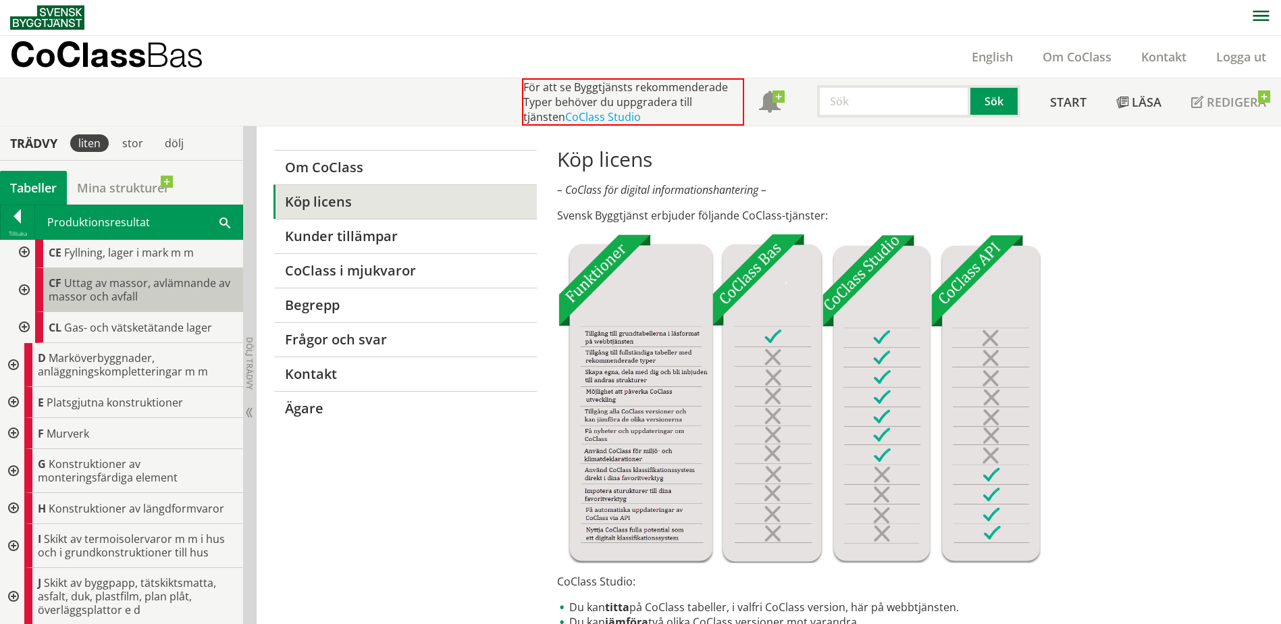
scroll to position [1148, 0]
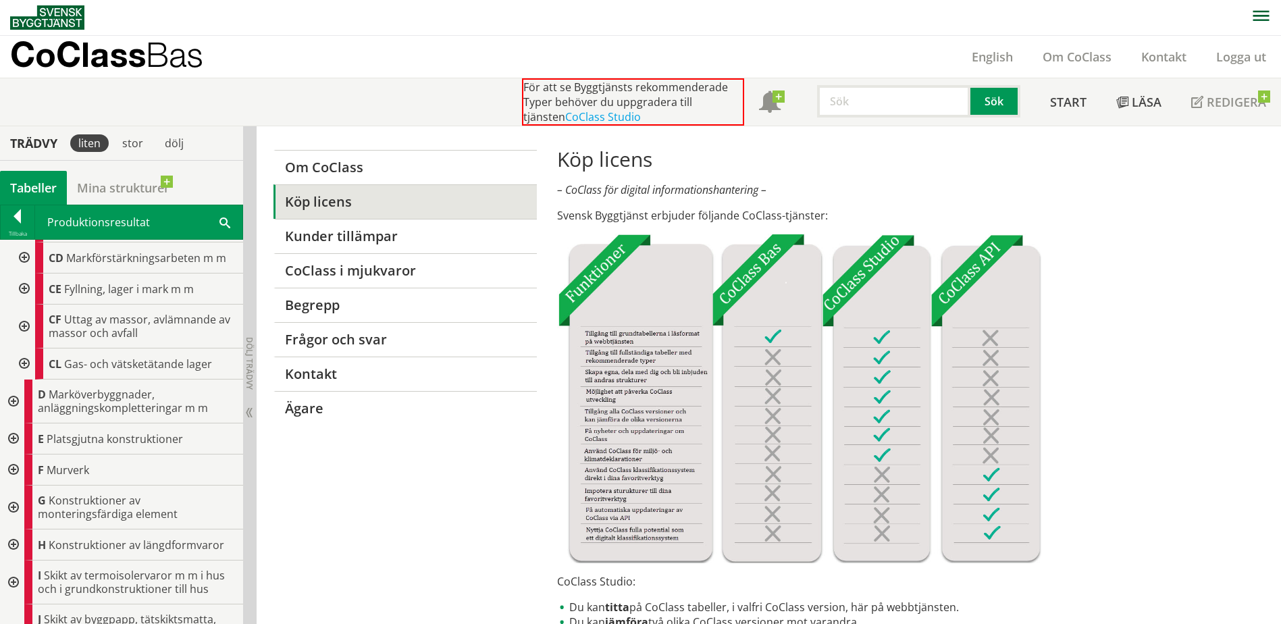
click at [24, 348] on div at bounding box center [23, 326] width 24 height 44
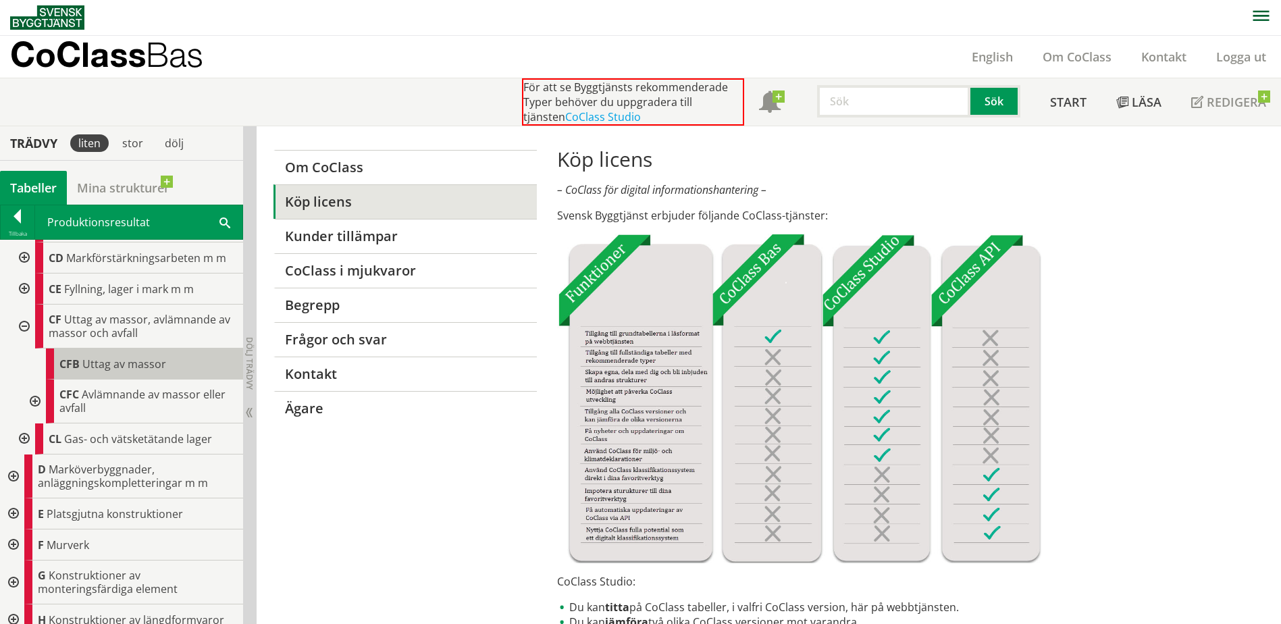
click at [86, 379] on div "CFB Uttag av massor" at bounding box center [144, 363] width 197 height 31
click at [101, 371] on span "Uttag av massor" at bounding box center [124, 363] width 84 height 15
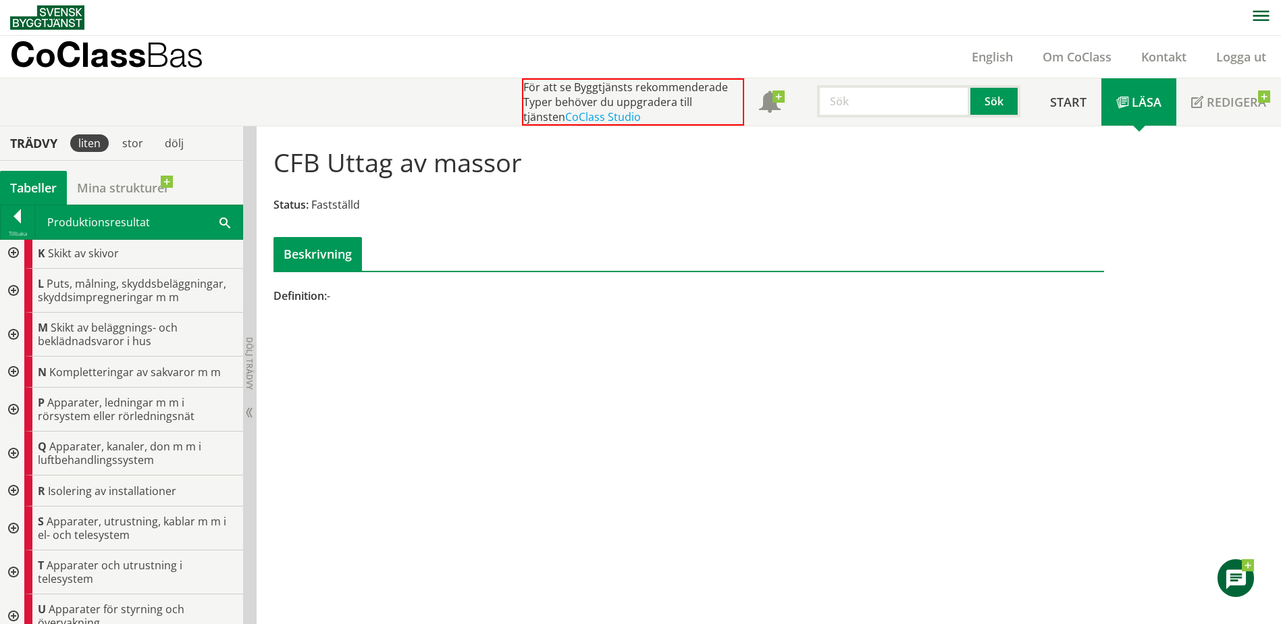
scroll to position [1688, 0]
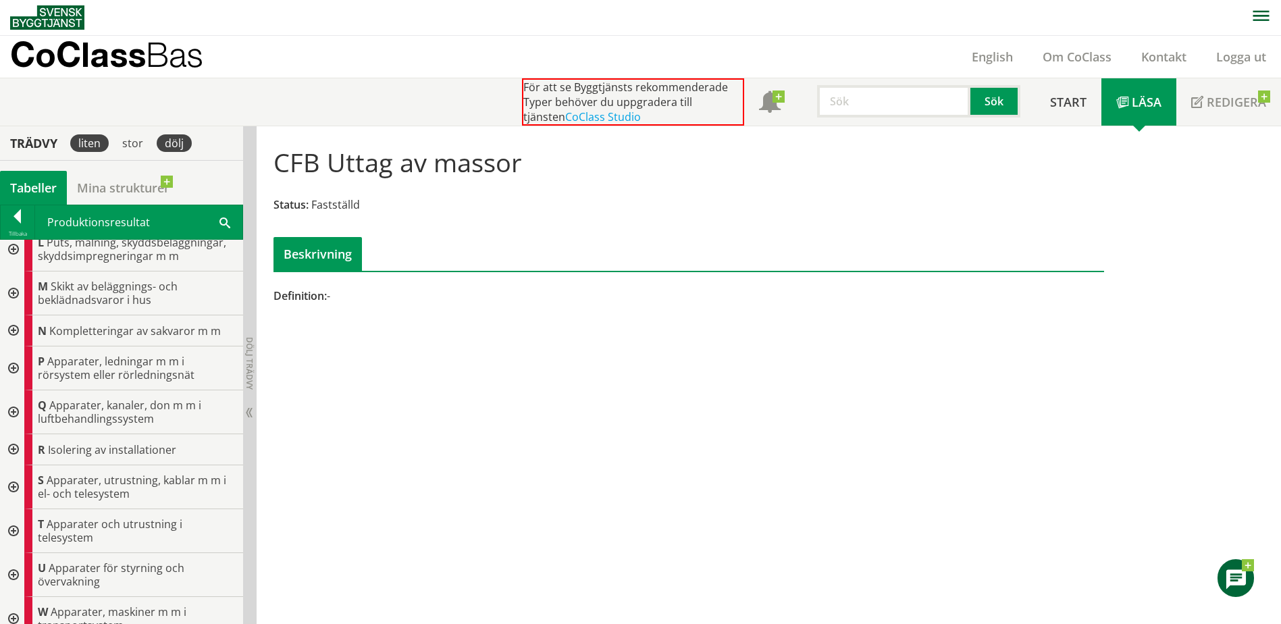
click at [167, 147] on div "dölj" at bounding box center [174, 143] width 35 height 18
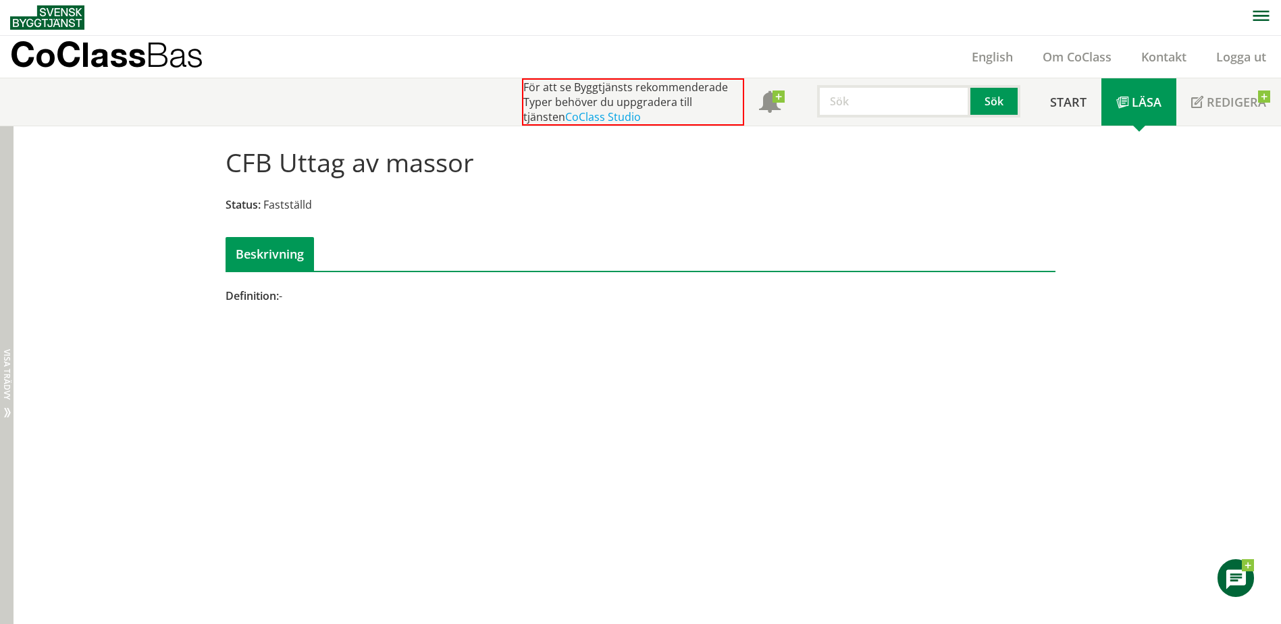
click at [10, 312] on div "Dölj trädvy Visa trädvy" at bounding box center [7, 375] width 14 height 498
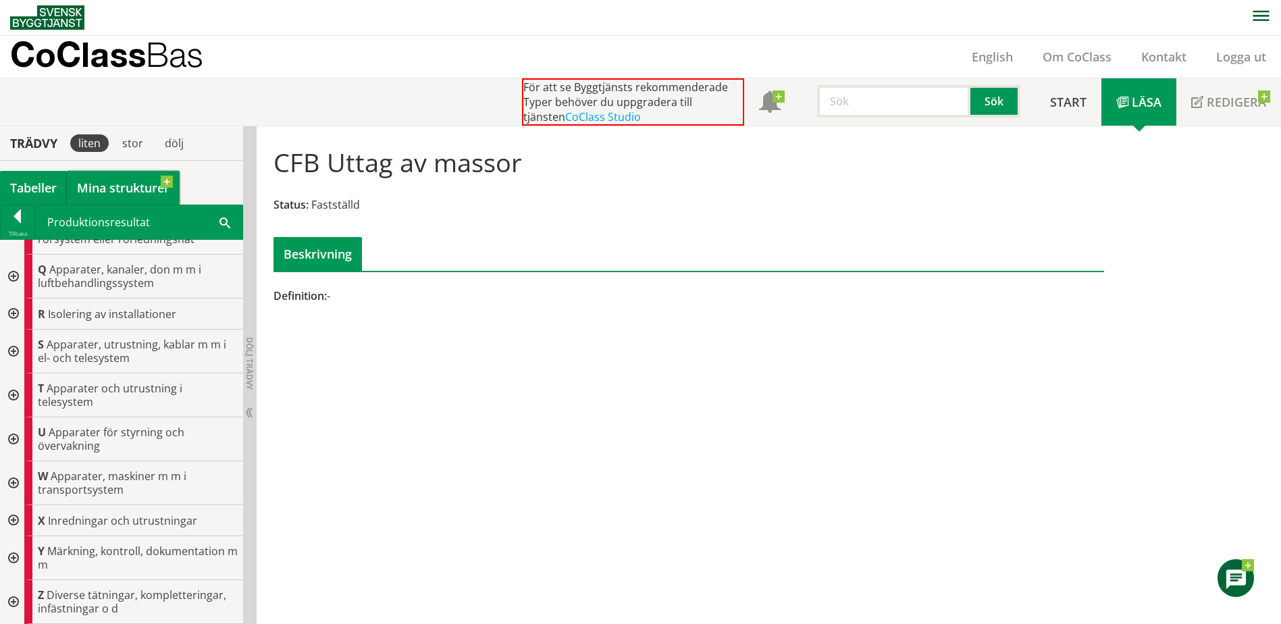
scroll to position [1688, 0]
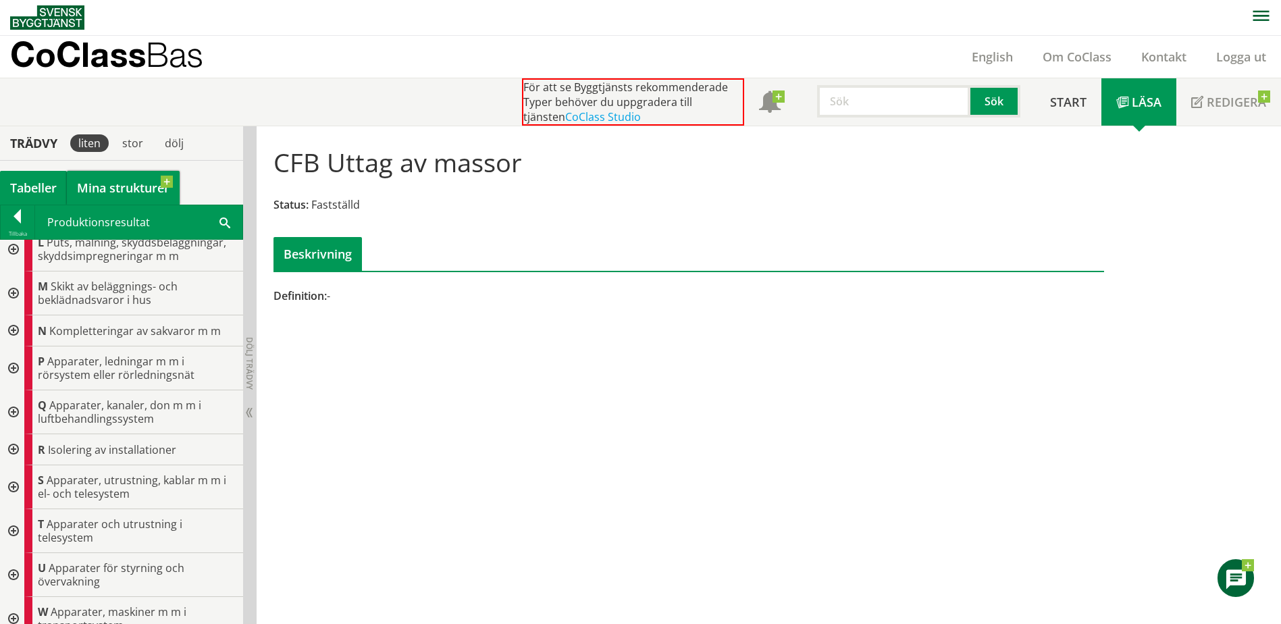
click at [103, 200] on link "Mina strukturer" at bounding box center [123, 188] width 113 height 34
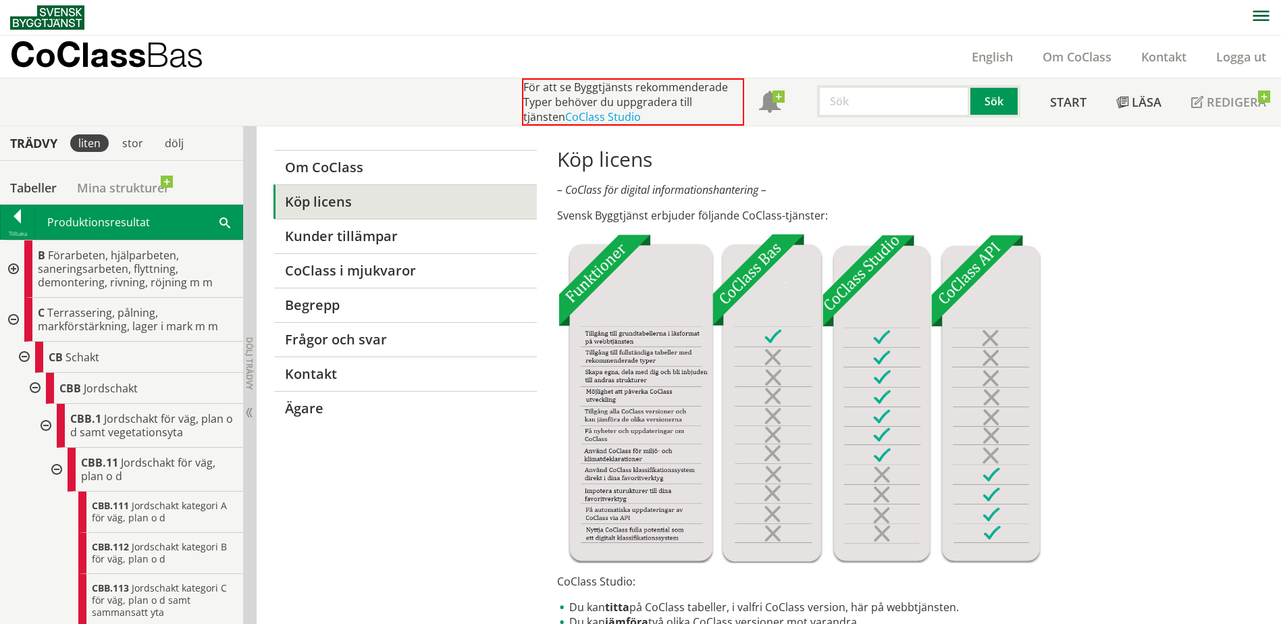
click at [16, 319] on div at bounding box center [12, 320] width 24 height 44
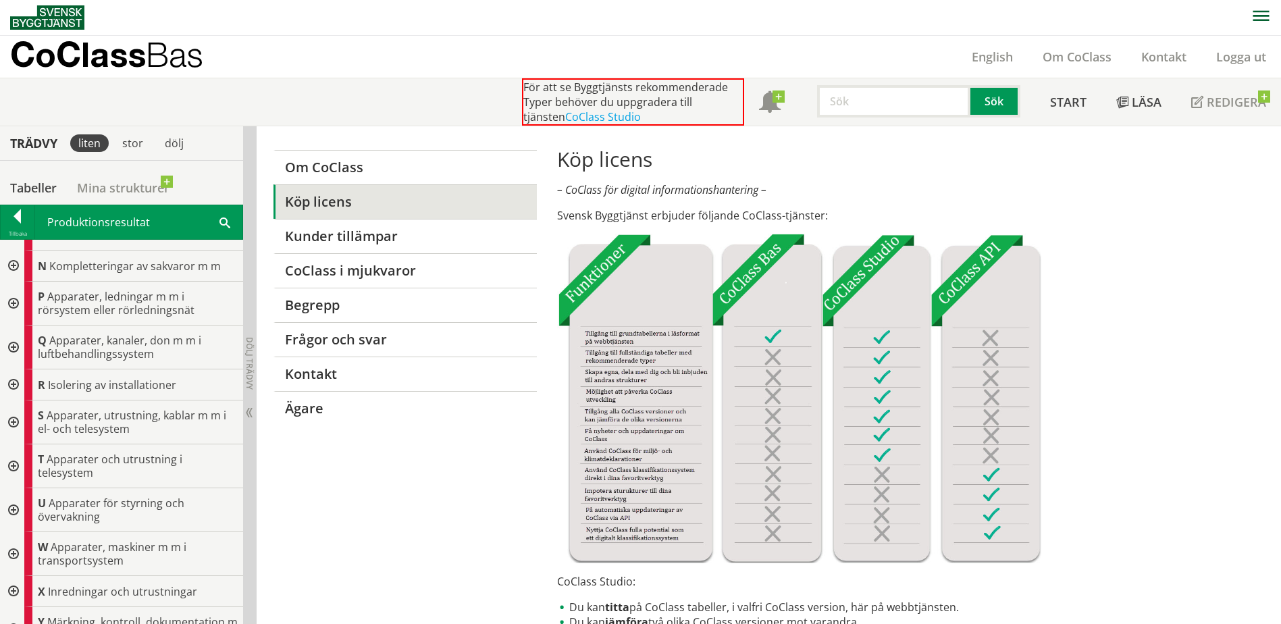
scroll to position [158, 0]
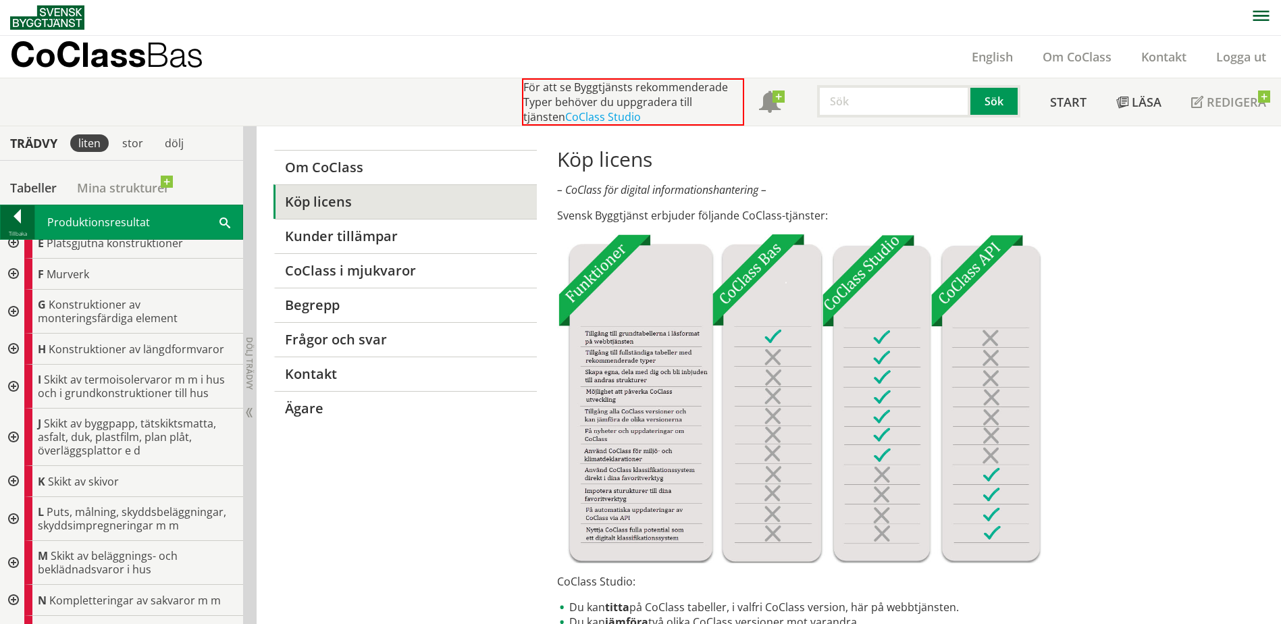
click at [20, 228] on div "Tillbaka" at bounding box center [18, 233] width 34 height 11
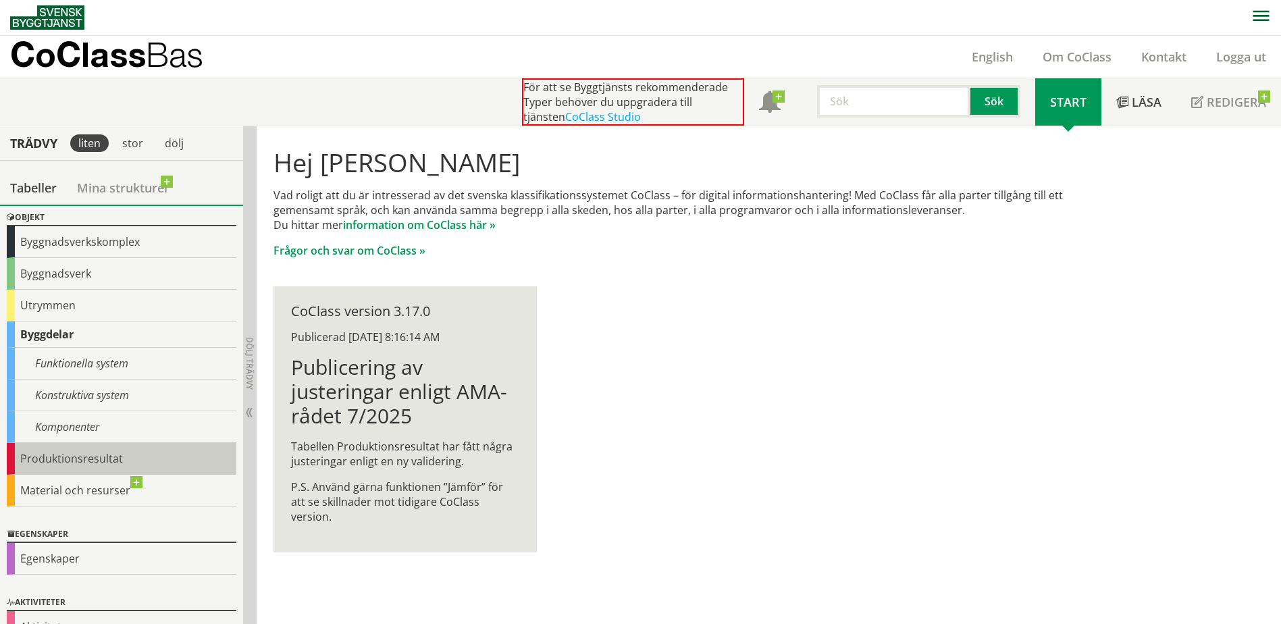
scroll to position [76, 0]
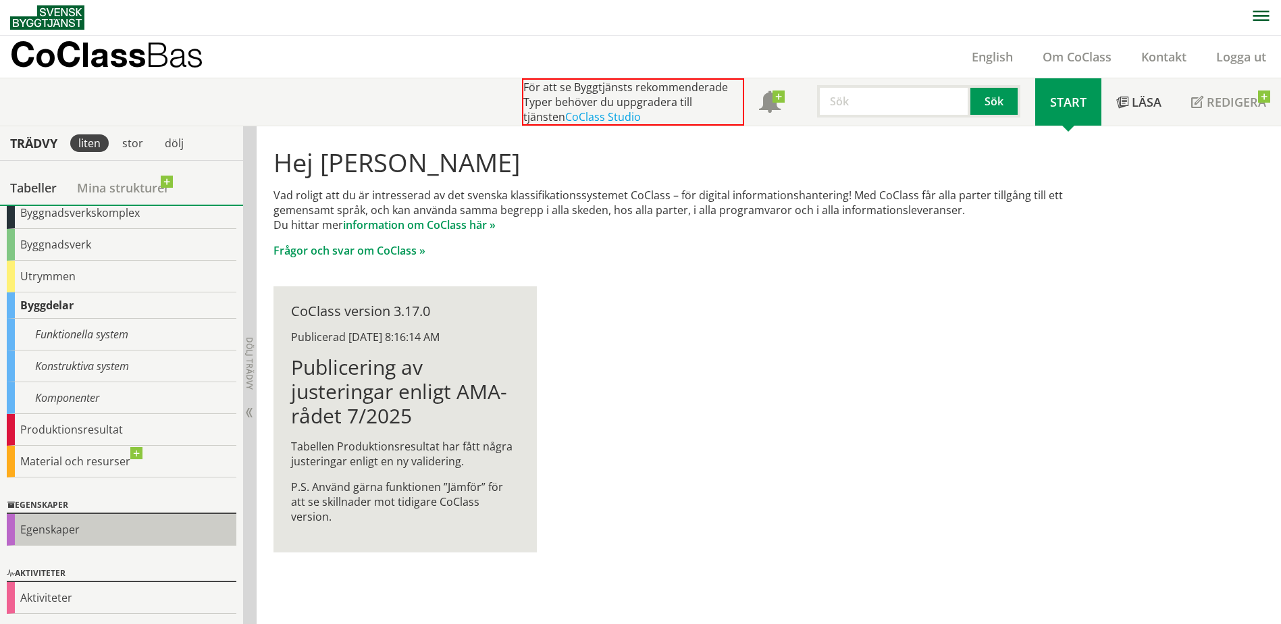
click at [68, 530] on div "Egenskaper" at bounding box center [122, 530] width 230 height 32
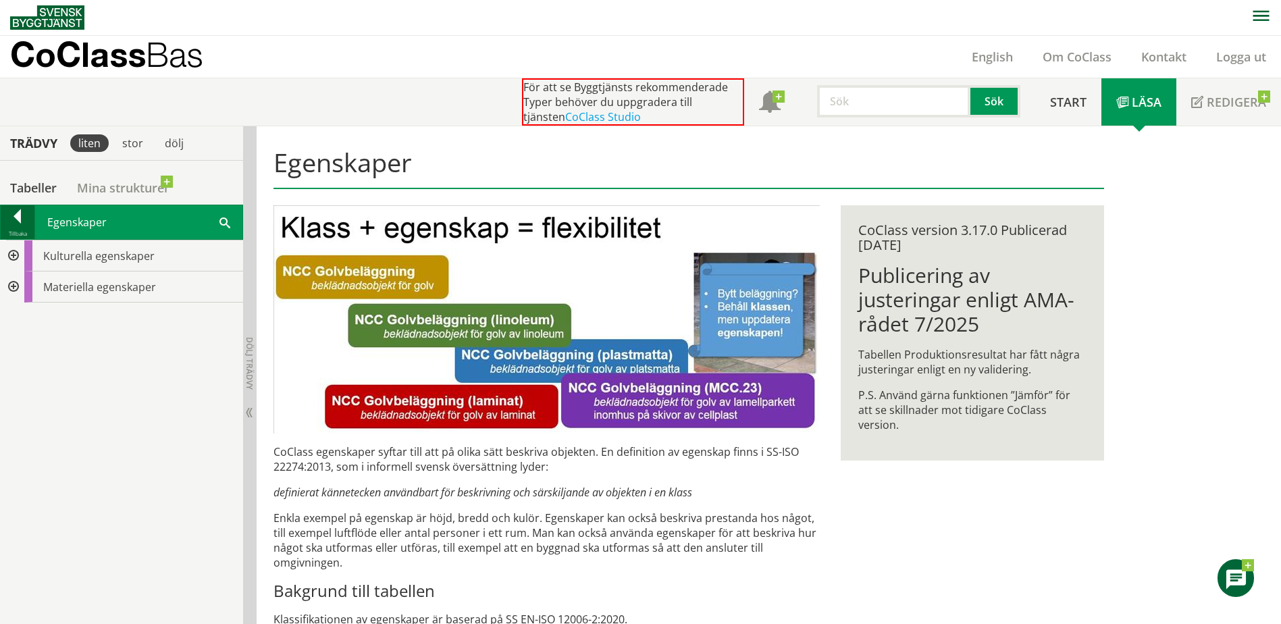
click at [19, 211] on div at bounding box center [18, 218] width 34 height 19
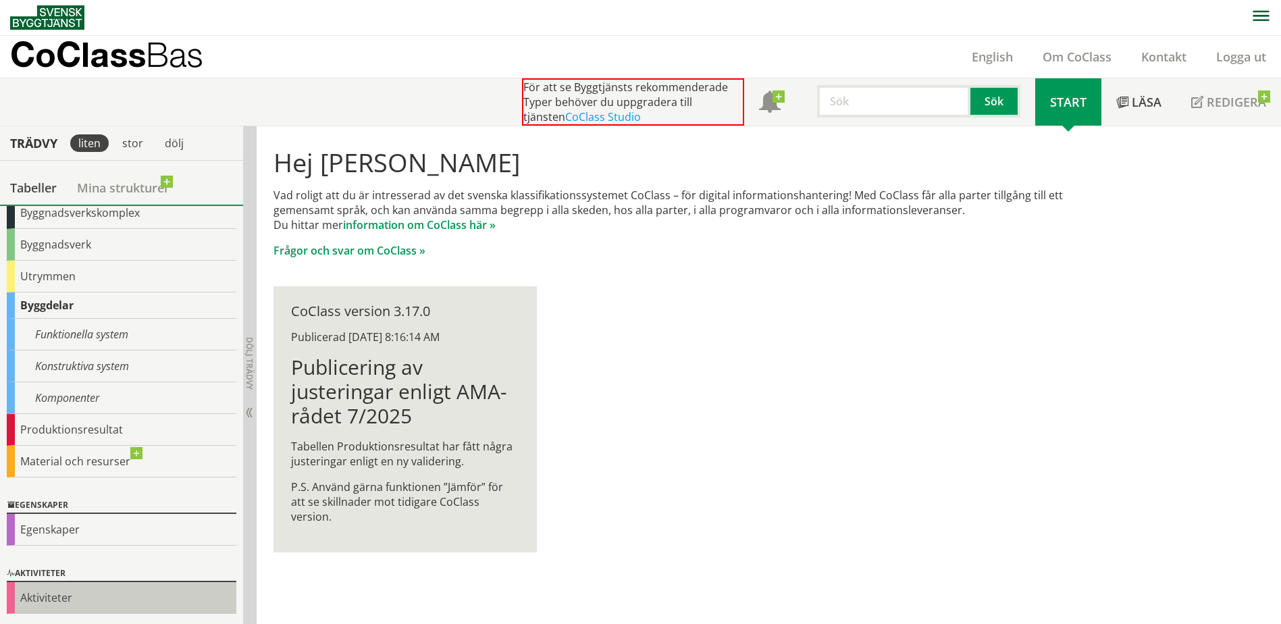
click at [76, 591] on div "Aktiviteter" at bounding box center [122, 598] width 230 height 32
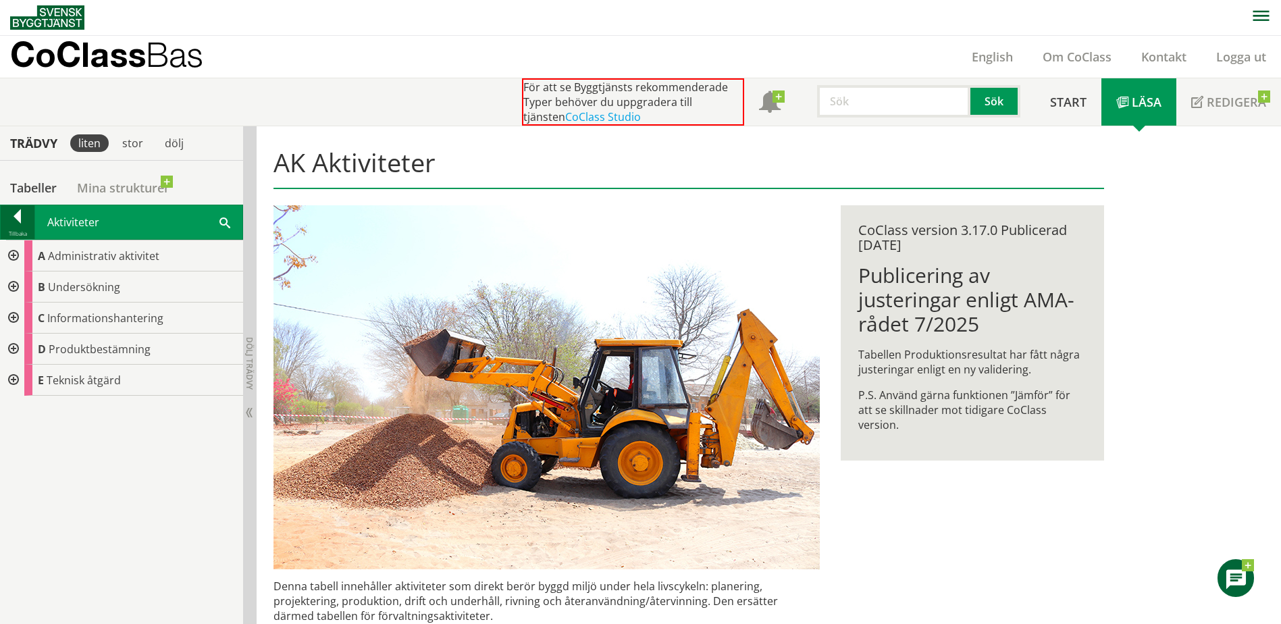
click at [18, 213] on div at bounding box center [18, 218] width 34 height 19
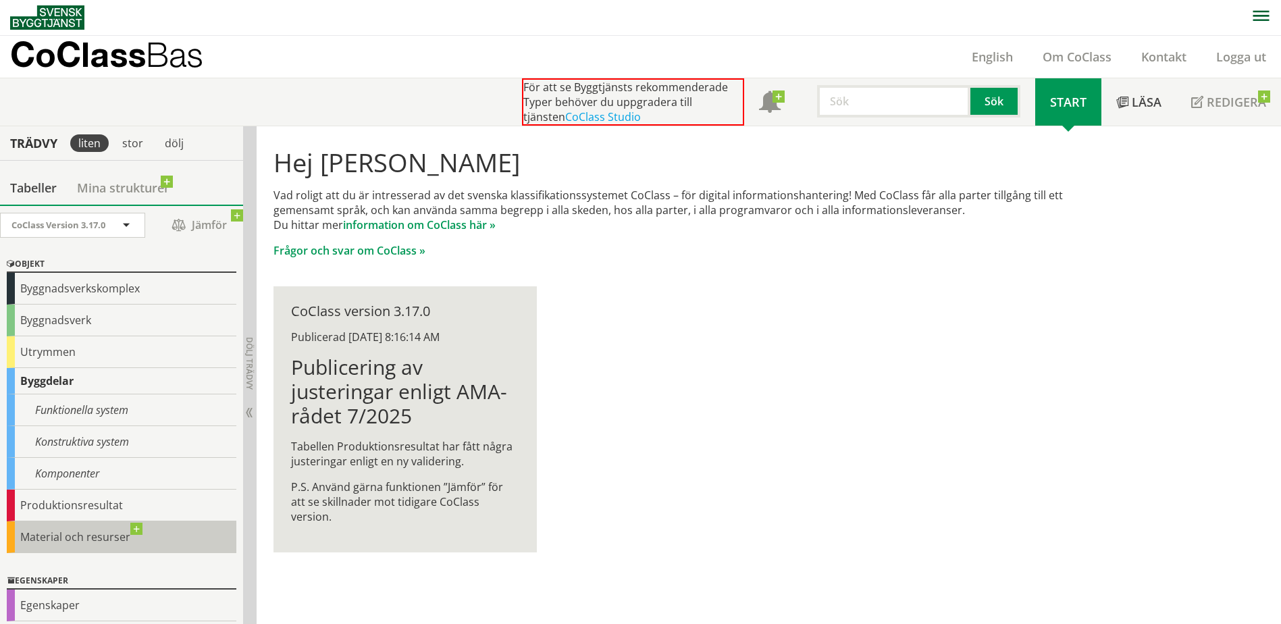
click at [106, 537] on div "Material och resurser" at bounding box center [122, 537] width 230 height 32
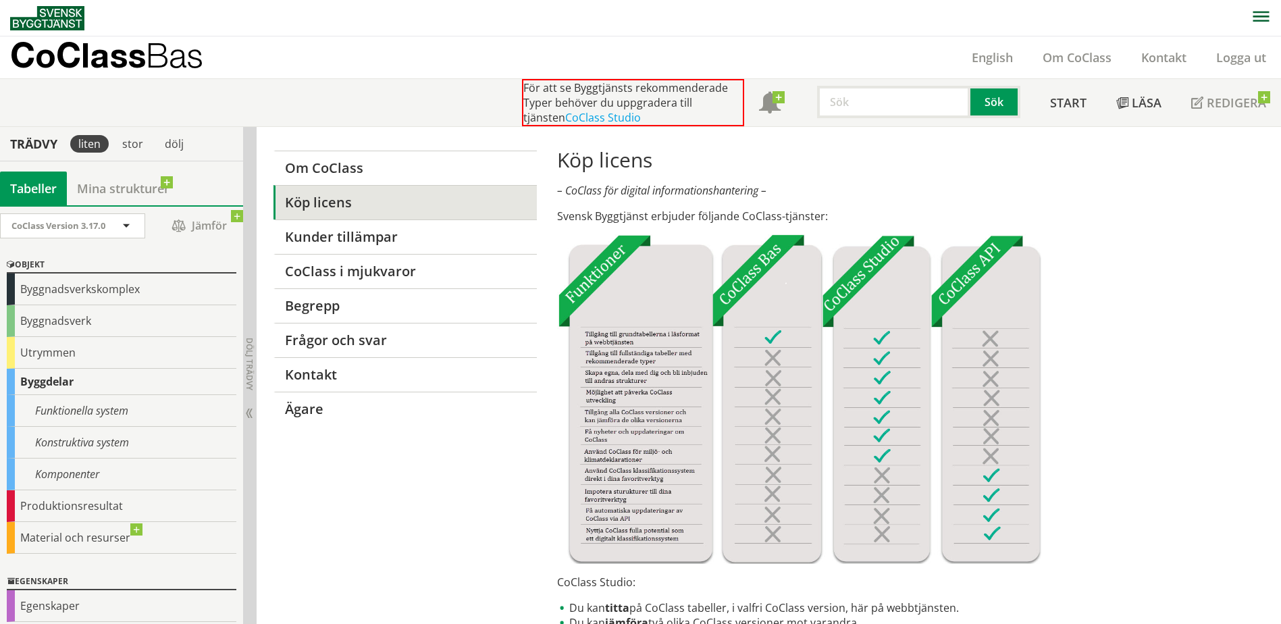
drag, startPoint x: 847, startPoint y: 299, endPoint x: 818, endPoint y: 182, distance: 120.9
click at [1057, 56] on link "Om CoClass" at bounding box center [1077, 57] width 99 height 16
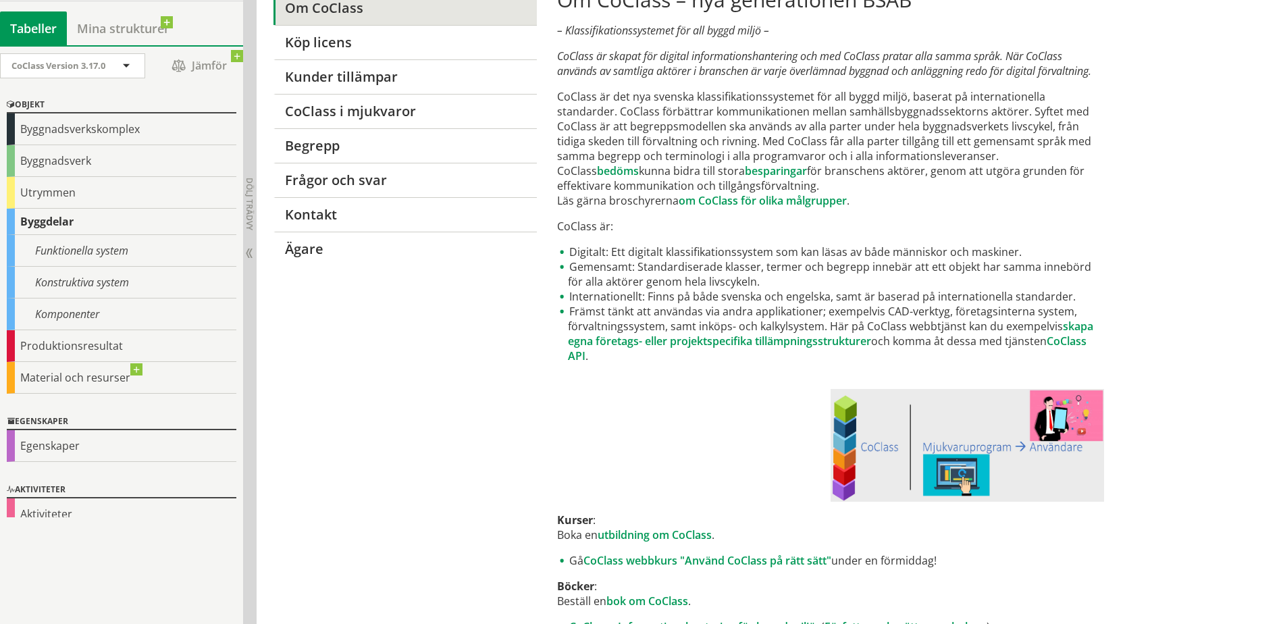
scroll to position [270, 0]
